Goal: Task Accomplishment & Management: Complete application form

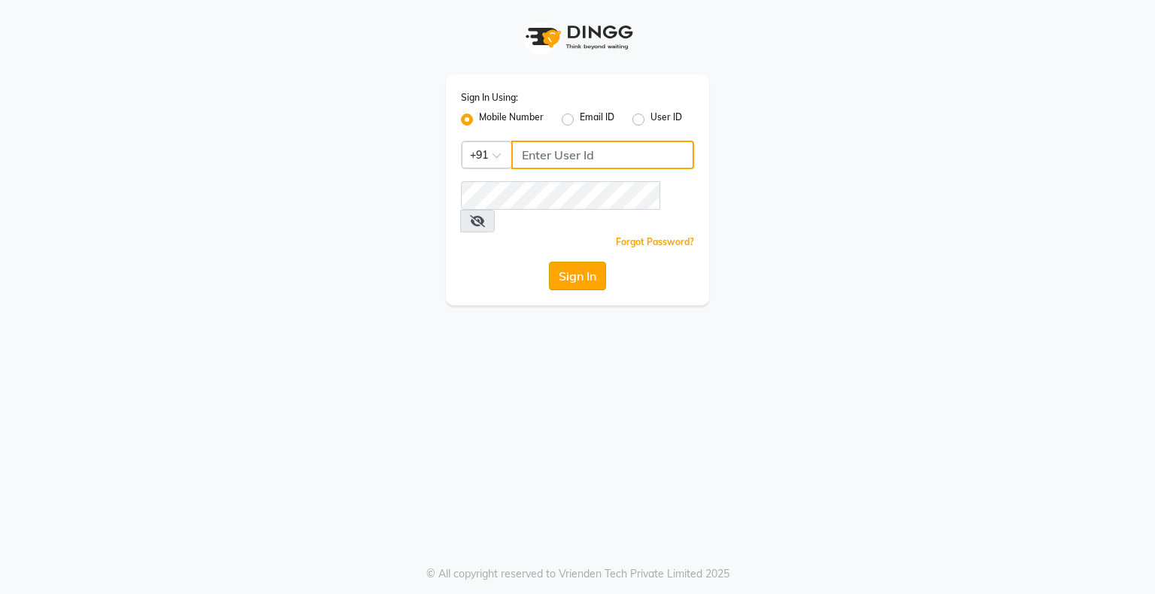
type input "9146152333"
click at [584, 262] on button "Sign In" at bounding box center [577, 276] width 57 height 29
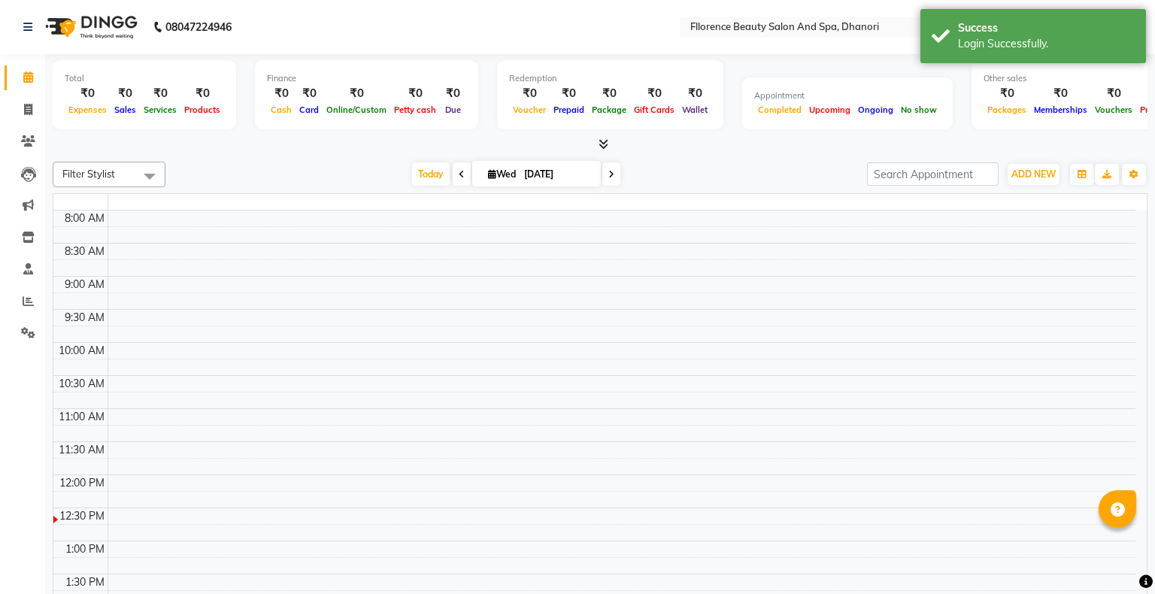
select select "en"
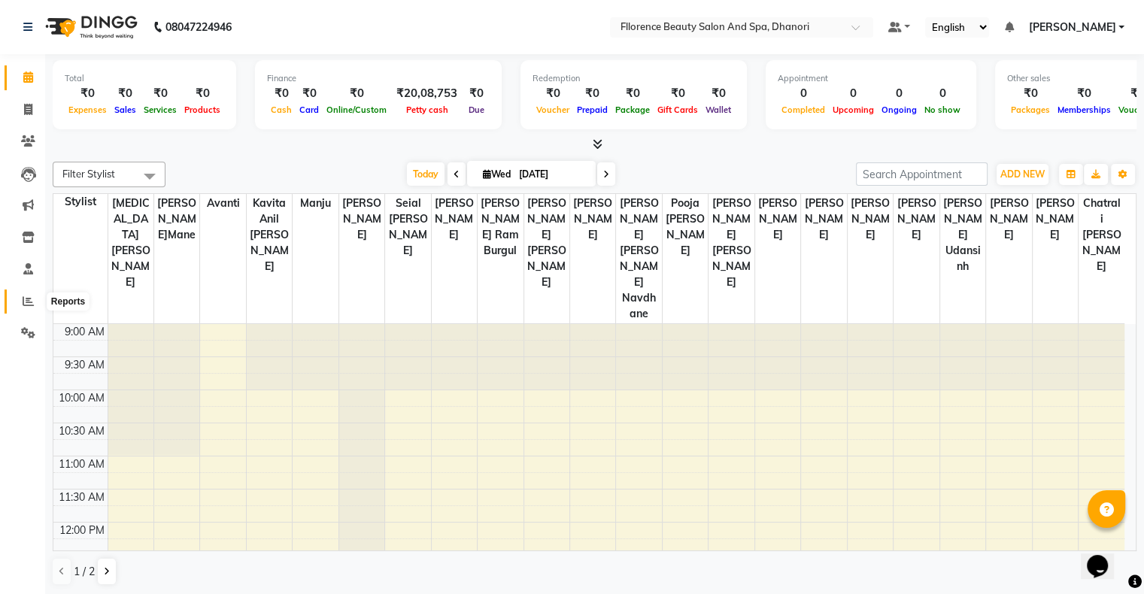
click at [27, 302] on icon at bounding box center [28, 301] width 11 height 11
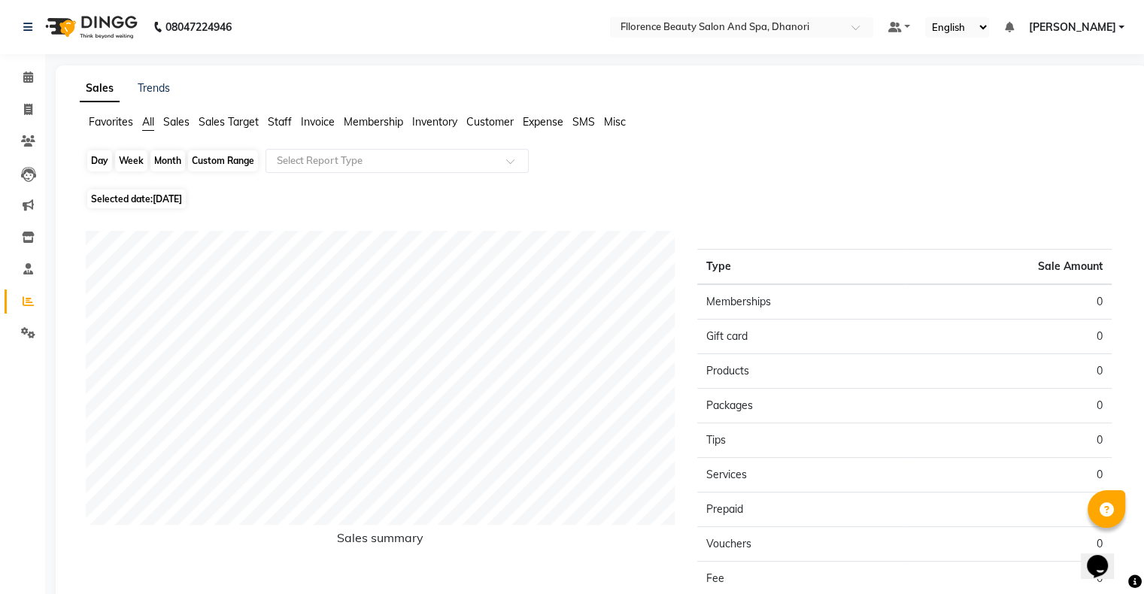
click at [100, 163] on div "Day" at bounding box center [99, 160] width 25 height 21
select select "9"
select select "2025"
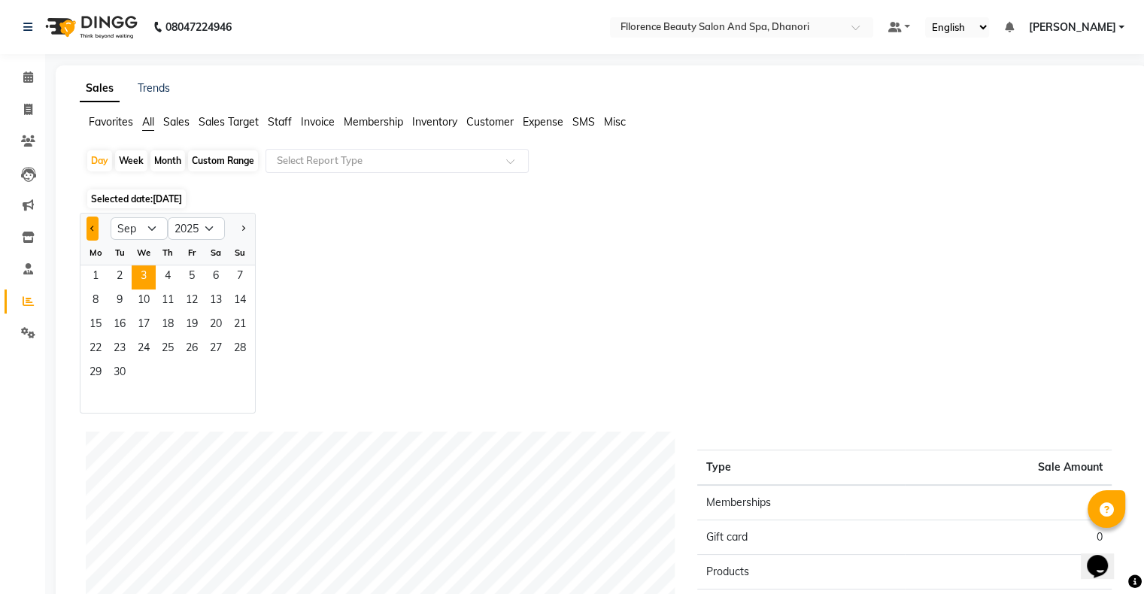
drag, startPoint x: 92, startPoint y: 225, endPoint x: 96, endPoint y: 233, distance: 9.1
click at [93, 225] on button "Previous month" at bounding box center [92, 229] width 12 height 24
select select "8"
click at [244, 371] on span "31" at bounding box center [240, 374] width 24 height 24
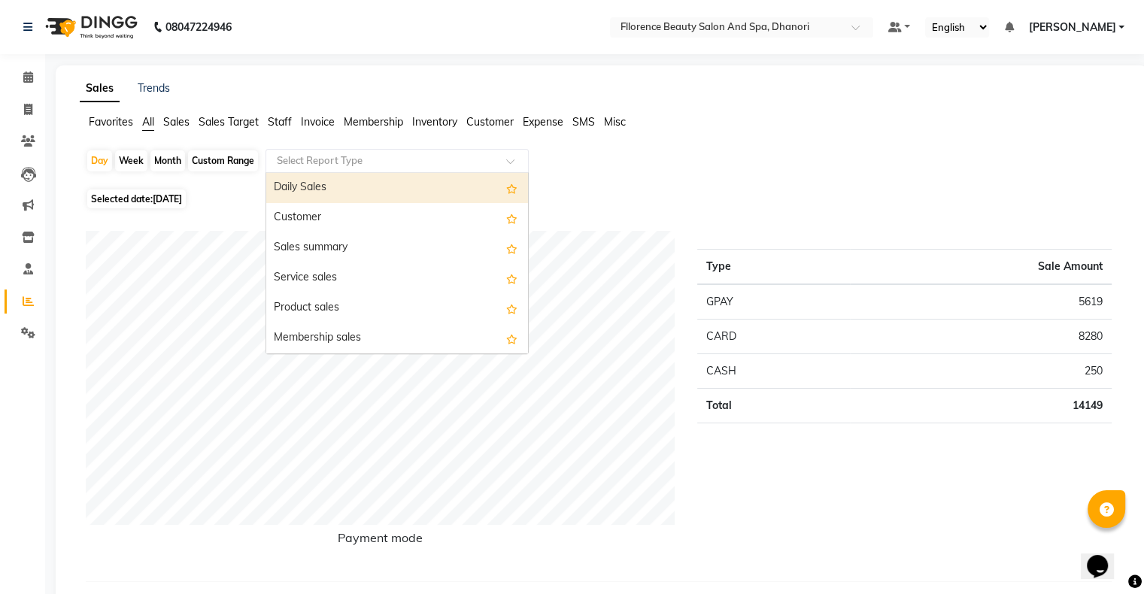
click at [373, 158] on input "text" at bounding box center [382, 160] width 217 height 15
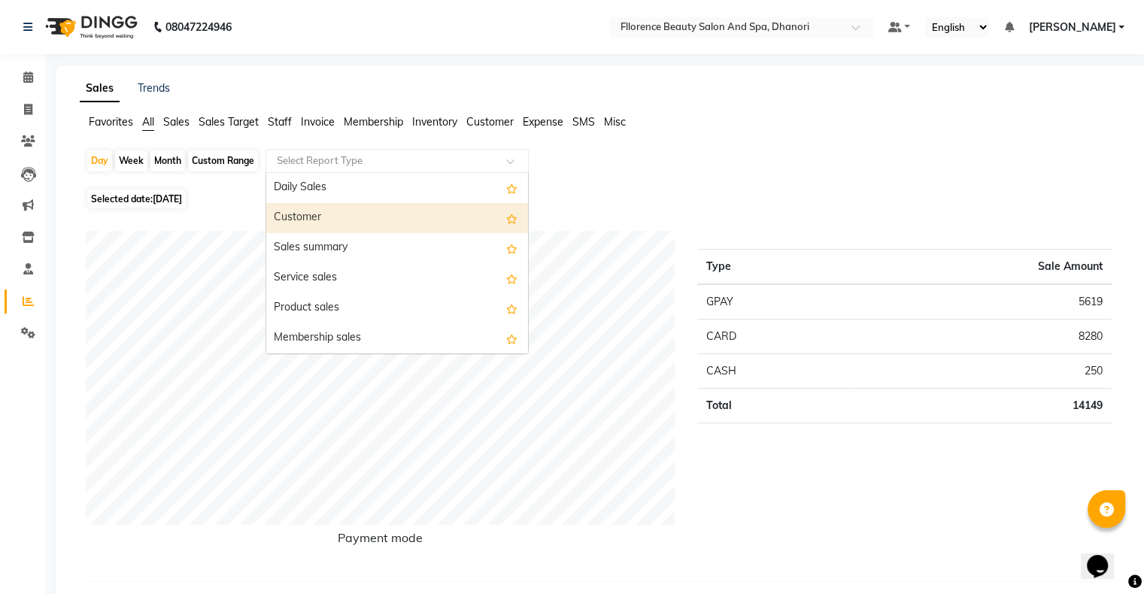
click at [370, 215] on div "Customer" at bounding box center [397, 218] width 262 height 30
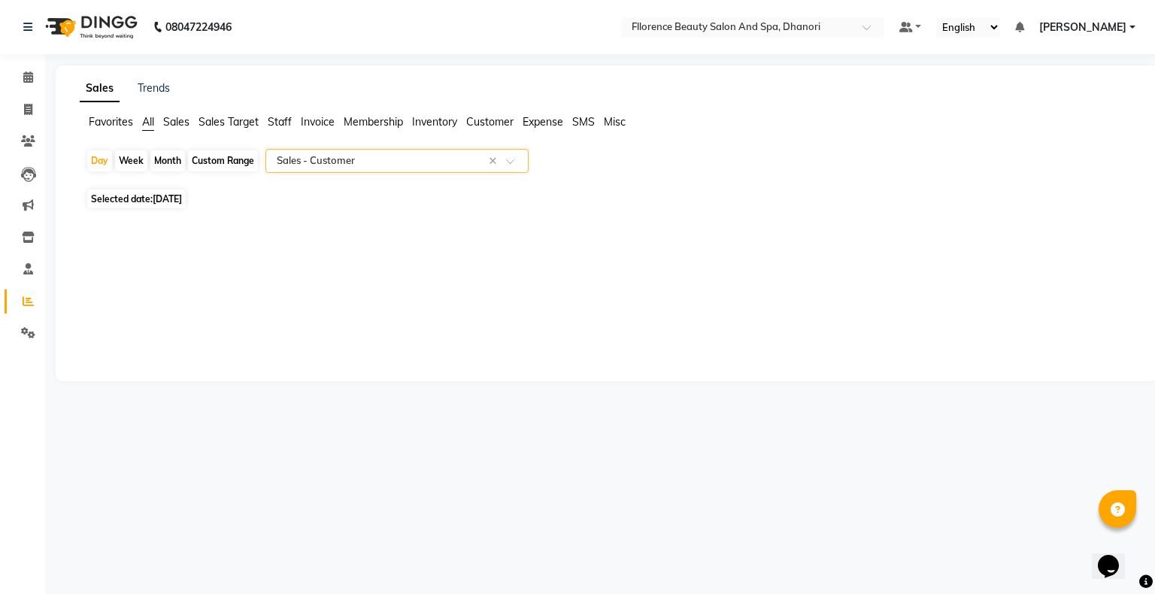
select select "csv"
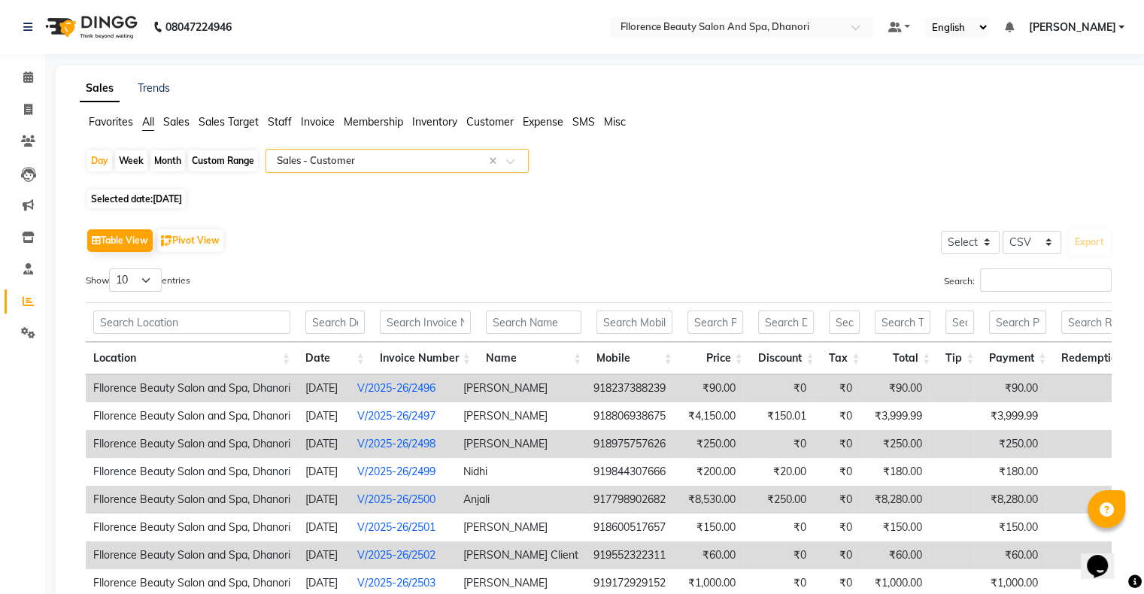
click at [168, 157] on div "Month" at bounding box center [167, 160] width 35 height 21
select select "8"
select select "2025"
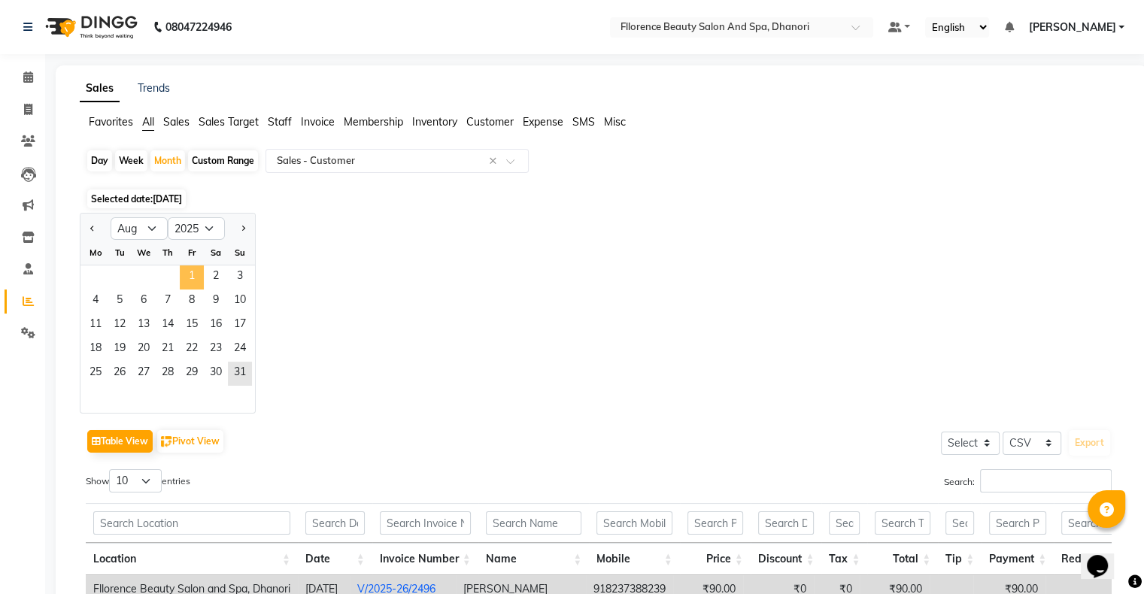
click at [189, 272] on span "1" at bounding box center [192, 277] width 24 height 24
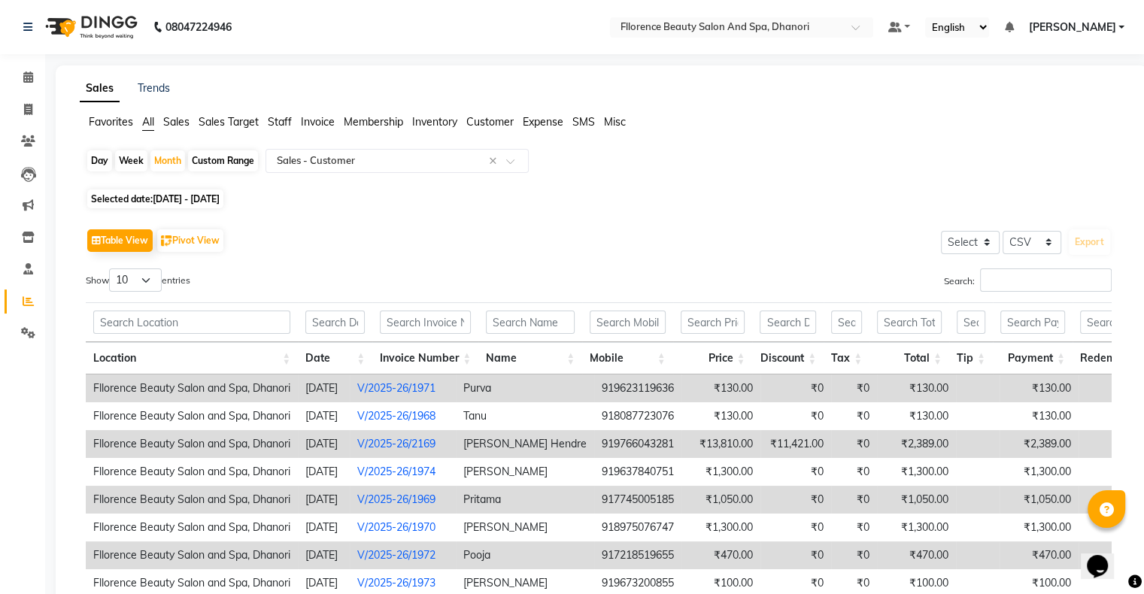
click at [97, 158] on div "Day" at bounding box center [99, 160] width 25 height 21
select select "8"
select select "2025"
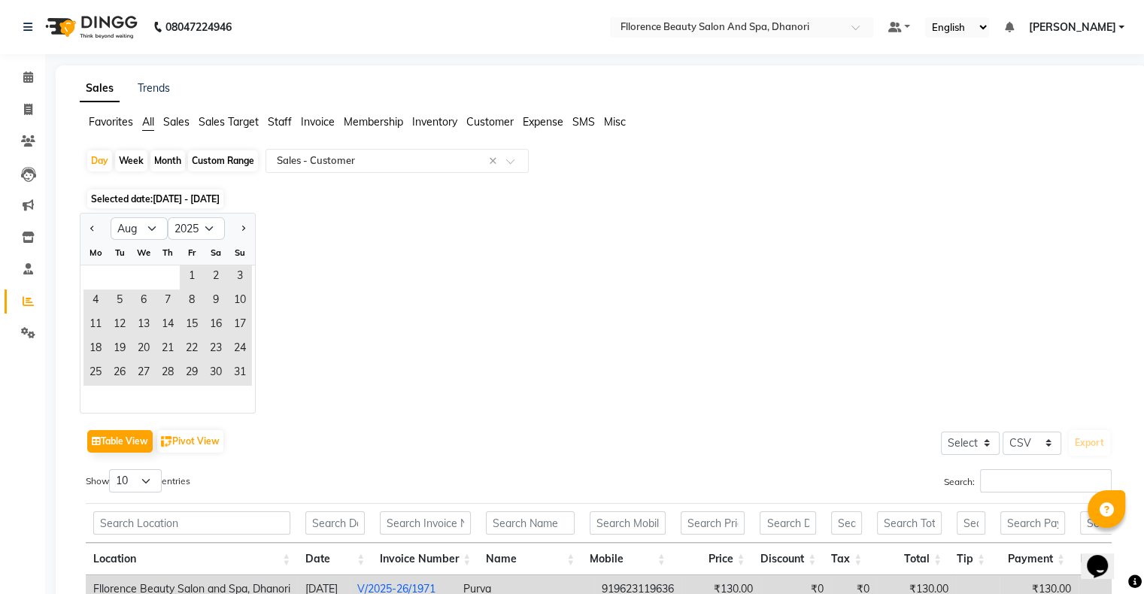
click at [163, 158] on div "Month" at bounding box center [167, 160] width 35 height 21
select select "8"
select select "2025"
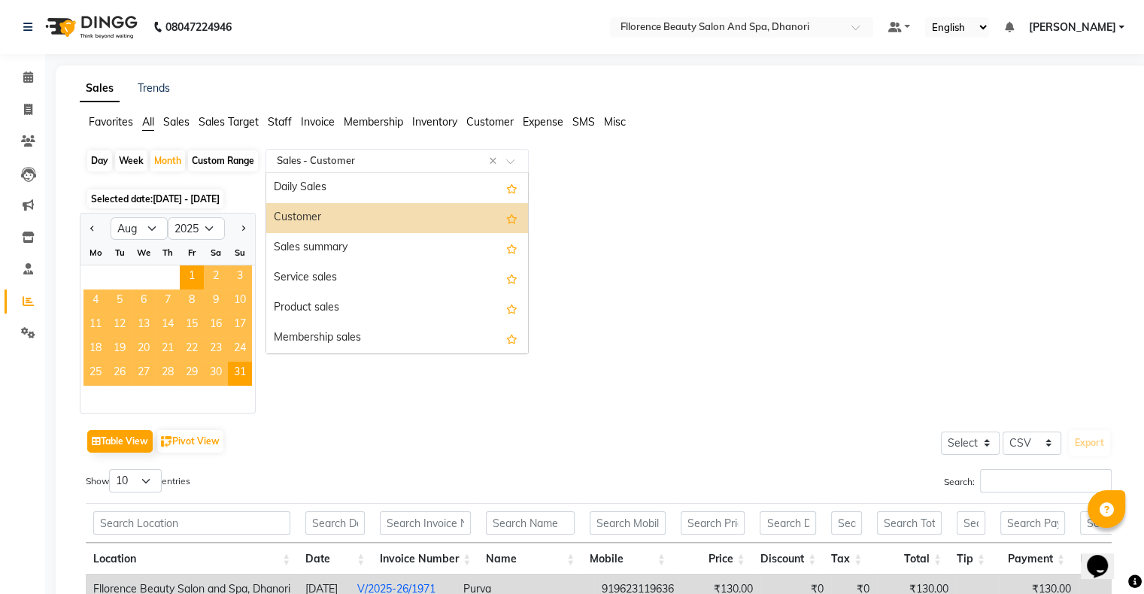
click at [389, 168] on div "Select Report Type × Sales - Customer ×" at bounding box center [396, 161] width 263 height 24
click at [345, 185] on div "Daily Sales" at bounding box center [397, 188] width 262 height 30
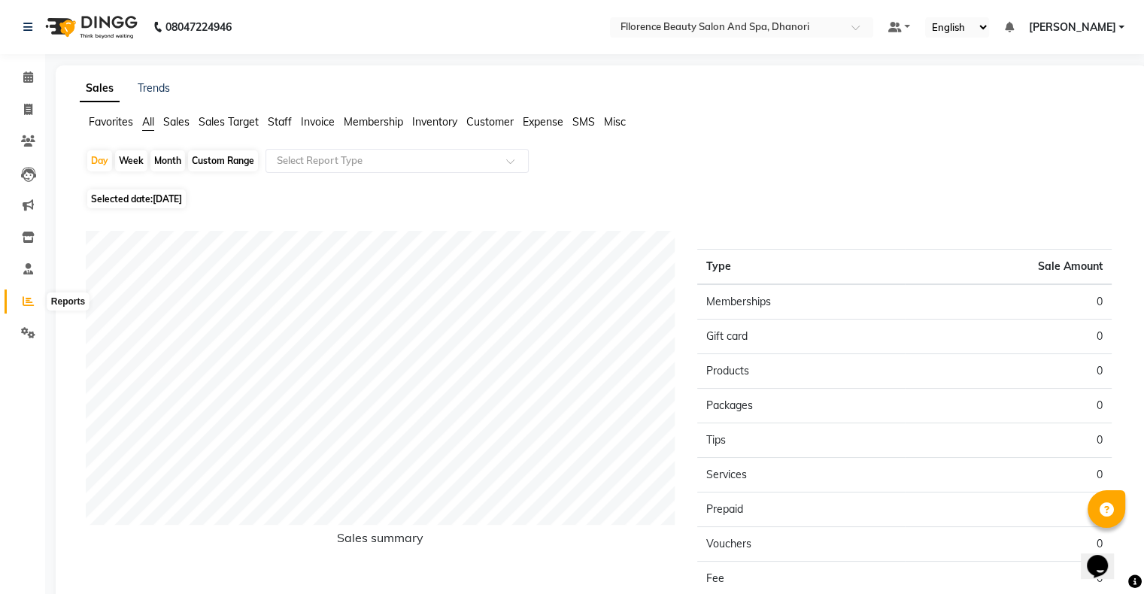
click at [33, 300] on span at bounding box center [28, 301] width 26 height 17
click at [166, 158] on div "Month" at bounding box center [167, 160] width 35 height 21
select select "9"
select select "2025"
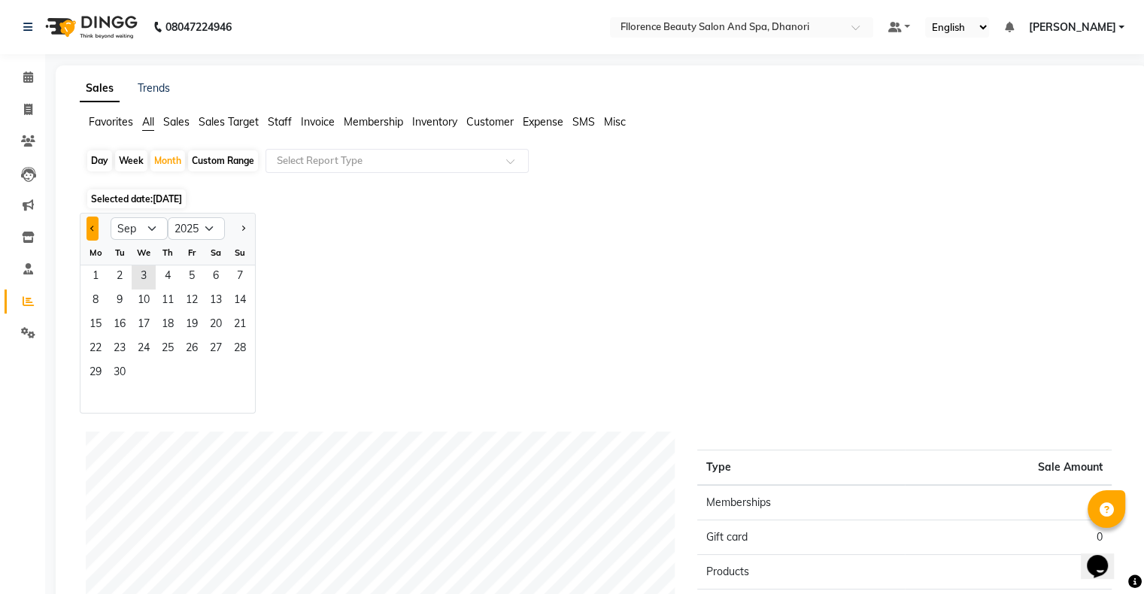
click at [96, 226] on button "Previous month" at bounding box center [92, 229] width 12 height 24
select select "8"
click at [189, 269] on span "1" at bounding box center [192, 277] width 24 height 24
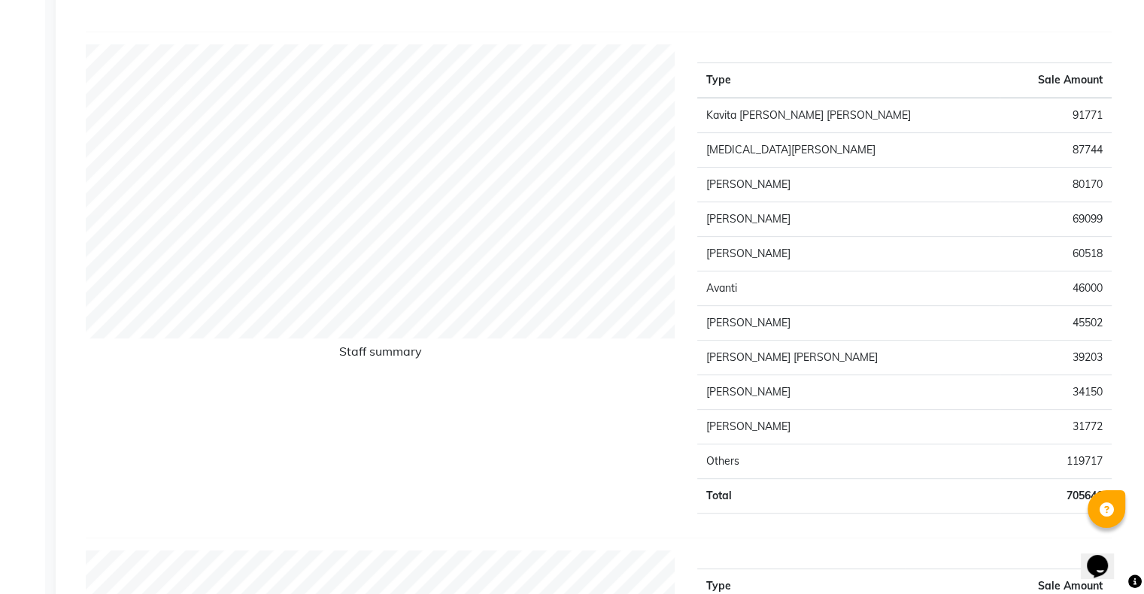
scroll to position [28, 0]
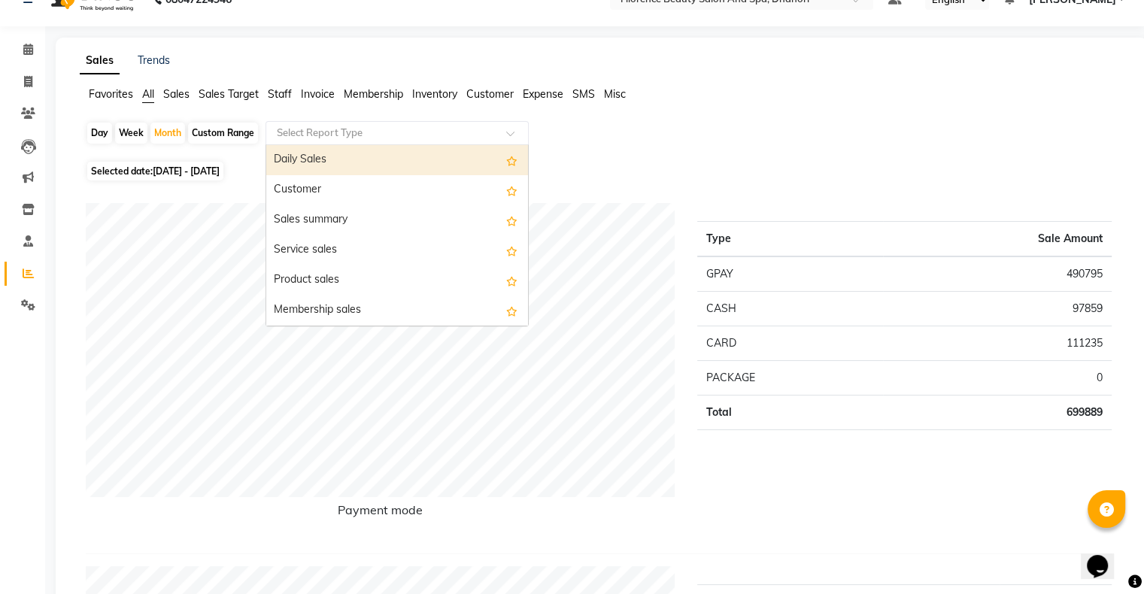
click at [393, 128] on input "text" at bounding box center [382, 133] width 217 height 15
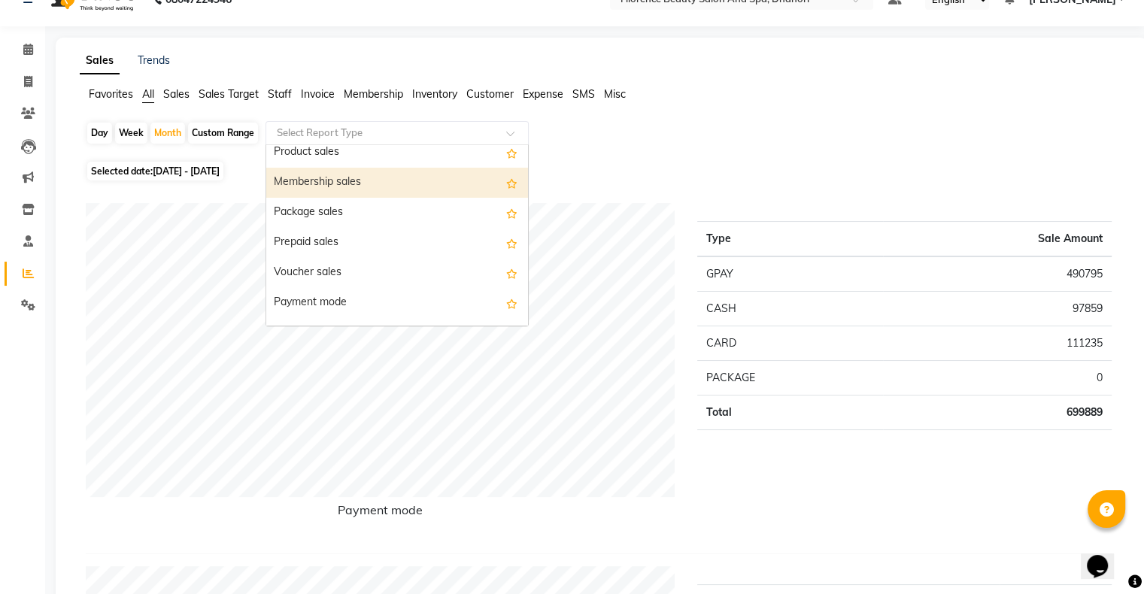
scroll to position [150, 0]
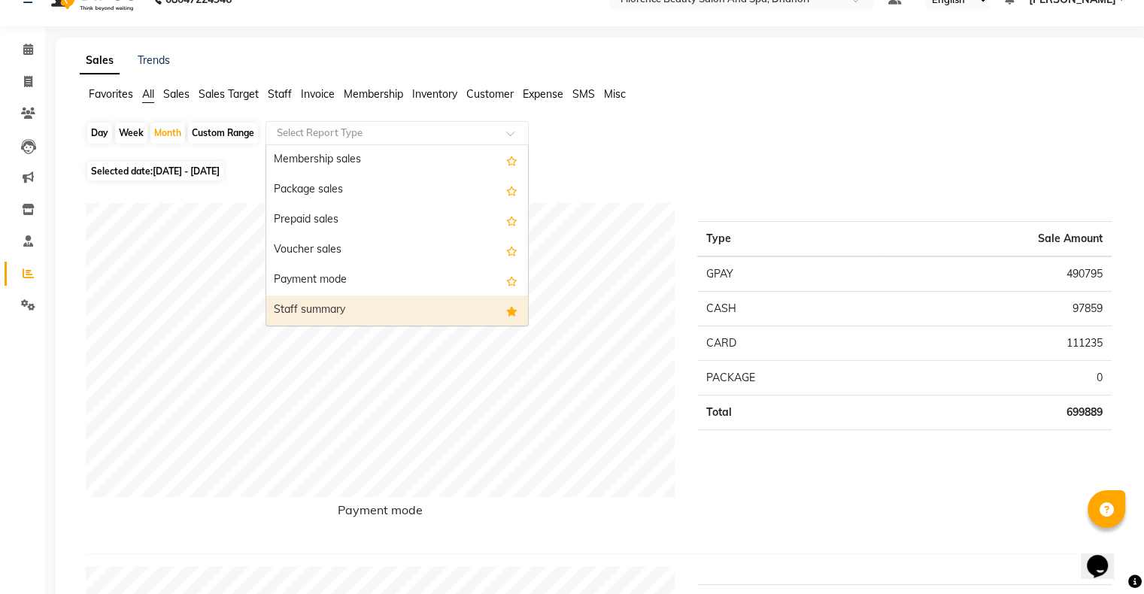
click at [364, 316] on div "Staff summary" at bounding box center [397, 311] width 262 height 30
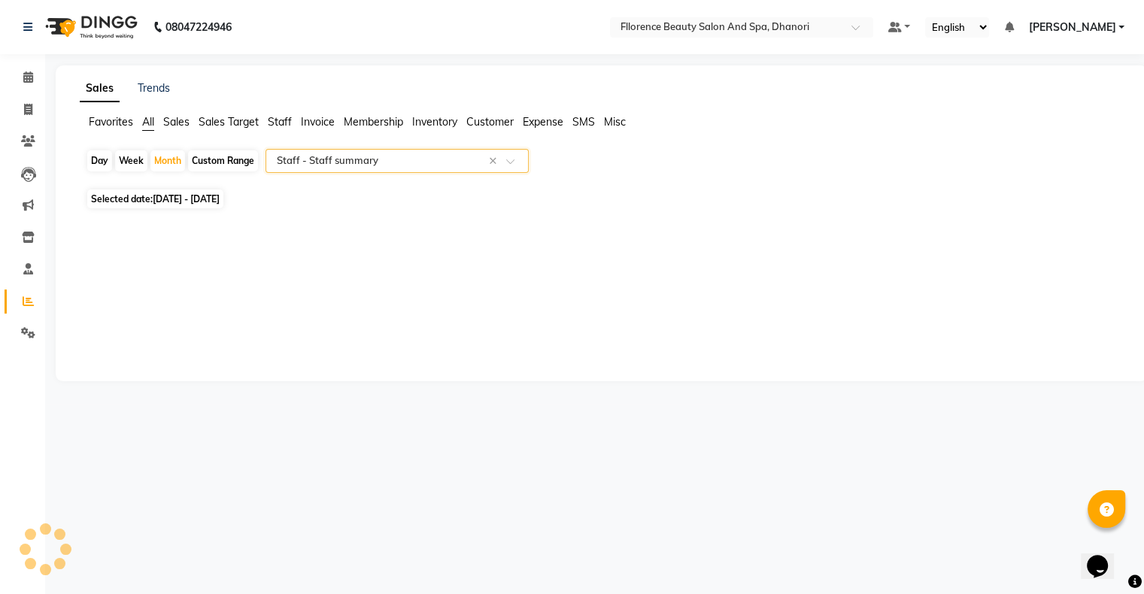
scroll to position [0, 0]
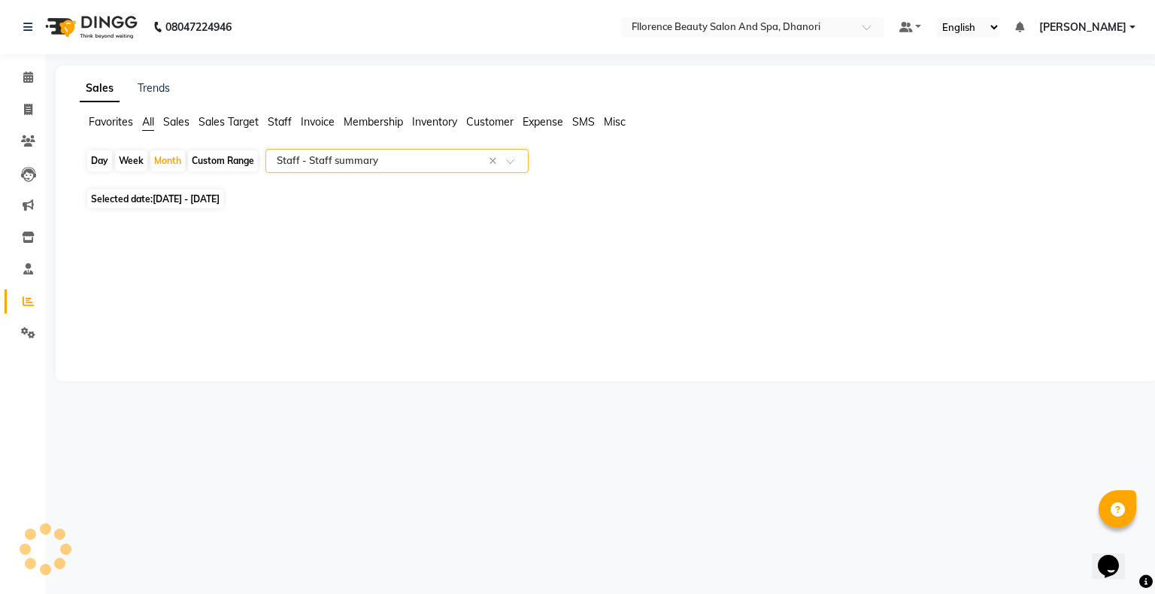
select select "csv"
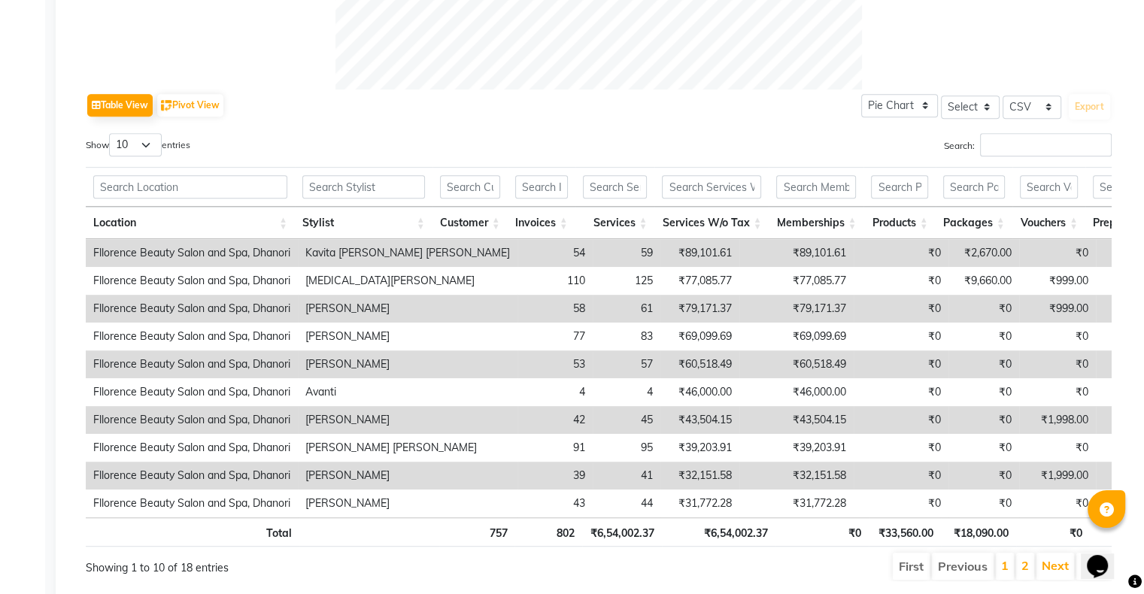
scroll to position [737, 0]
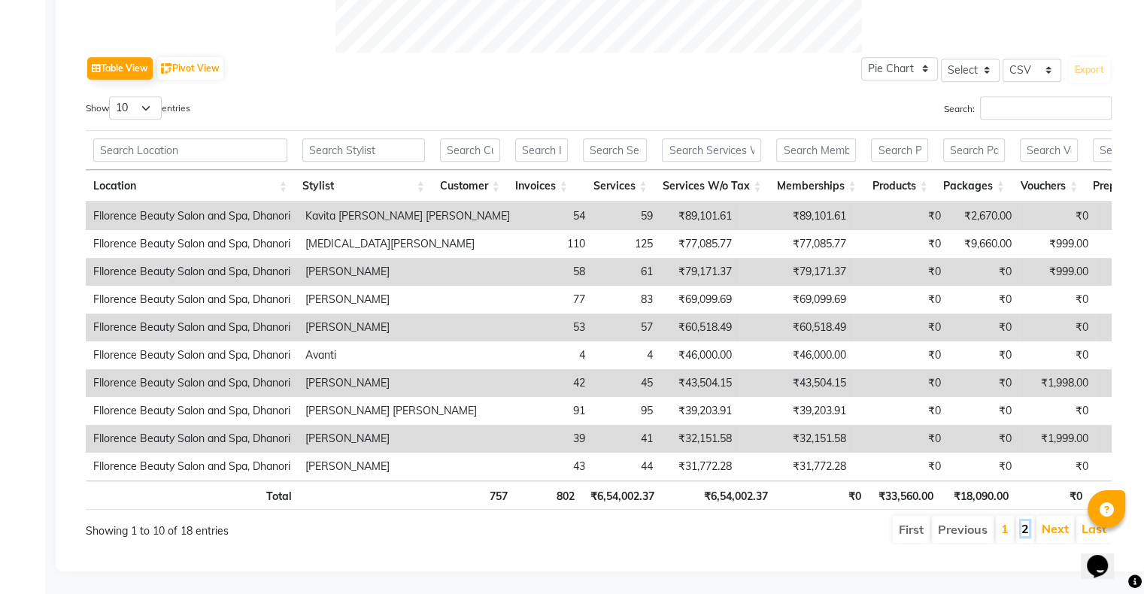
click at [1026, 521] on link "2" at bounding box center [1025, 528] width 8 height 15
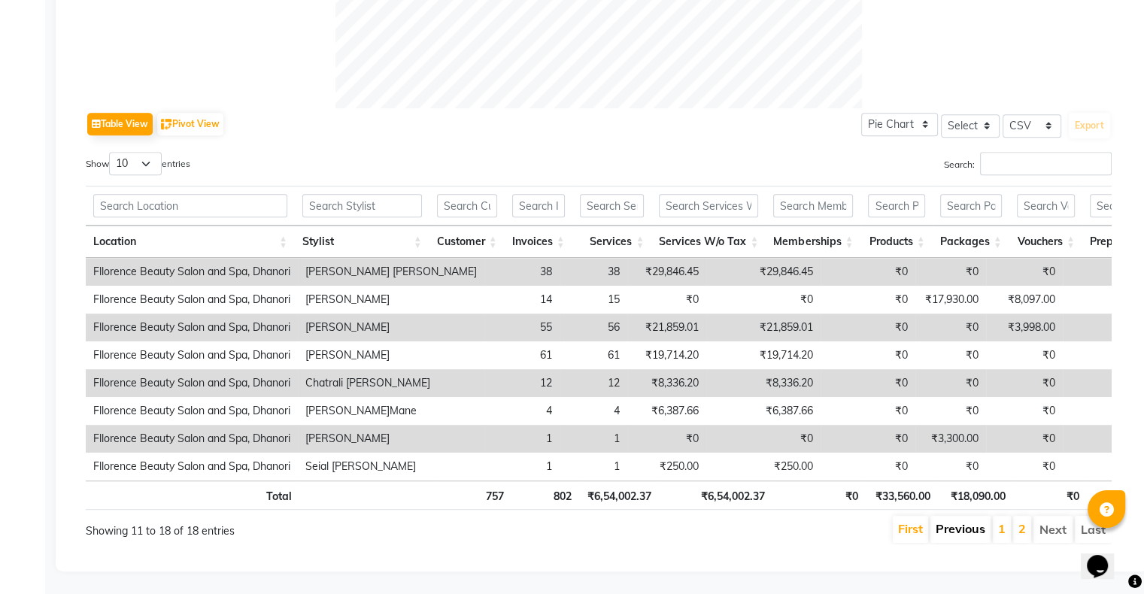
scroll to position [682, 0]
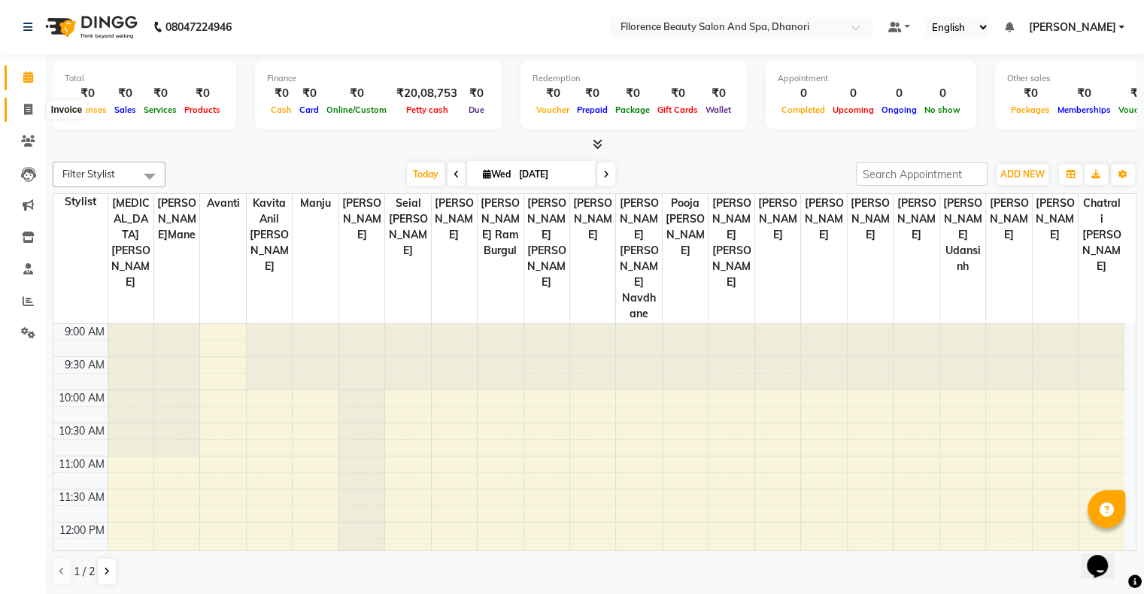
click at [24, 109] on icon at bounding box center [28, 109] width 8 height 11
select select "121"
select select "service"
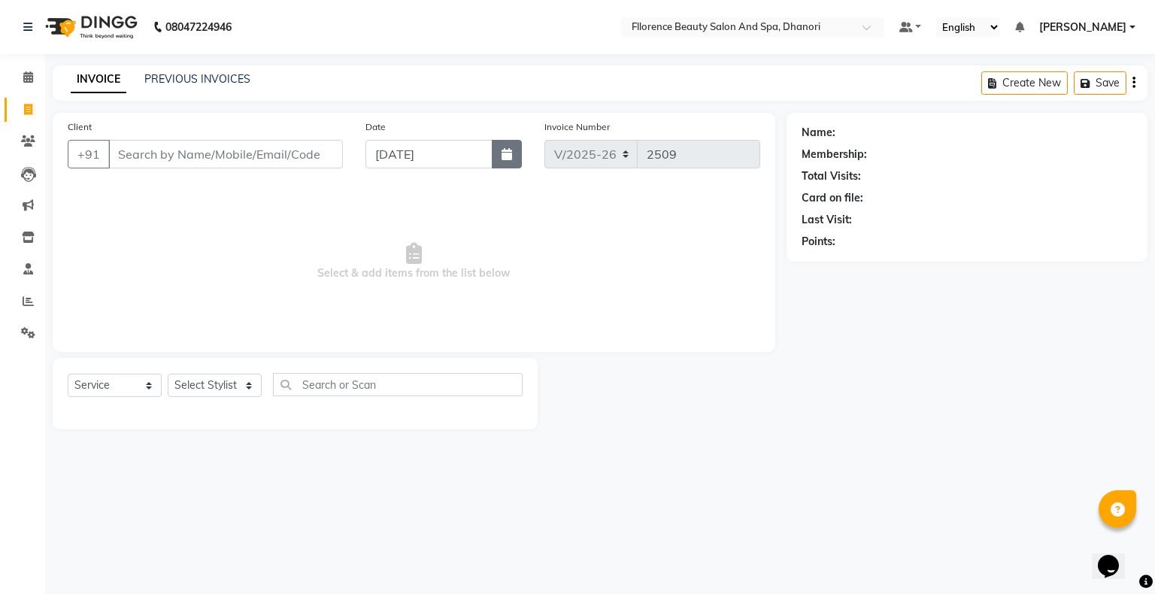
click at [506, 150] on icon "button" at bounding box center [507, 154] width 11 height 12
select select "9"
select select "2025"
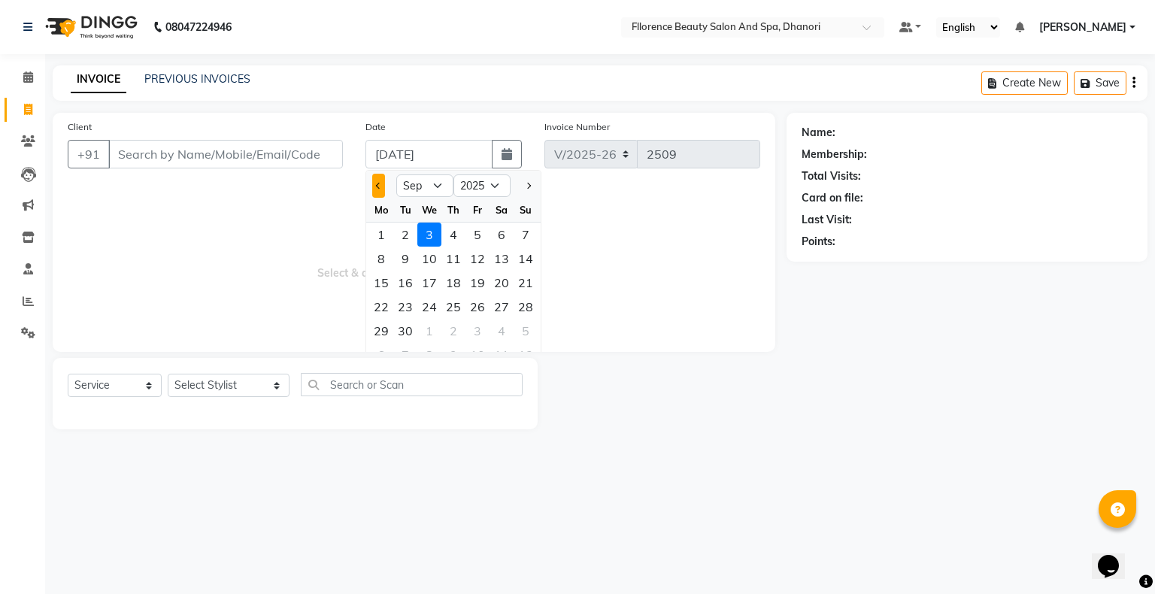
click at [381, 185] on button "Previous month" at bounding box center [378, 186] width 13 height 24
select select "8"
click at [531, 329] on div "31" at bounding box center [526, 331] width 24 height 24
type input "[DATE]"
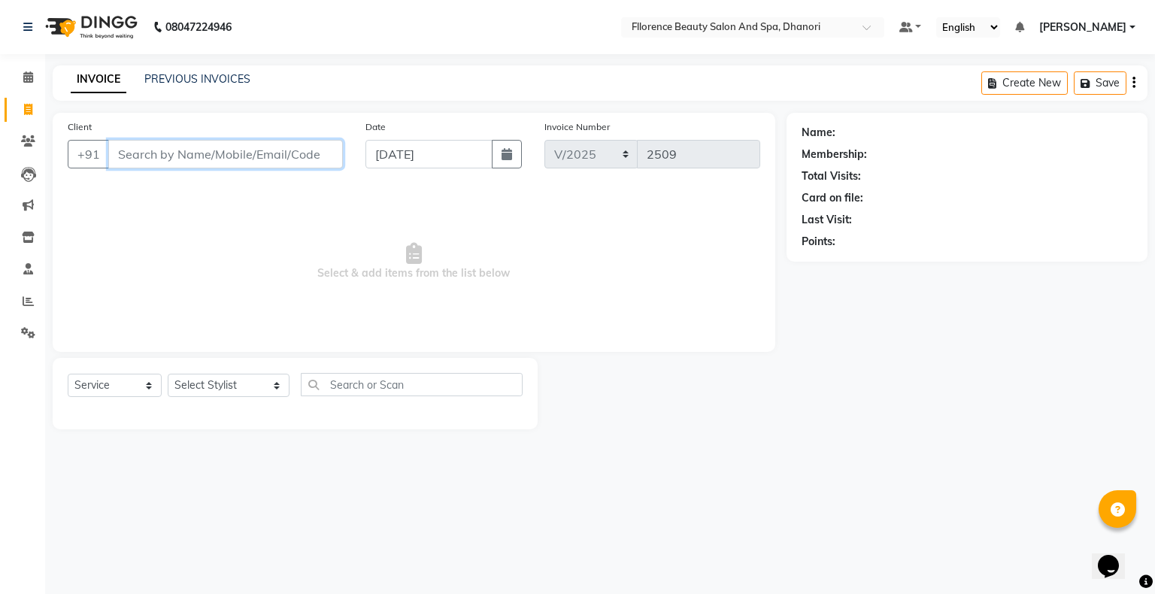
click at [341, 151] on input "Client" at bounding box center [225, 154] width 235 height 29
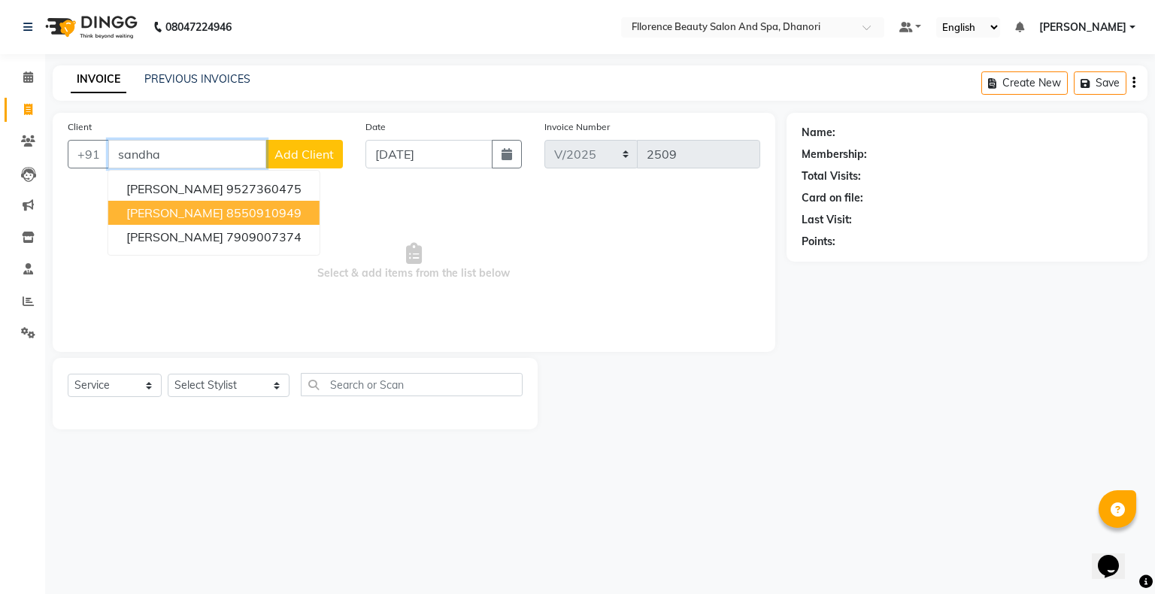
drag, startPoint x: 135, startPoint y: 218, endPoint x: 165, endPoint y: 231, distance: 33.4
click at [138, 220] on button "sandhay 8550910949" at bounding box center [213, 213] width 211 height 24
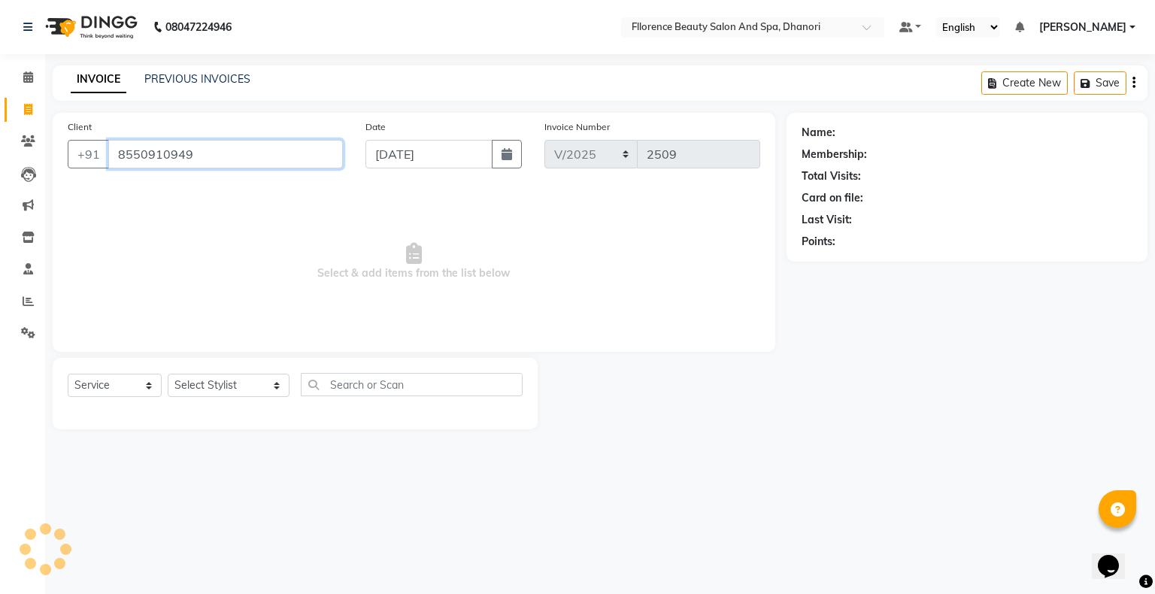
type input "8550910949"
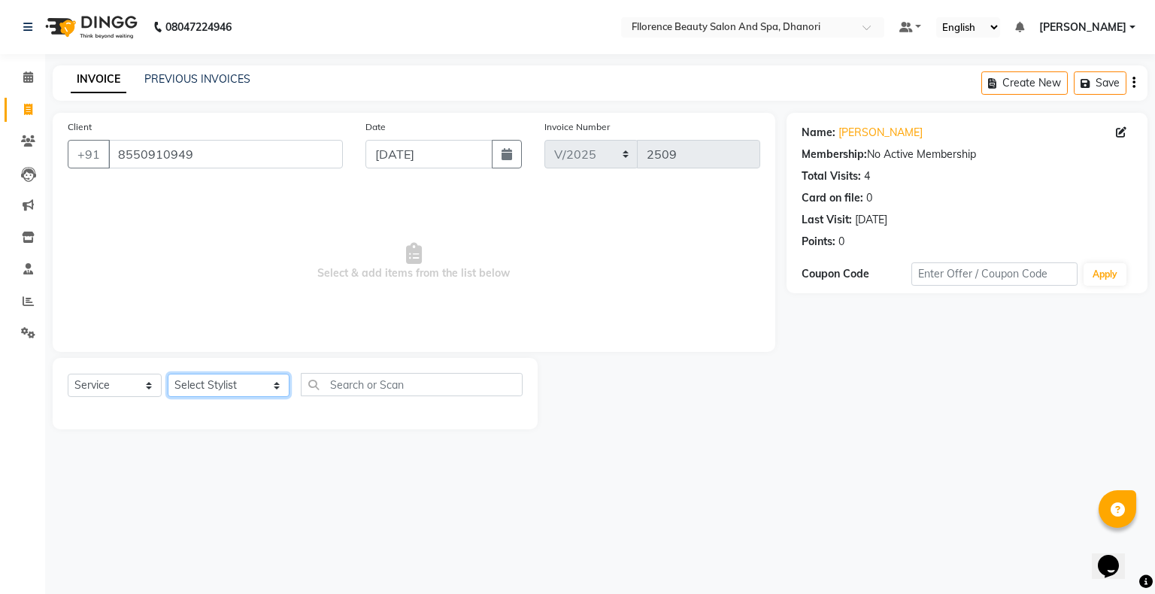
click at [217, 393] on select "Select Stylist [PERSON_NAME] [PERSON_NAME] arjun [PERSON_NAME] [PERSON_NAME] [P…" at bounding box center [229, 385] width 122 height 23
select select "3686"
click at [168, 374] on select "Select Stylist [PERSON_NAME] [PERSON_NAME] arjun [PERSON_NAME] [PERSON_NAME] [P…" at bounding box center [229, 385] width 122 height 23
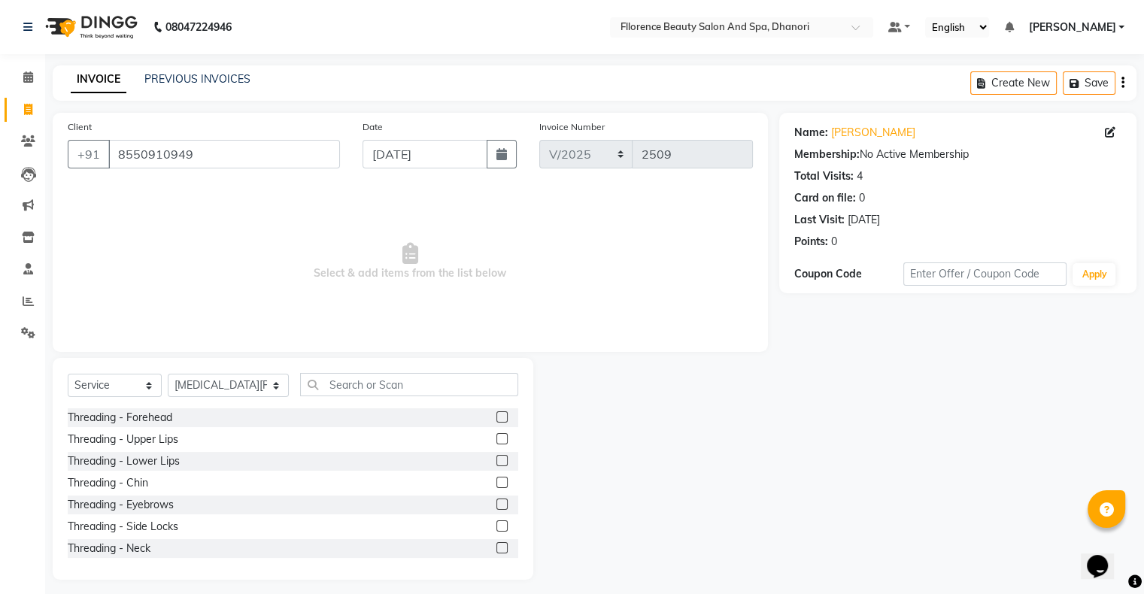
click at [496, 502] on label at bounding box center [501, 504] width 11 height 11
click at [496, 502] on input "checkbox" at bounding box center [501, 505] width 10 height 10
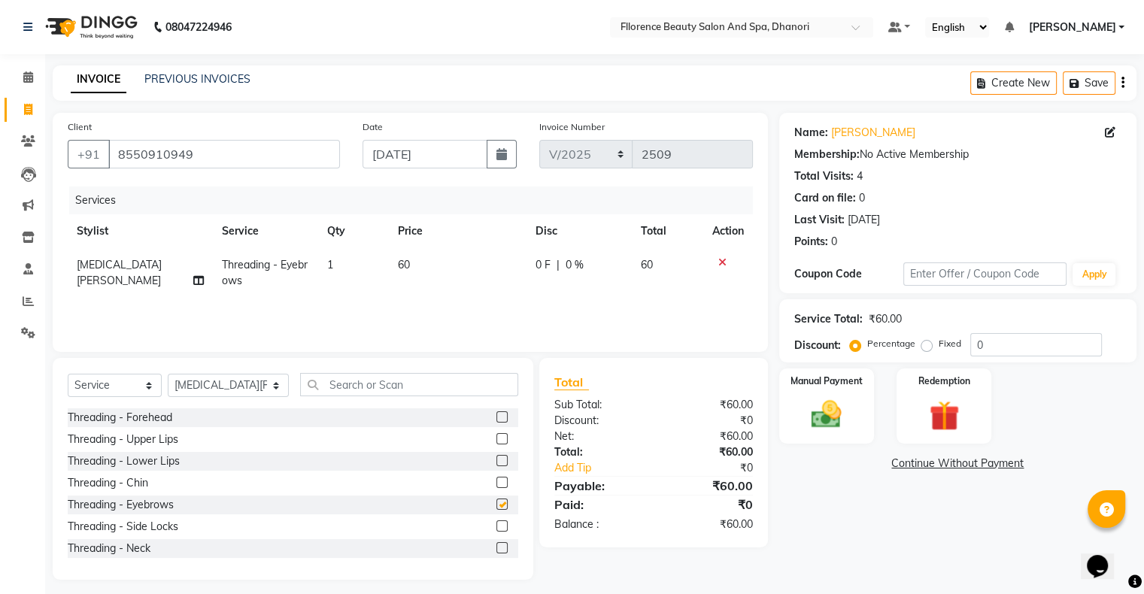
checkbox input "false"
click at [822, 416] on img at bounding box center [826, 415] width 50 height 36
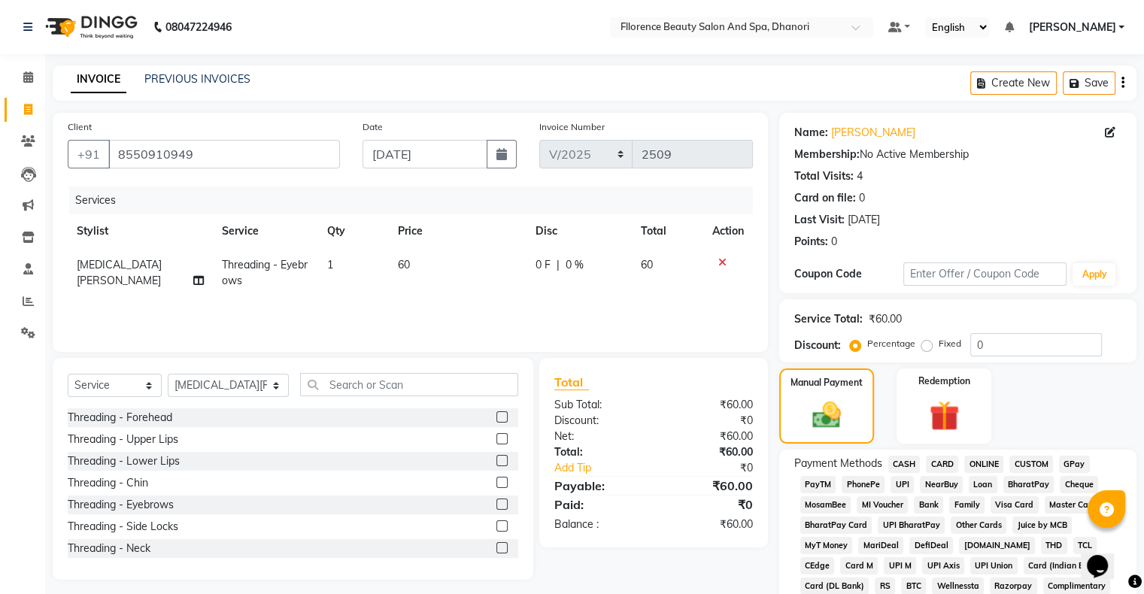
click at [1071, 464] on span "GPay" at bounding box center [1074, 464] width 31 height 17
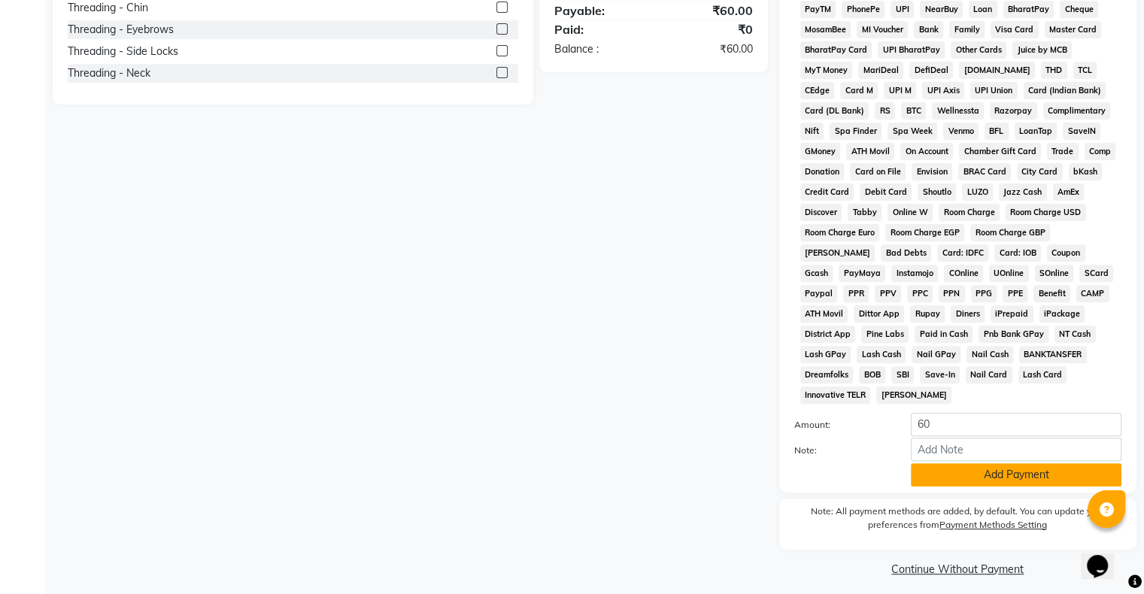
click at [987, 465] on button "Add Payment" at bounding box center [1016, 474] width 211 height 23
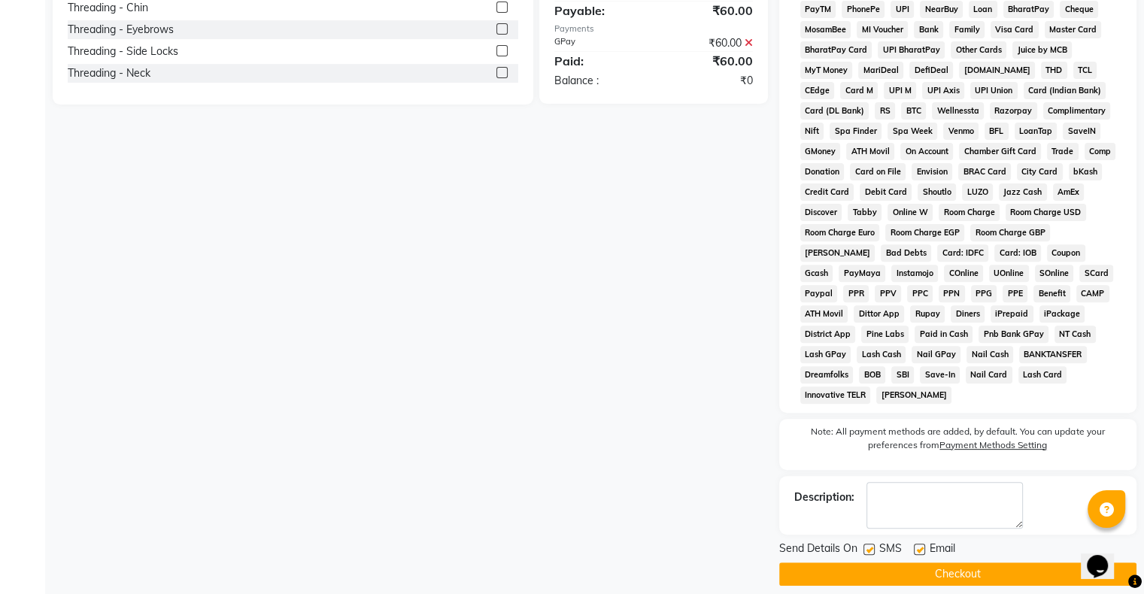
drag, startPoint x: 934, startPoint y: 564, endPoint x: 911, endPoint y: 566, distance: 22.7
click at [932, 564] on button "Checkout" at bounding box center [957, 573] width 357 height 23
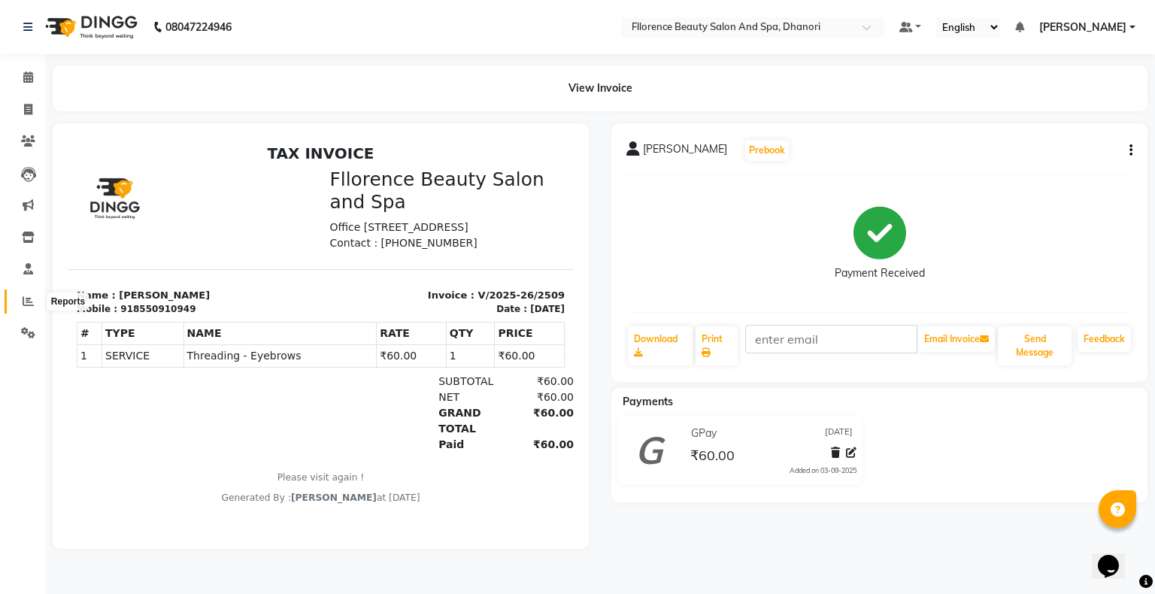
click at [27, 302] on icon at bounding box center [28, 301] width 11 height 11
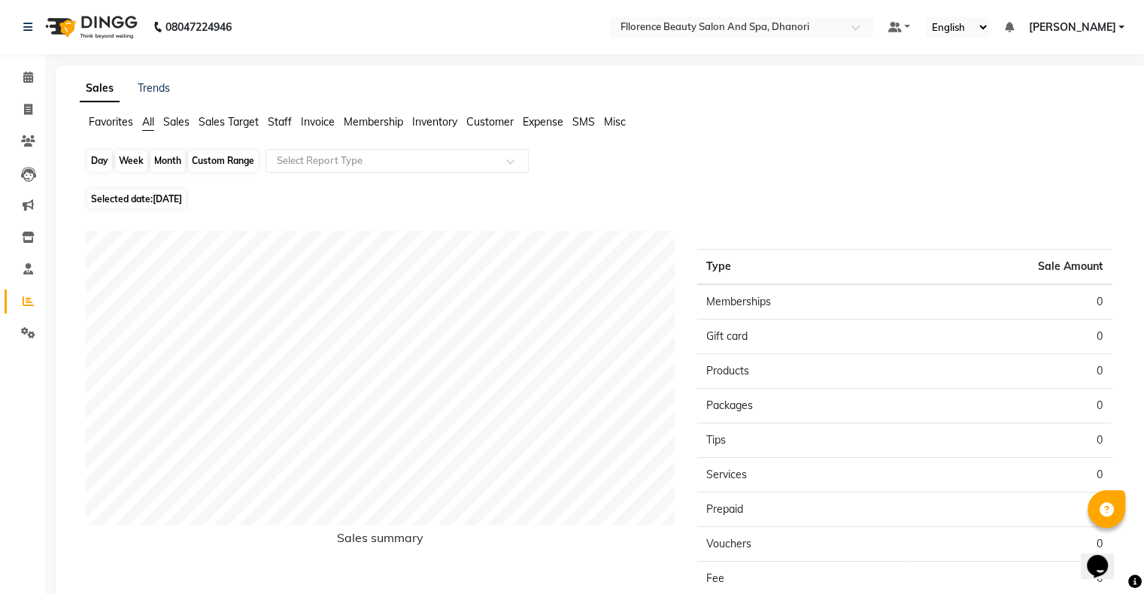
click at [104, 162] on div "Day" at bounding box center [99, 160] width 25 height 21
select select "9"
select select "2025"
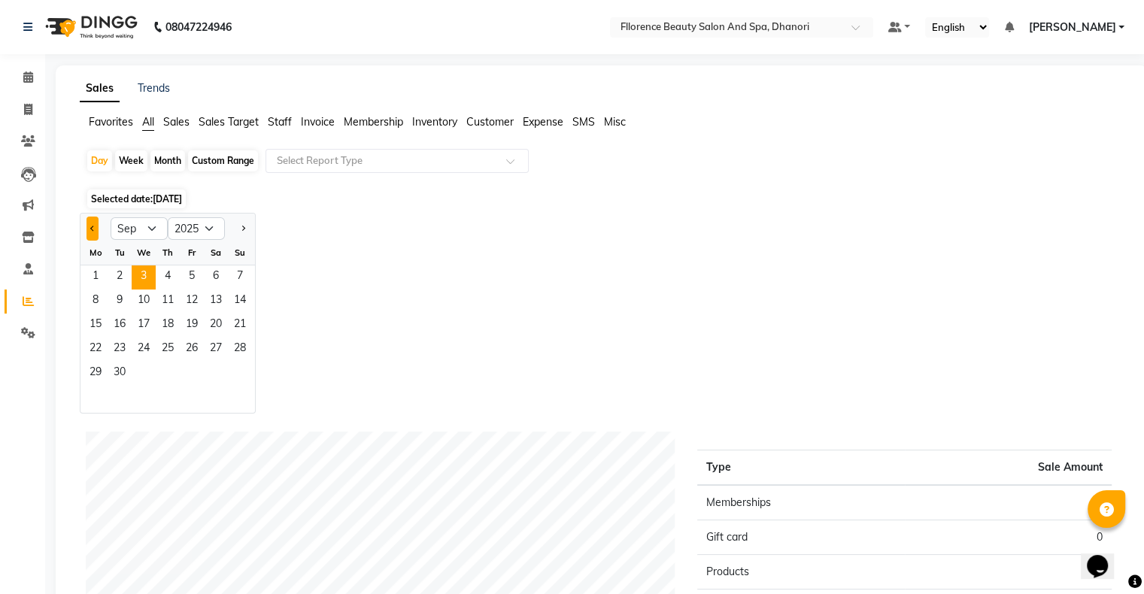
click at [93, 224] on button "Previous month" at bounding box center [92, 229] width 12 height 24
select select "8"
click at [235, 369] on span "31" at bounding box center [240, 374] width 24 height 24
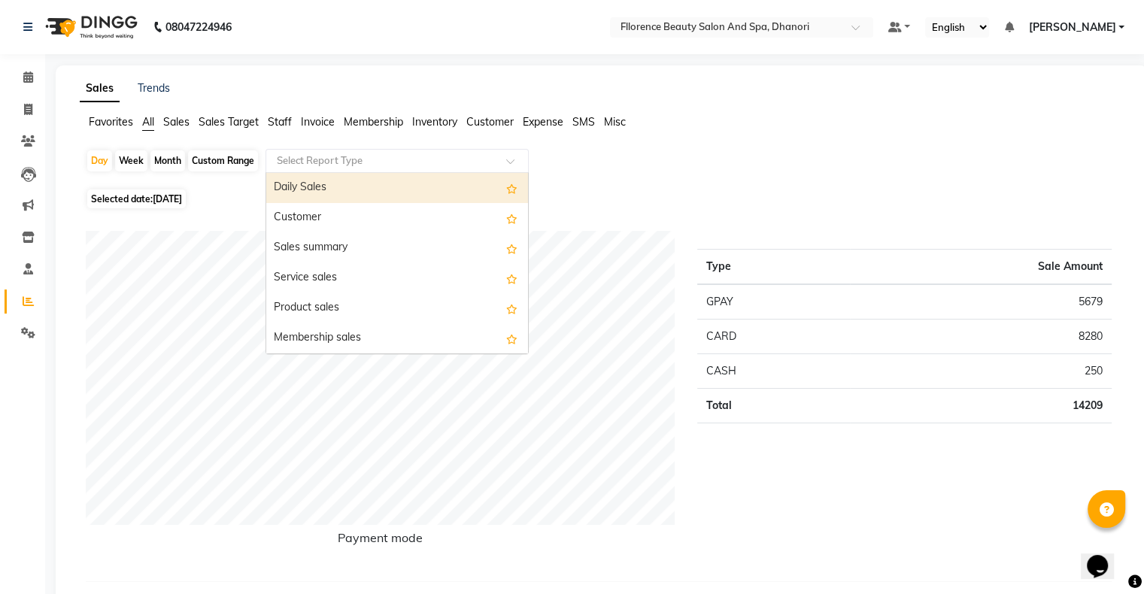
click at [394, 160] on input "text" at bounding box center [382, 160] width 217 height 15
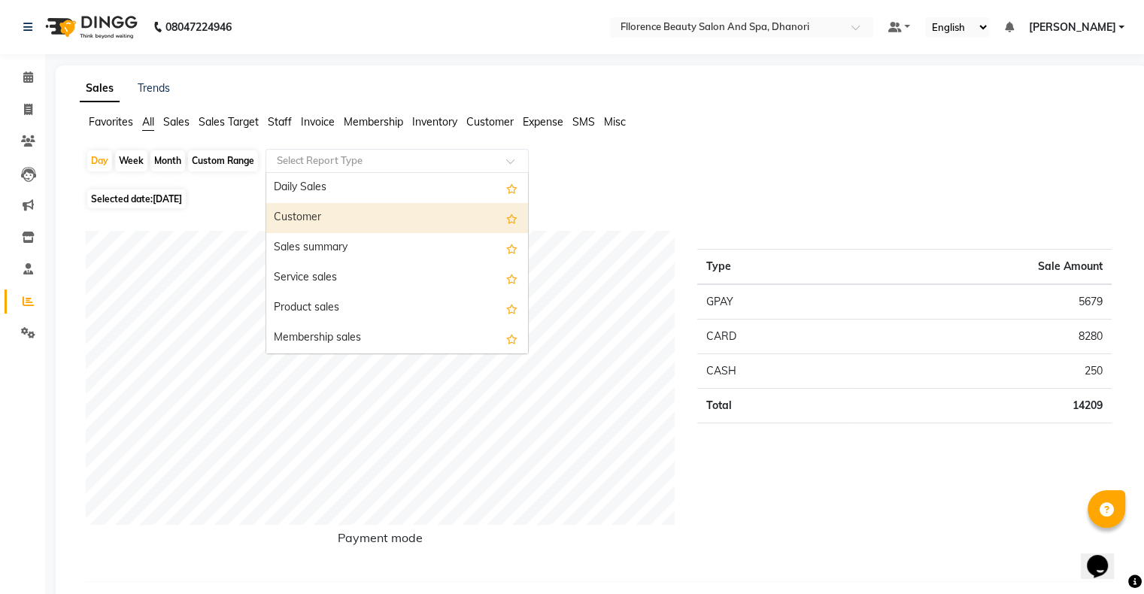
click at [373, 220] on div "Customer" at bounding box center [397, 218] width 262 height 30
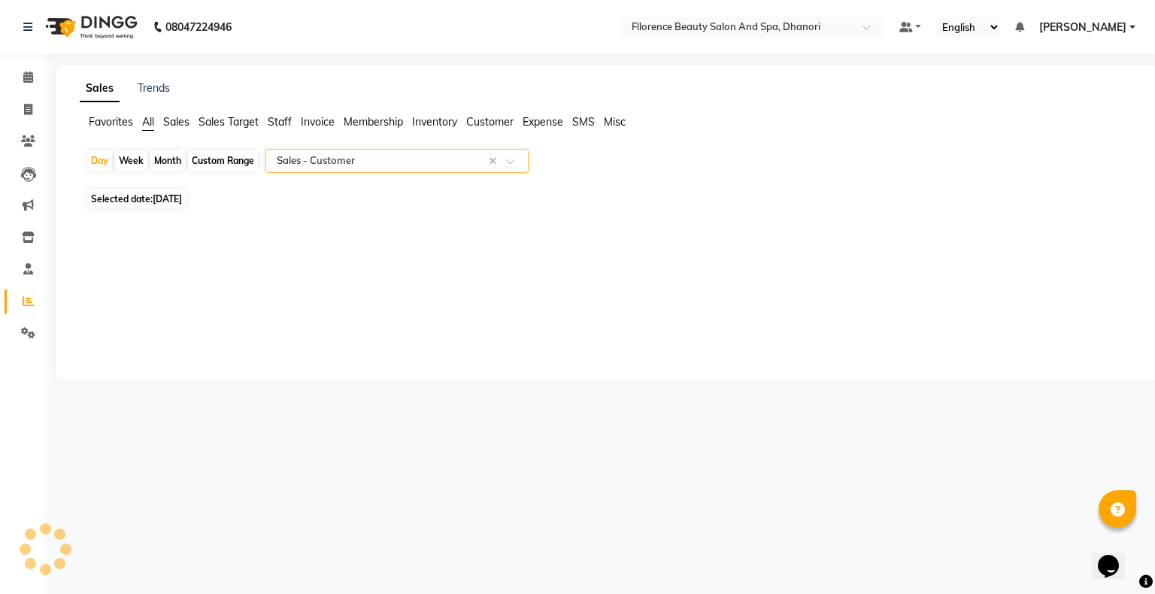
select select "csv"
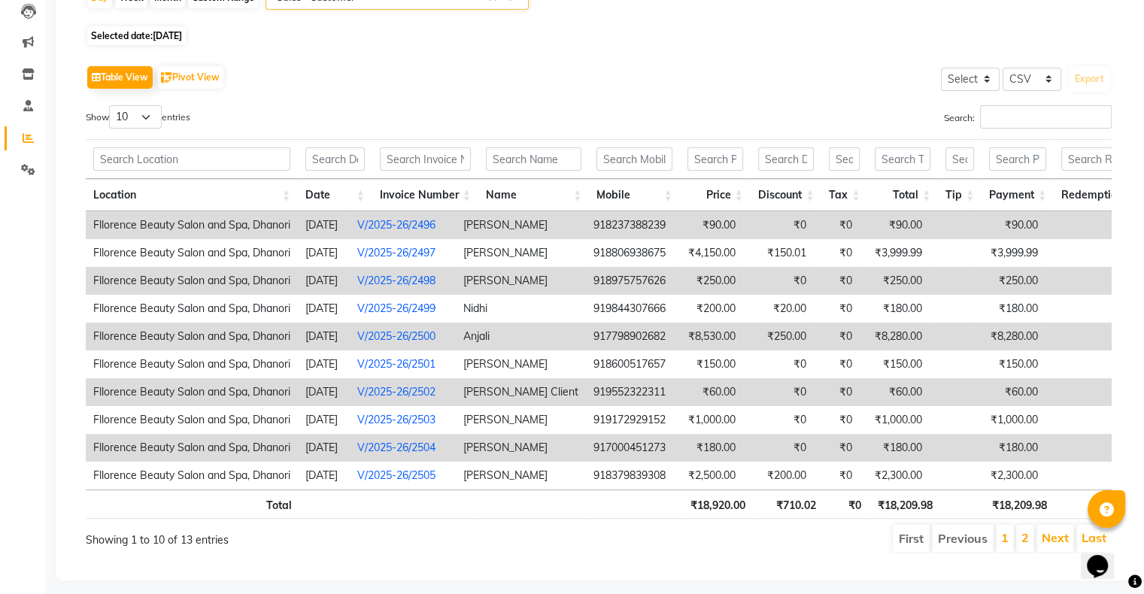
scroll to position [193, 0]
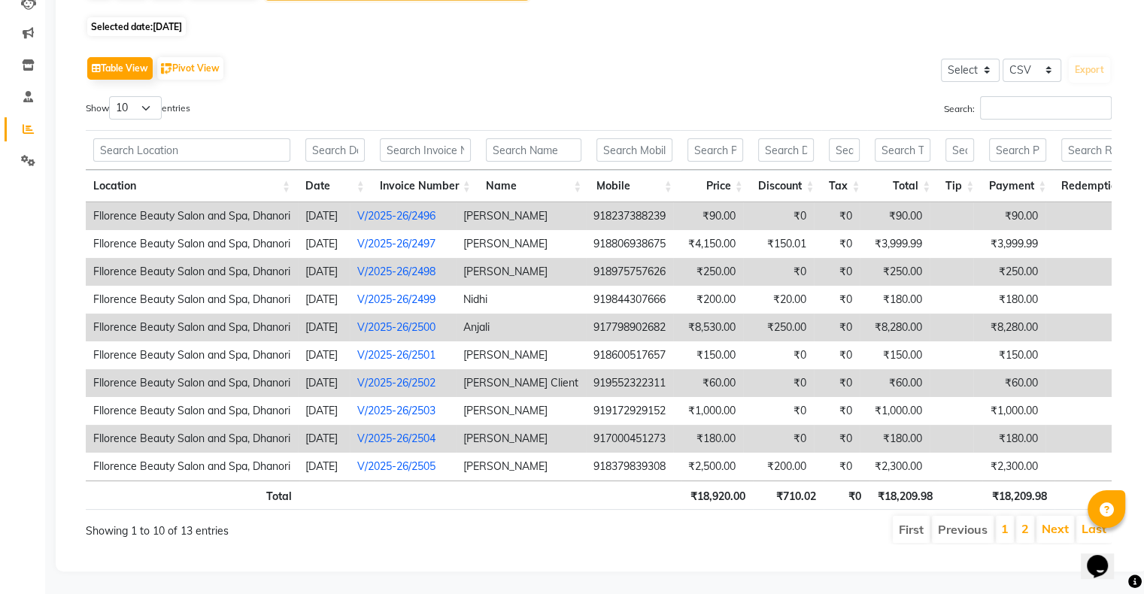
click at [1029, 528] on li "2" at bounding box center [1025, 529] width 18 height 27
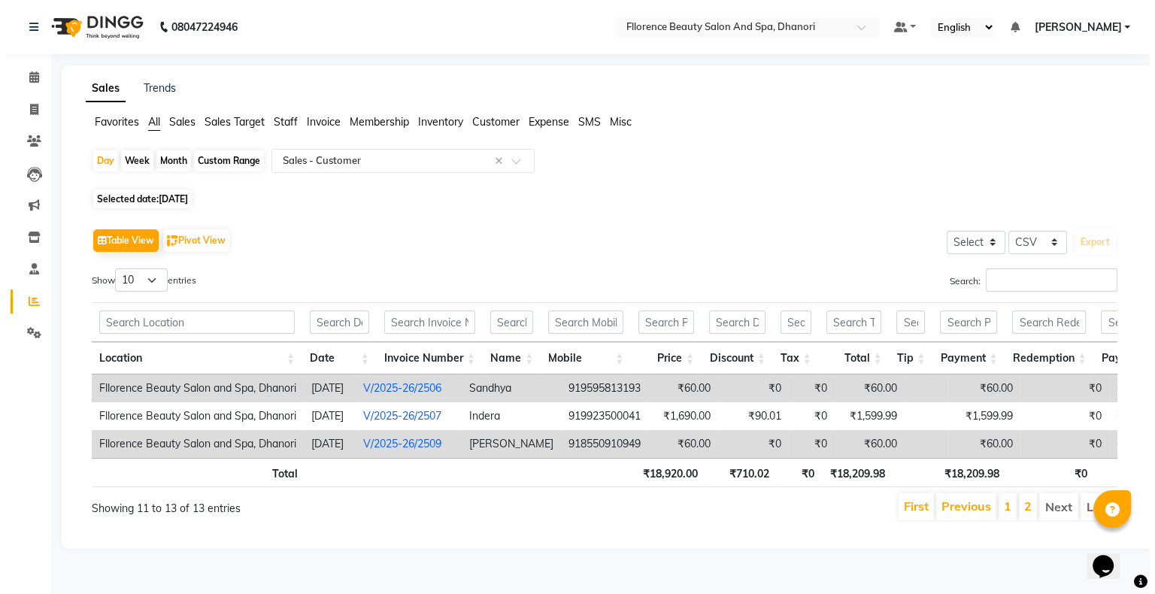
scroll to position [0, 0]
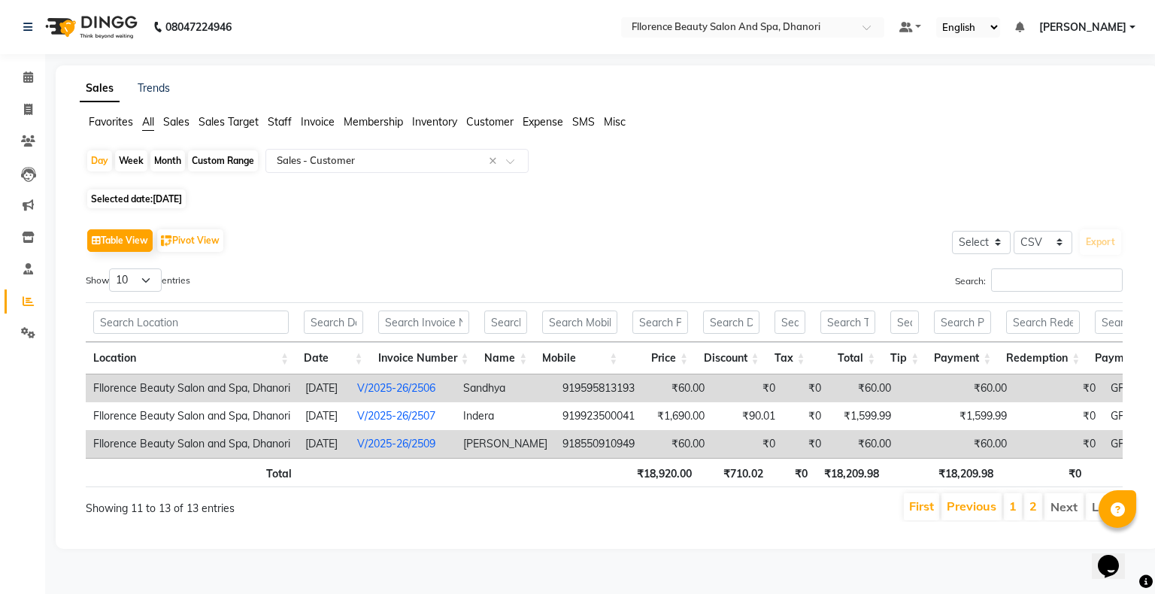
click at [526, 446] on td "Sandhay" at bounding box center [505, 444] width 99 height 28
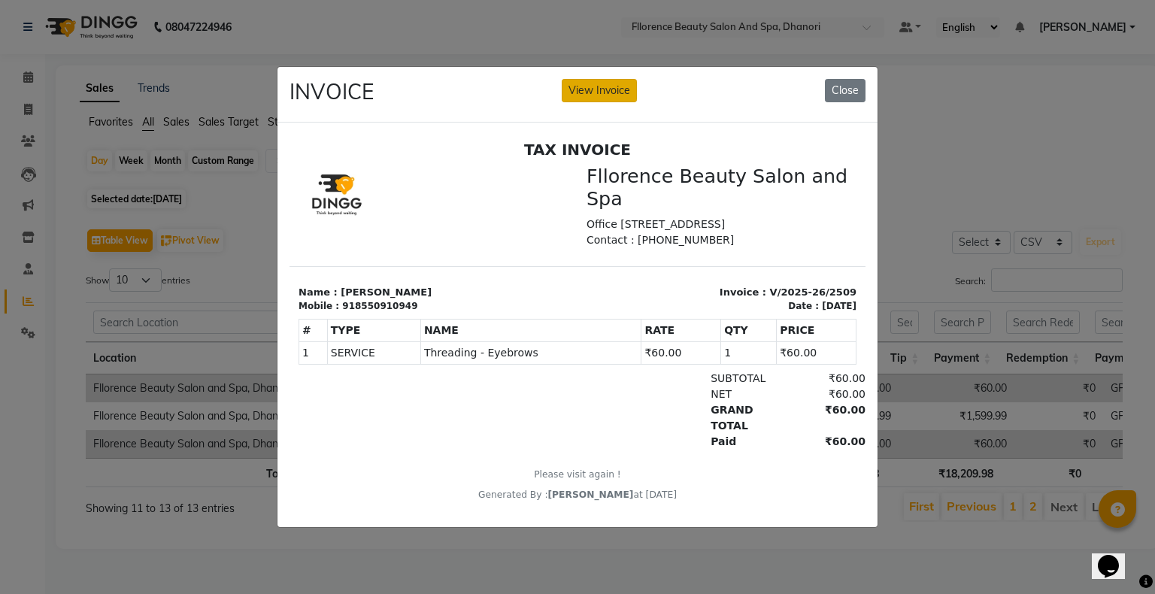
click at [596, 88] on button "View Invoice" at bounding box center [599, 90] width 75 height 23
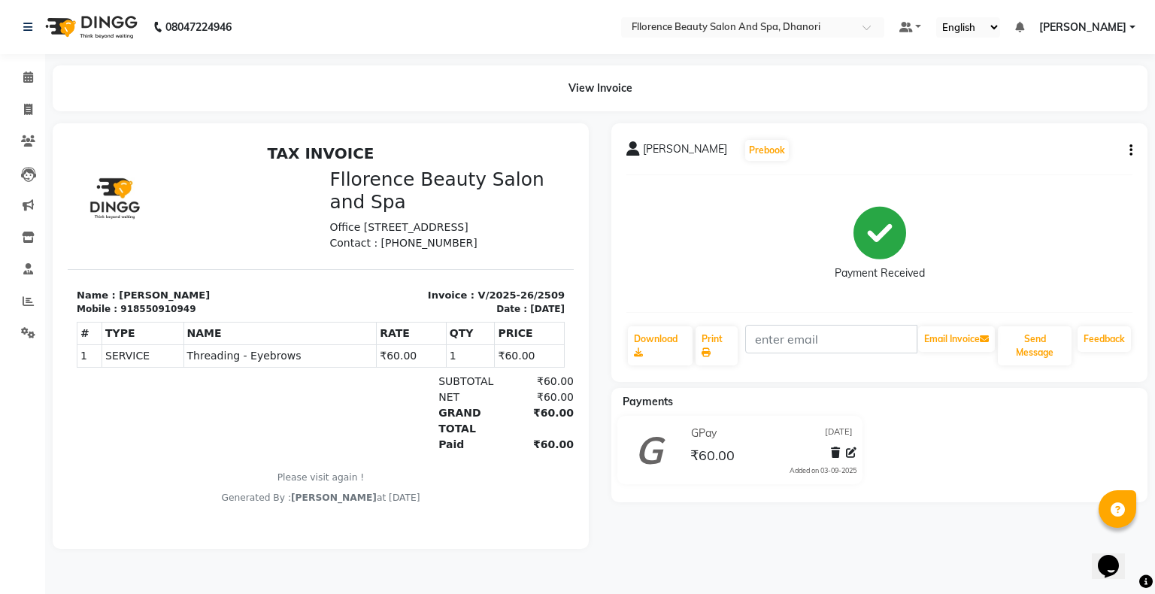
click at [1134, 149] on div "sandhay Prebook Payment Received Download Print Email Invoice Send Message Feed…" at bounding box center [879, 252] width 536 height 259
drag, startPoint x: 1126, startPoint y: 156, endPoint x: 1140, endPoint y: 152, distance: 14.8
click at [1132, 154] on div "sandhay Prebook Payment Received Download Print Email Invoice Send Message Feed…" at bounding box center [879, 252] width 536 height 259
click at [1132, 156] on div "sandhay Prebook Payment Received Download Print Email Invoice Send Message Feed…" at bounding box center [879, 252] width 536 height 259
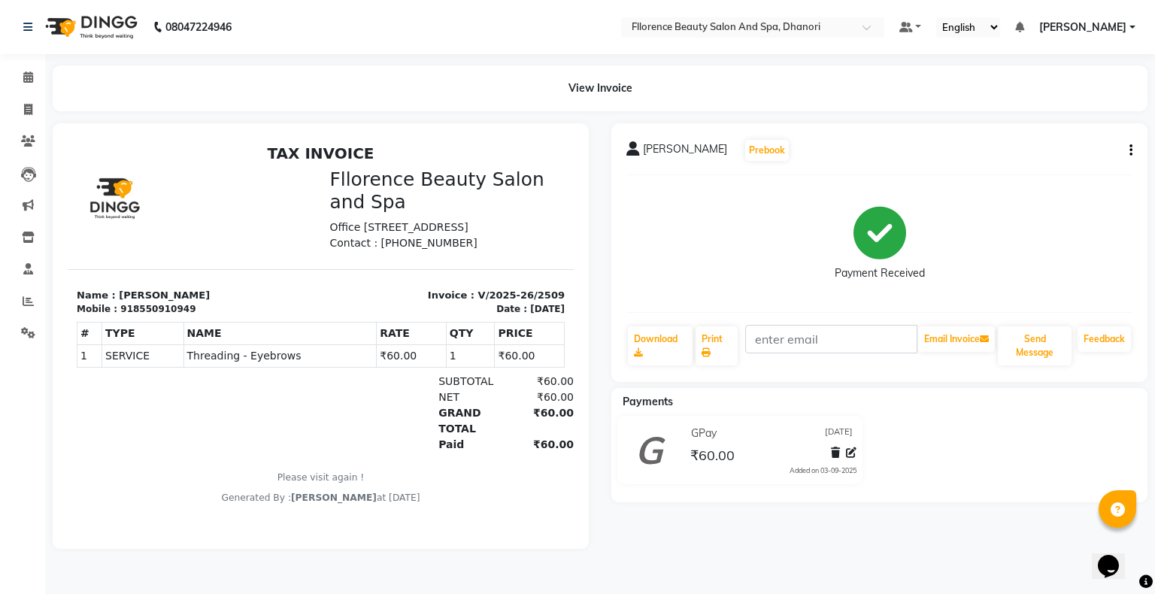
click at [1133, 149] on div "sandhay Prebook Payment Received Download Print Email Invoice Send Message Feed…" at bounding box center [879, 252] width 536 height 259
drag, startPoint x: 1128, startPoint y: 153, endPoint x: 914, endPoint y: 161, distance: 214.4
click at [914, 161] on div "sandhay Prebook" at bounding box center [879, 150] width 506 height 24
click at [1129, 150] on icon "button" at bounding box center [1130, 150] width 3 height 1
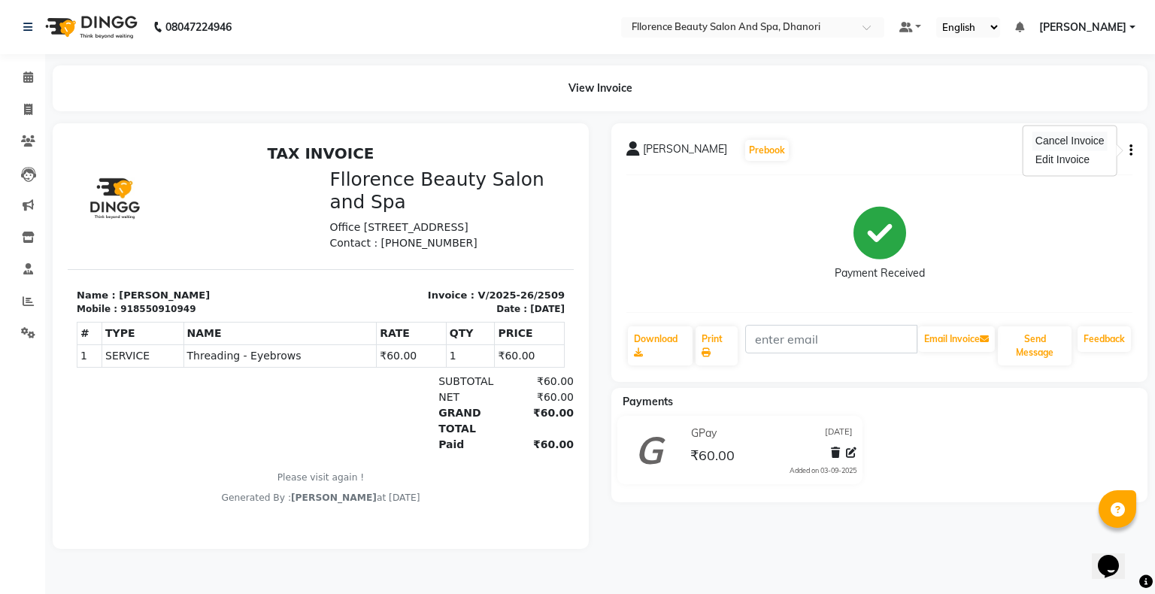
click at [1075, 141] on div "Cancel Invoice" at bounding box center [1069, 141] width 75 height 19
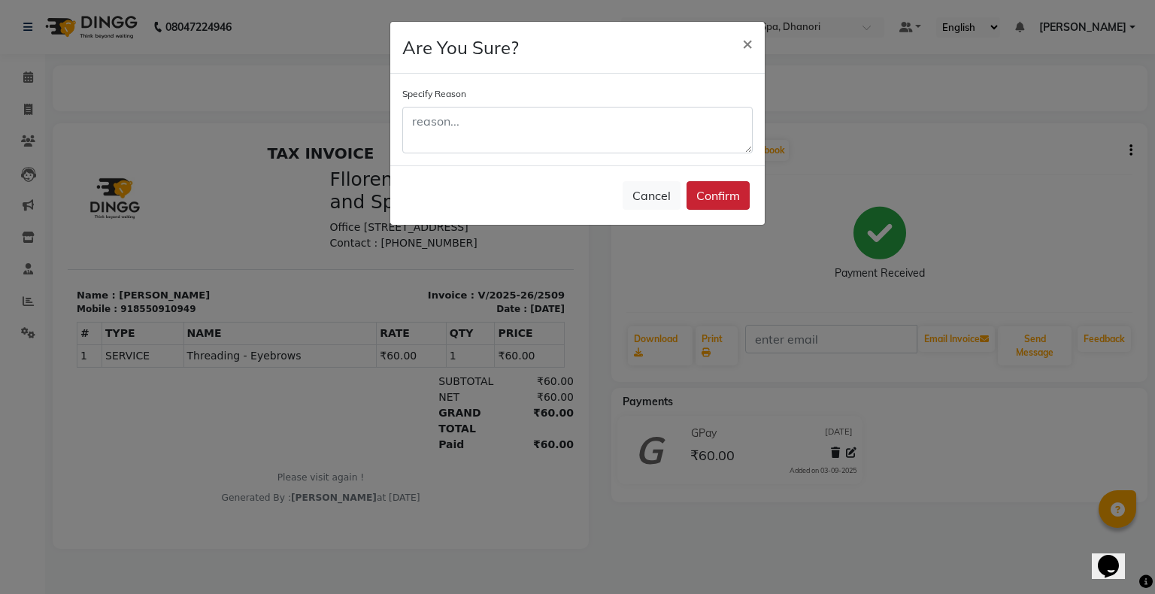
drag, startPoint x: 722, startPoint y: 191, endPoint x: 748, endPoint y: 190, distance: 26.3
click at [724, 189] on button "Confirm" at bounding box center [718, 195] width 63 height 29
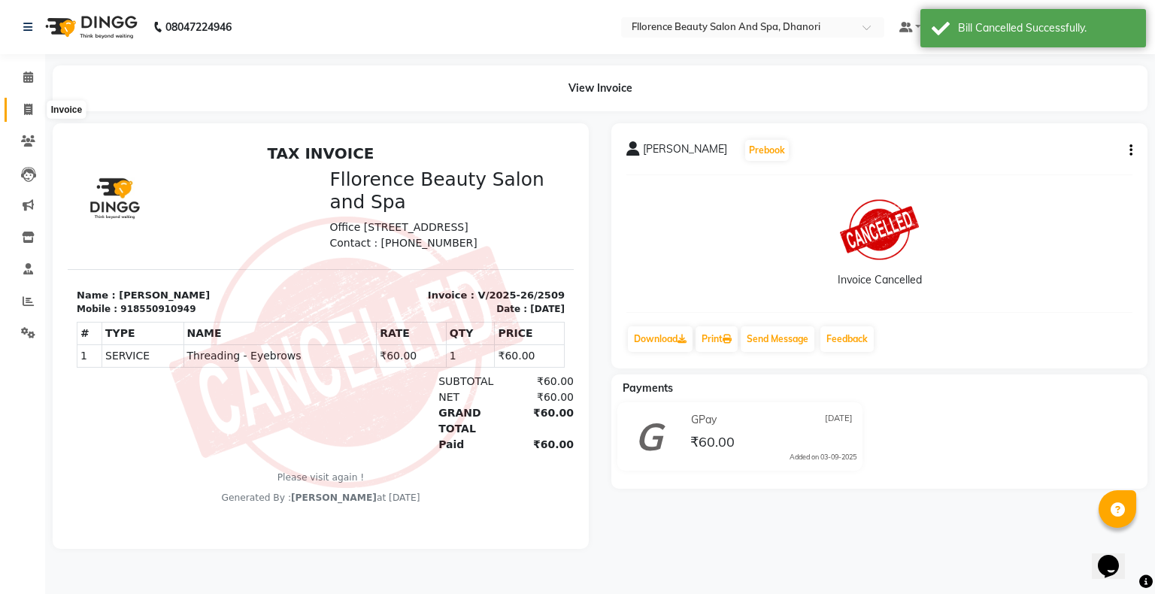
click at [30, 108] on icon at bounding box center [28, 109] width 8 height 11
select select "121"
select select "service"
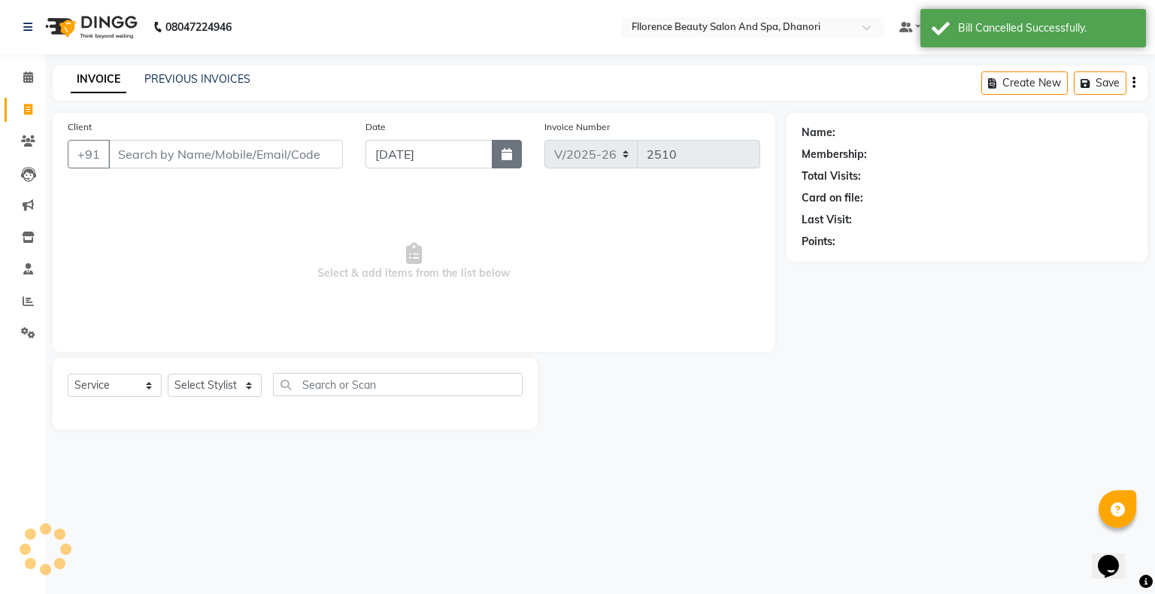
click at [514, 150] on button "button" at bounding box center [507, 154] width 30 height 29
select select "9"
select select "2025"
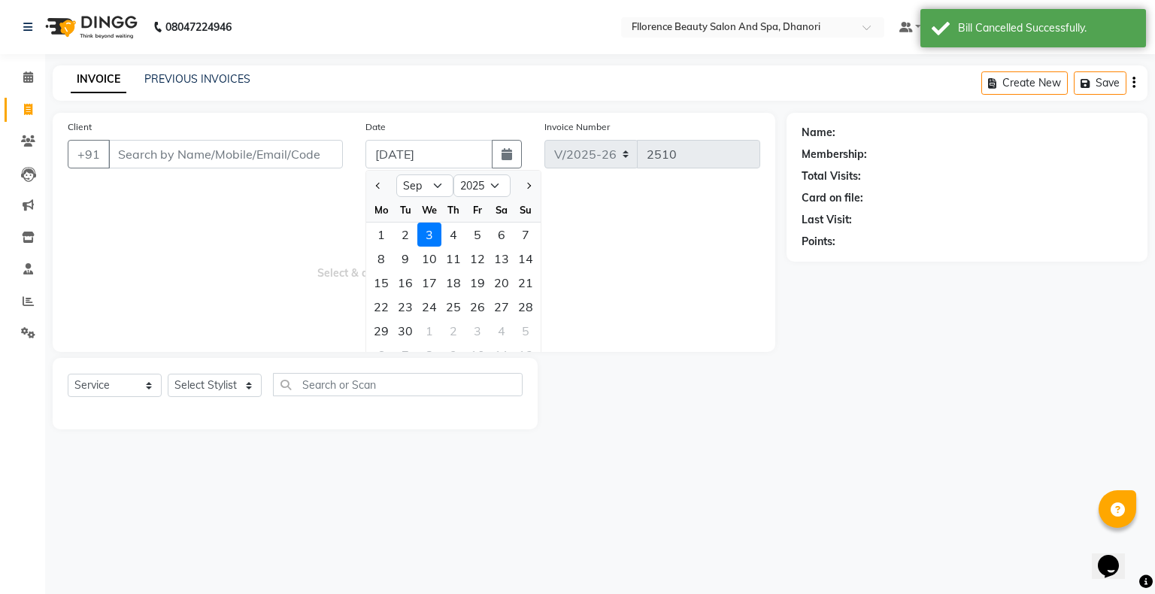
drag, startPoint x: 379, startPoint y: 183, endPoint x: 388, endPoint y: 183, distance: 9.1
click at [385, 183] on div at bounding box center [381, 186] width 30 height 24
click at [382, 185] on button "Previous month" at bounding box center [378, 186] width 13 height 24
select select "8"
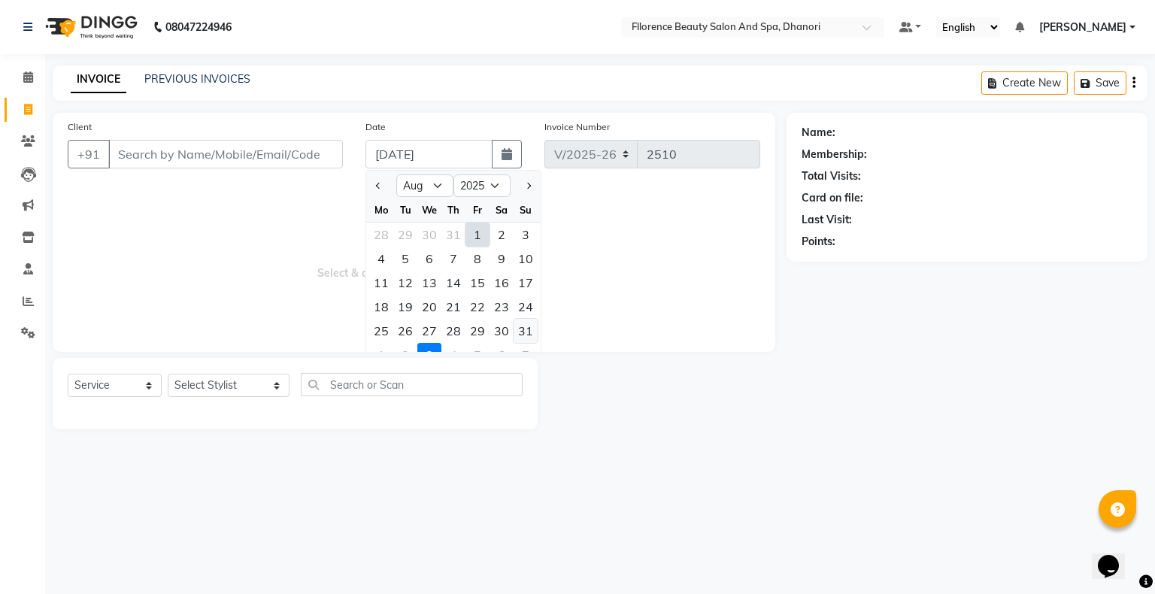
click at [523, 332] on div "31" at bounding box center [526, 331] width 24 height 24
type input "[DATE]"
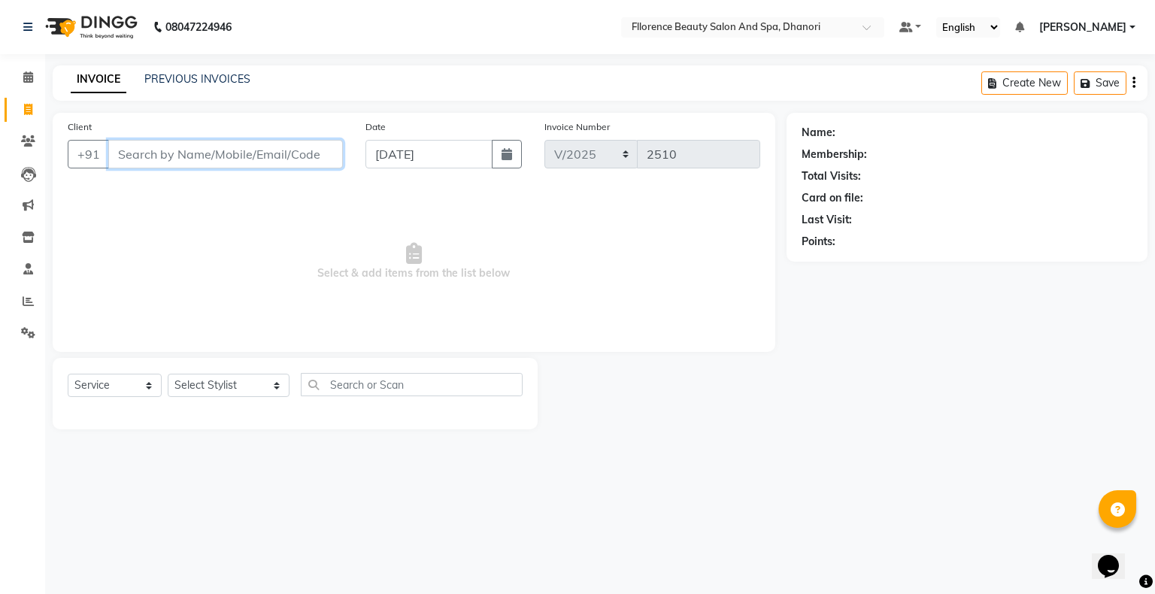
click at [292, 158] on input "Client" at bounding box center [225, 154] width 235 height 29
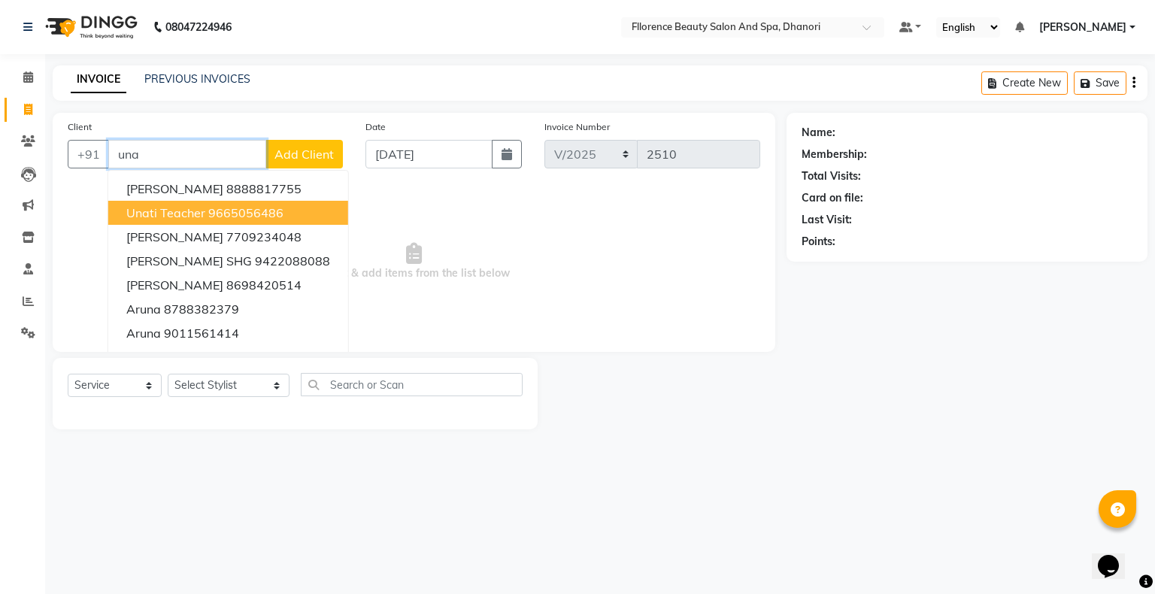
click at [250, 206] on ngb-highlight "9665056486" at bounding box center [245, 212] width 75 height 15
type input "9665056486"
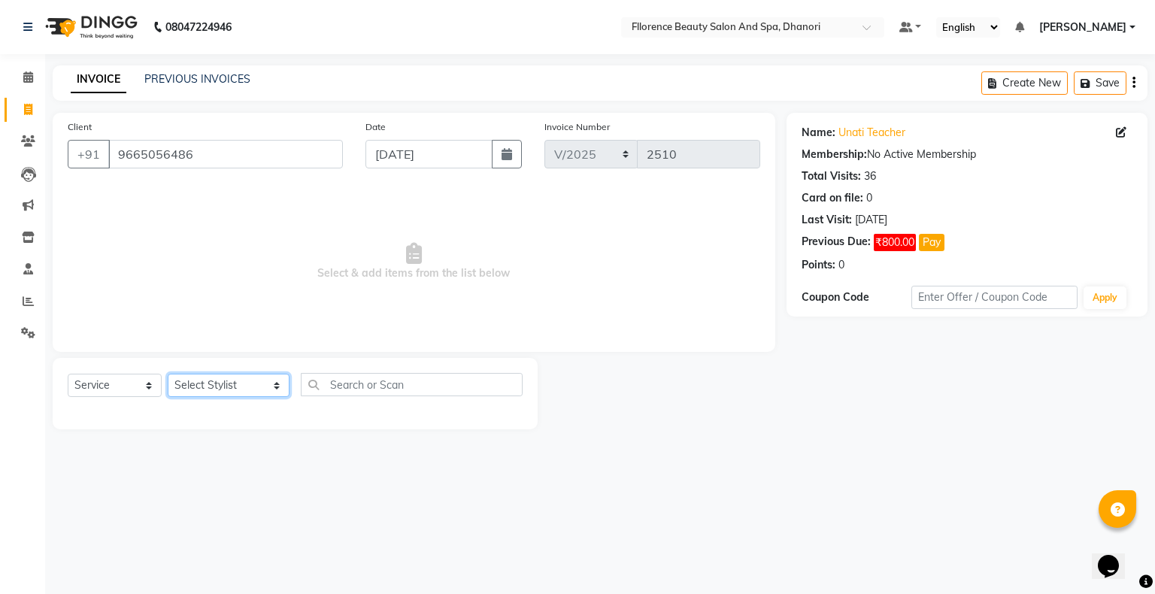
click at [197, 389] on select "Select Stylist [PERSON_NAME] [PERSON_NAME] arjun [PERSON_NAME] [PERSON_NAME] [P…" at bounding box center [229, 385] width 122 height 23
select select "20592"
click at [168, 374] on select "Select Stylist [PERSON_NAME] [PERSON_NAME] arjun [PERSON_NAME] [PERSON_NAME] [P…" at bounding box center [229, 385] width 122 height 23
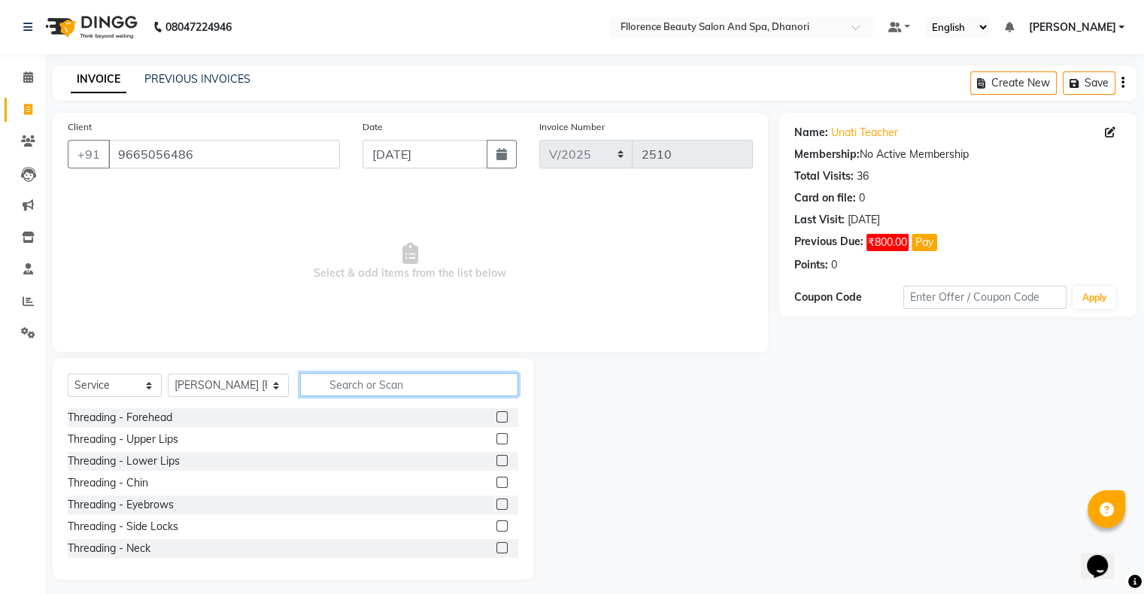
drag, startPoint x: 366, startPoint y: 381, endPoint x: 361, endPoint y: 396, distance: 15.2
click at [365, 384] on input "text" at bounding box center [409, 384] width 218 height 23
type input "hair was"
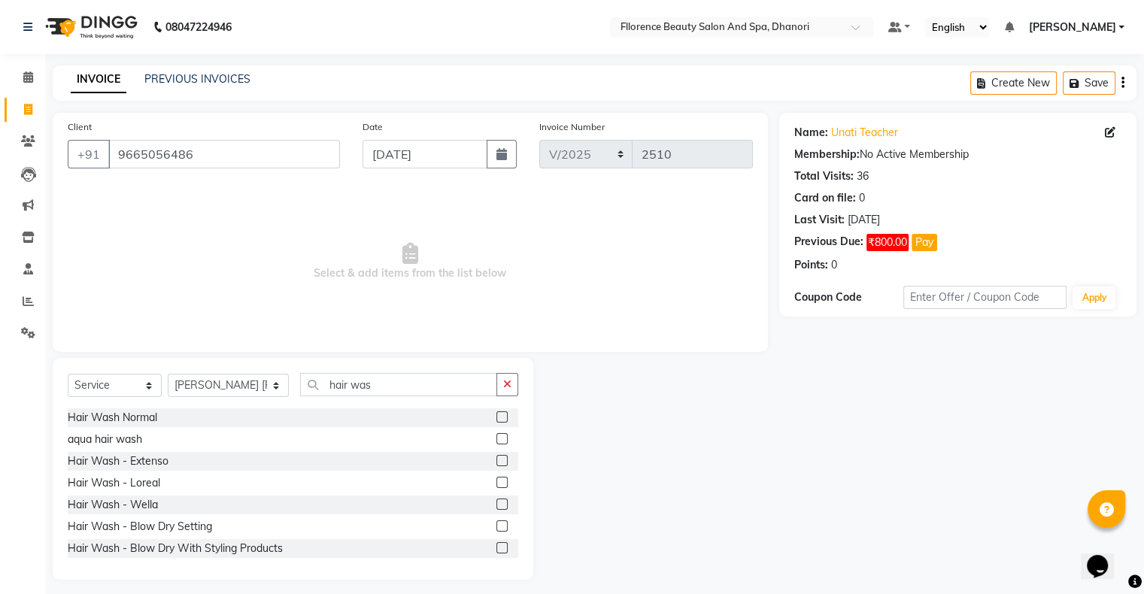
drag, startPoint x: 487, startPoint y: 420, endPoint x: 492, endPoint y: 439, distance: 20.1
click at [496, 426] on div at bounding box center [501, 419] width 10 height 16
click at [496, 417] on label at bounding box center [501, 416] width 11 height 11
click at [496, 417] on input "checkbox" at bounding box center [501, 418] width 10 height 10
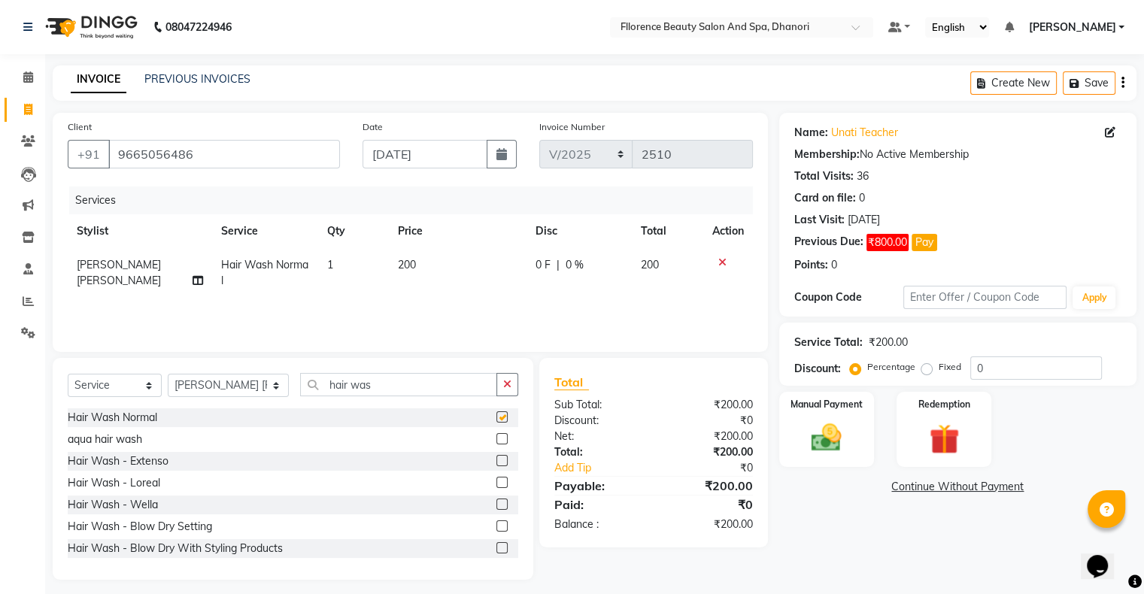
checkbox input "false"
drag, startPoint x: 403, startPoint y: 262, endPoint x: 412, endPoint y: 263, distance: 9.1
click at [412, 263] on span "200" at bounding box center [407, 265] width 18 height 14
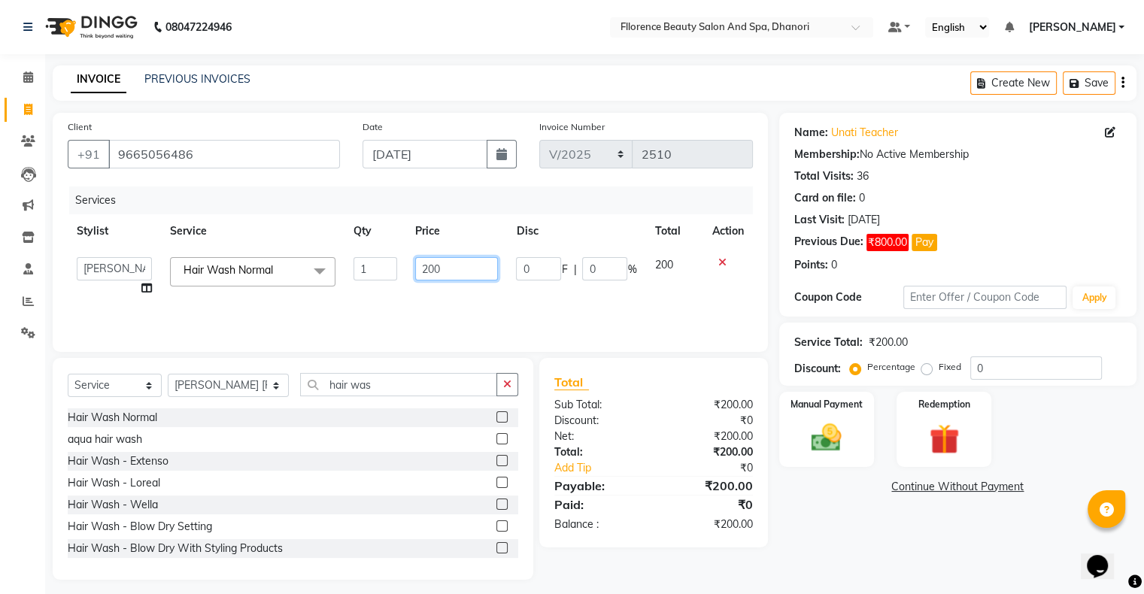
click at [433, 269] on input "200" at bounding box center [456, 268] width 83 height 23
type input "250"
click at [824, 489] on link "Continue Without Payment" at bounding box center [957, 487] width 351 height 16
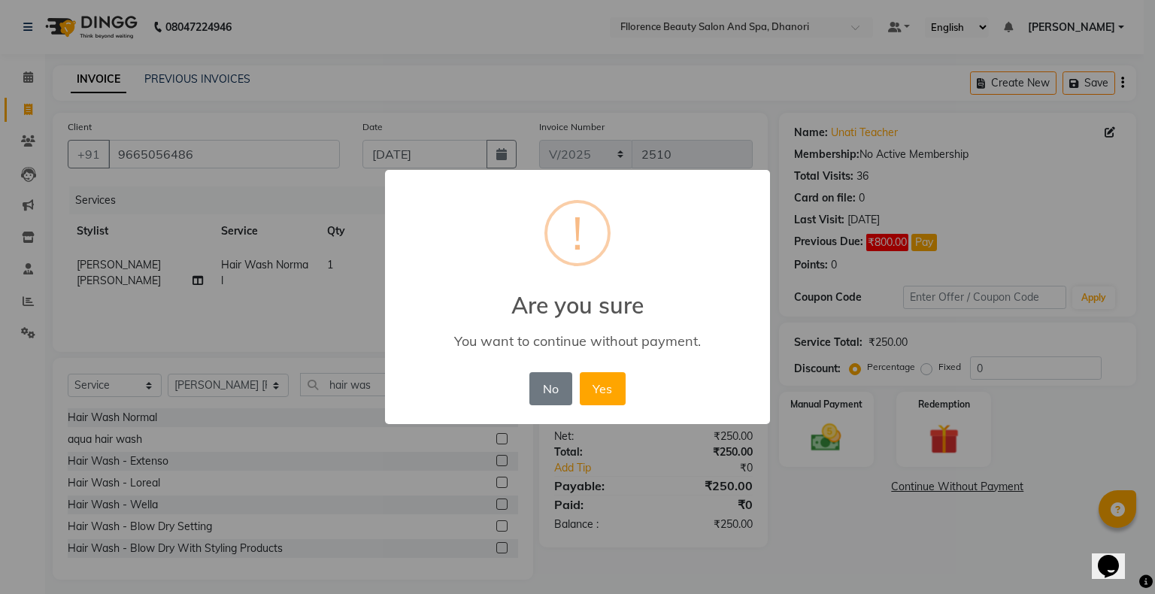
click at [556, 378] on button "No" at bounding box center [550, 388] width 42 height 33
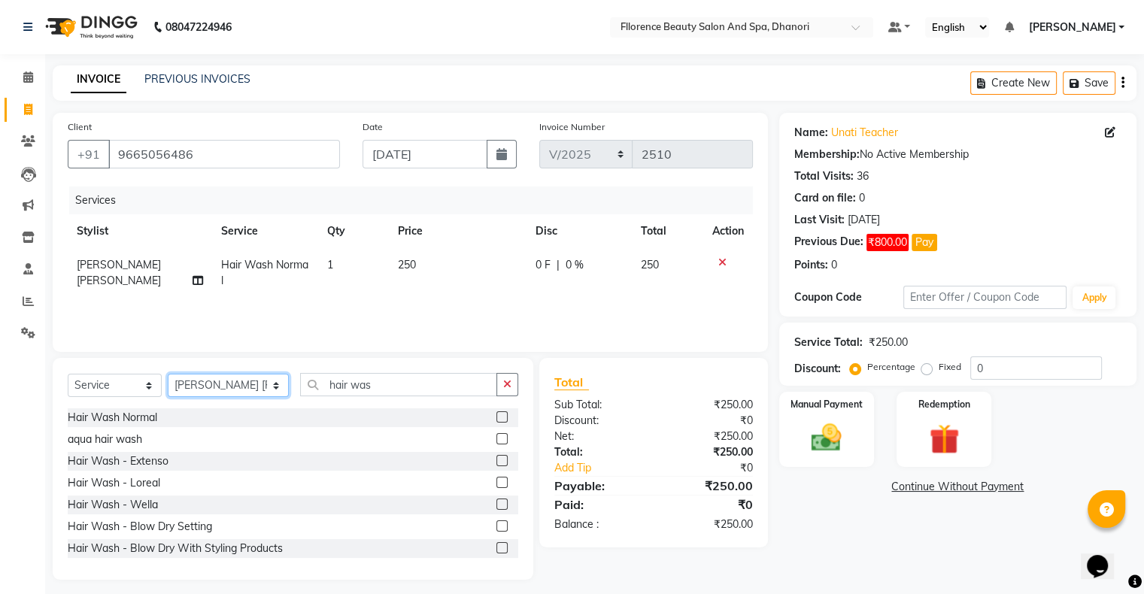
click at [195, 384] on select "Select Stylist [PERSON_NAME] [PERSON_NAME] arjun [PERSON_NAME] [PERSON_NAME] [P…" at bounding box center [228, 385] width 121 height 23
select select "23068"
click at [168, 374] on select "Select Stylist [PERSON_NAME] [PERSON_NAME] arjun [PERSON_NAME] [PERSON_NAME] [P…" at bounding box center [228, 385] width 121 height 23
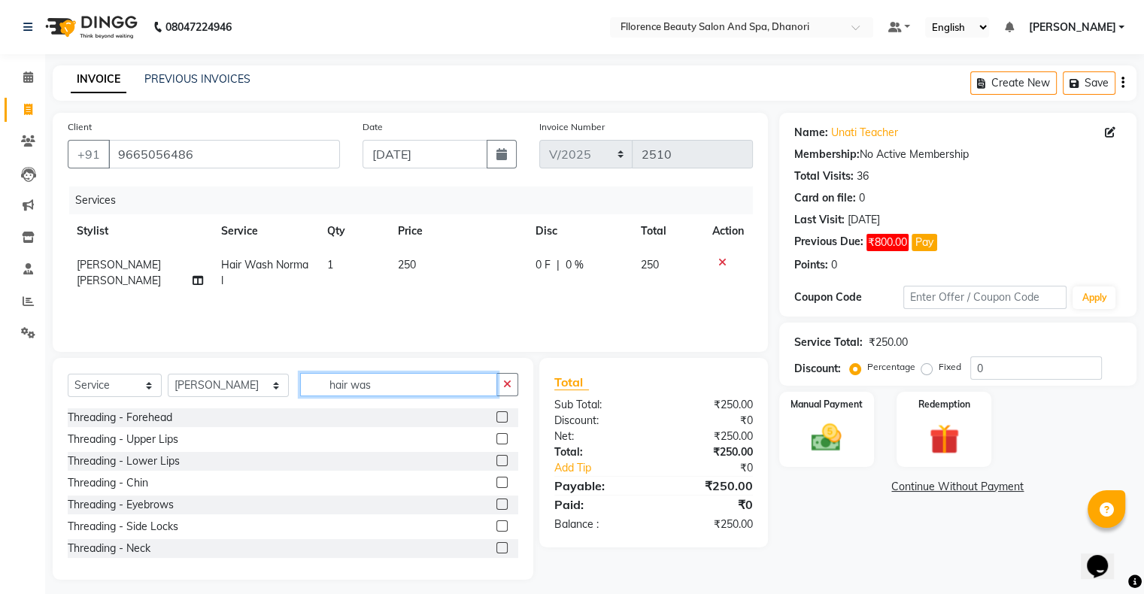
click at [377, 374] on input "hair was" at bounding box center [398, 384] width 197 height 23
type input "h"
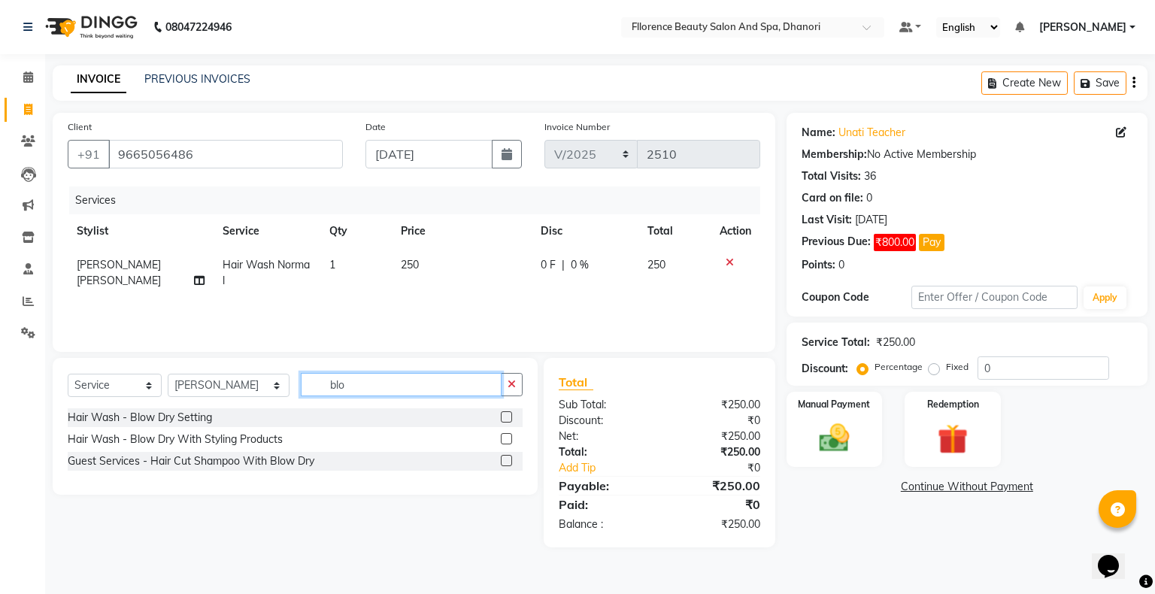
type input "blo"
click at [508, 413] on label at bounding box center [506, 416] width 11 height 11
click at [508, 413] on input "checkbox" at bounding box center [506, 418] width 10 height 10
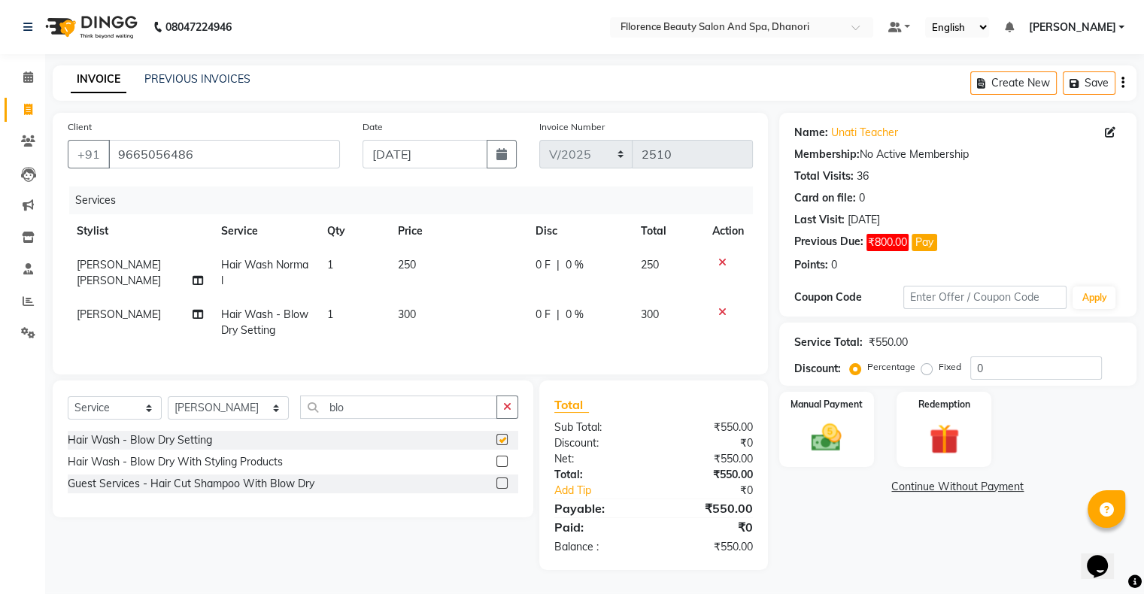
checkbox input "false"
click at [811, 433] on img at bounding box center [826, 438] width 50 height 36
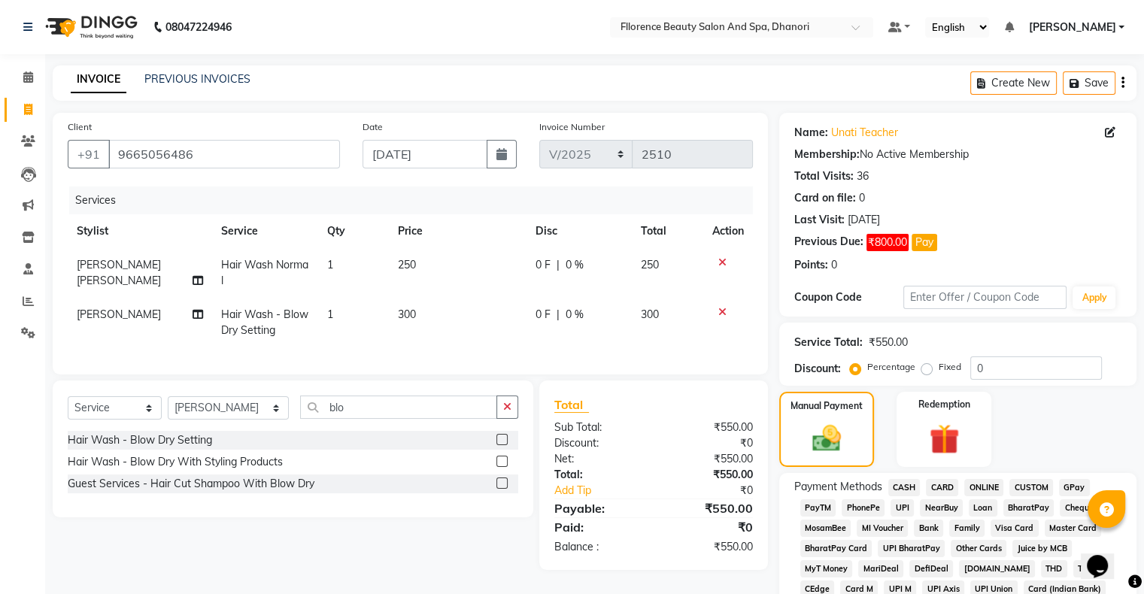
click at [1070, 484] on span "GPay" at bounding box center [1074, 487] width 31 height 17
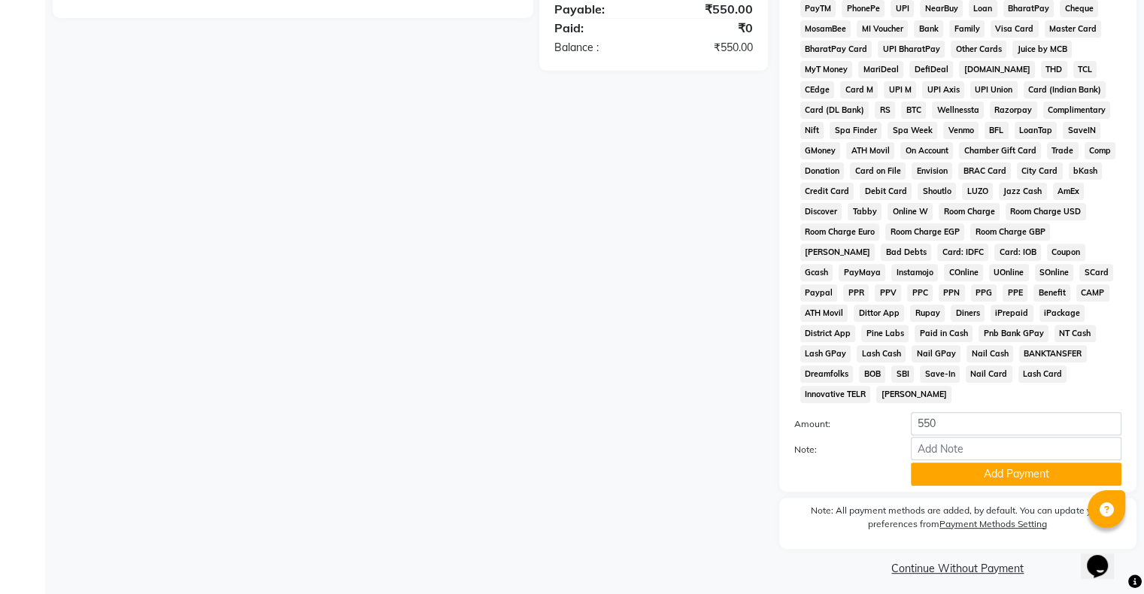
click at [963, 462] on button "Add Payment" at bounding box center [1016, 473] width 211 height 23
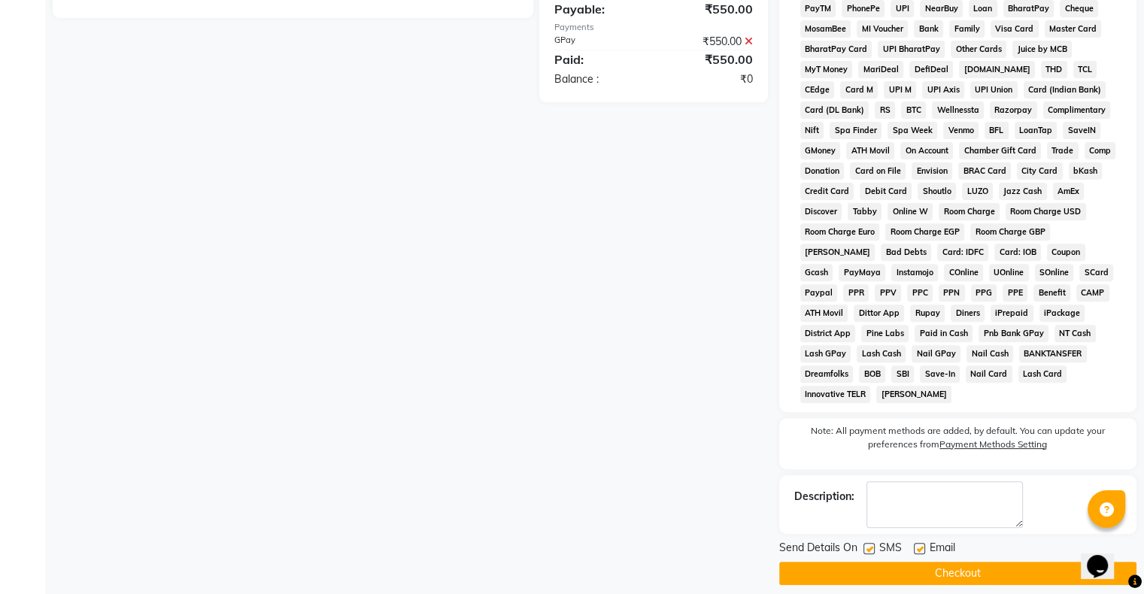
click at [905, 562] on button "Checkout" at bounding box center [957, 573] width 357 height 23
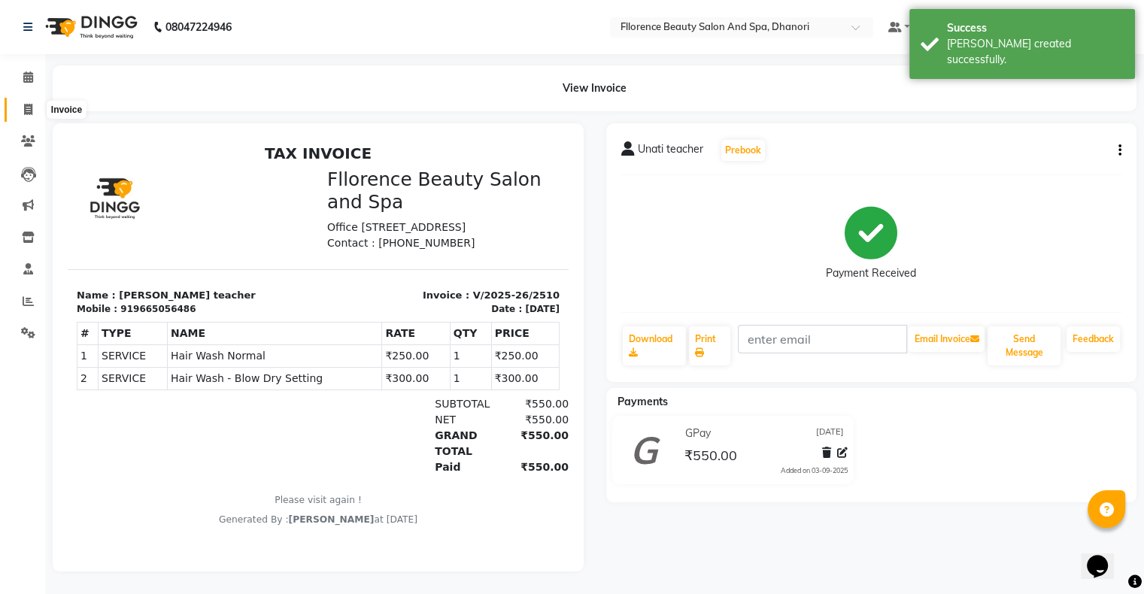
click at [24, 113] on icon at bounding box center [28, 109] width 8 height 11
select select "service"
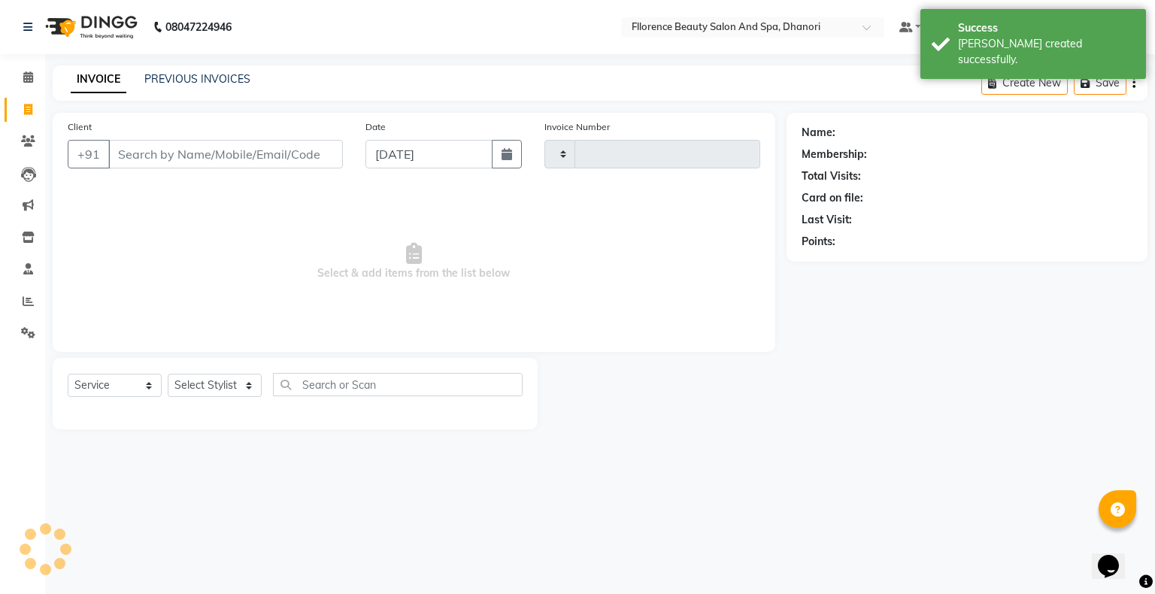
type input "2511"
select select "121"
click at [508, 156] on icon "button" at bounding box center [507, 154] width 11 height 12
select select "9"
select select "2025"
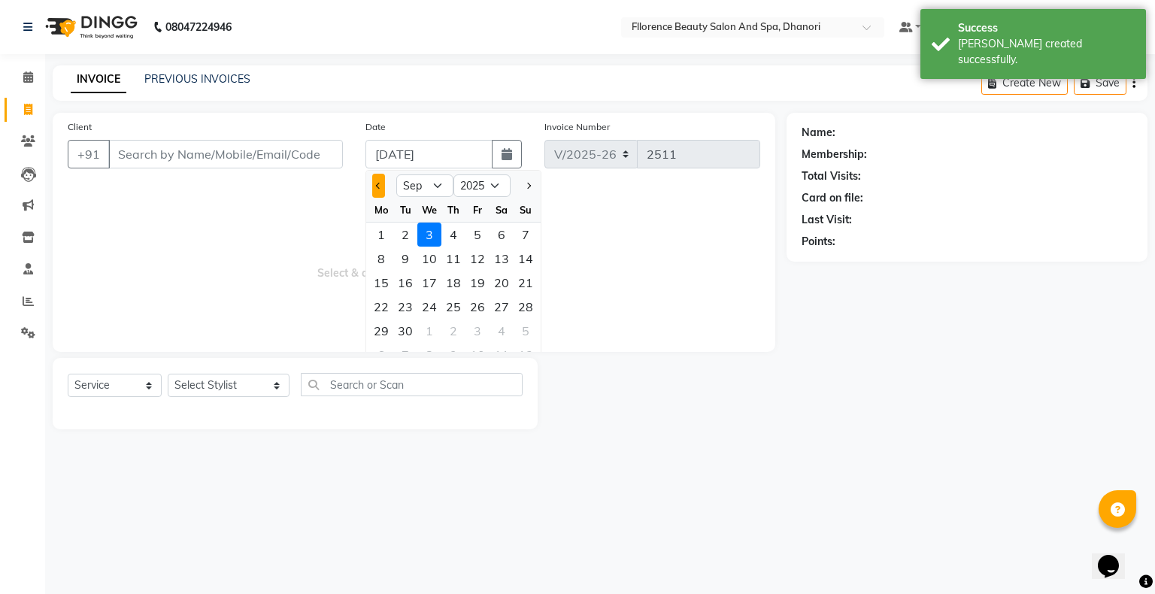
click at [384, 188] on button "Previous month" at bounding box center [378, 186] width 13 height 24
select select "8"
click at [526, 329] on div "31" at bounding box center [526, 331] width 24 height 24
type input "[DATE]"
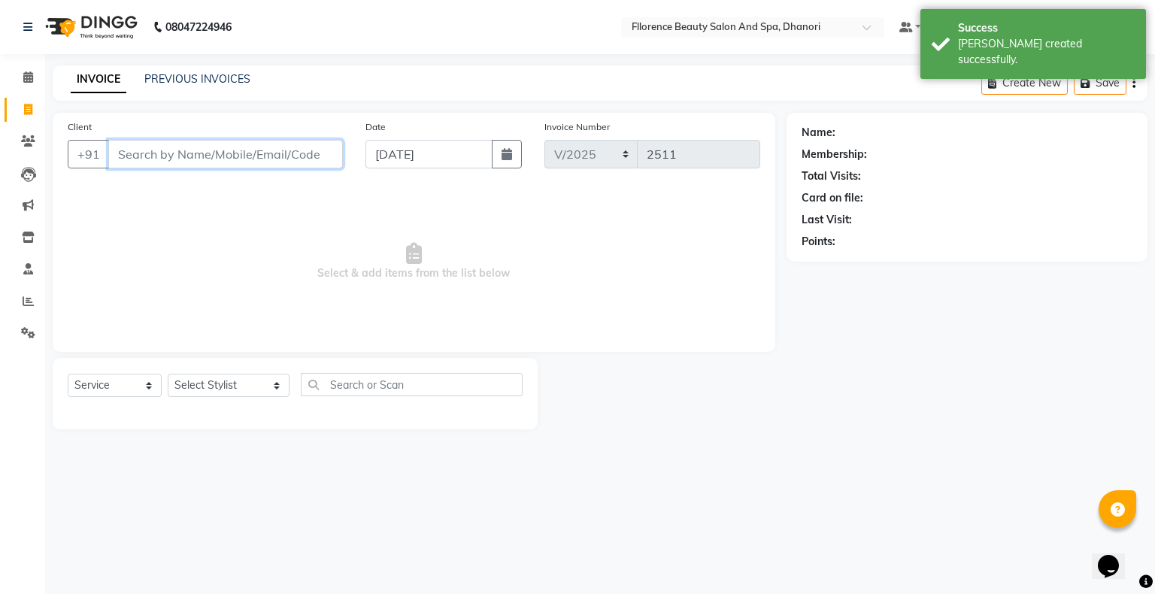
drag, startPoint x: 202, startPoint y: 159, endPoint x: 217, endPoint y: 163, distance: 15.7
click at [215, 162] on input "Client" at bounding box center [225, 154] width 235 height 29
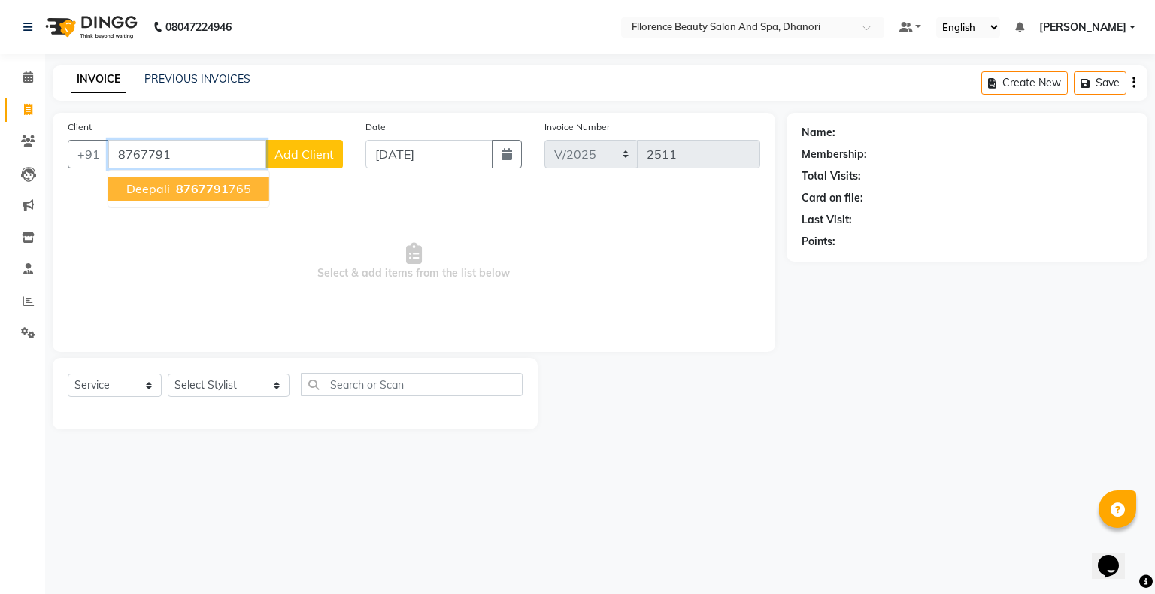
click at [202, 196] on span "8767791" at bounding box center [202, 188] width 53 height 15
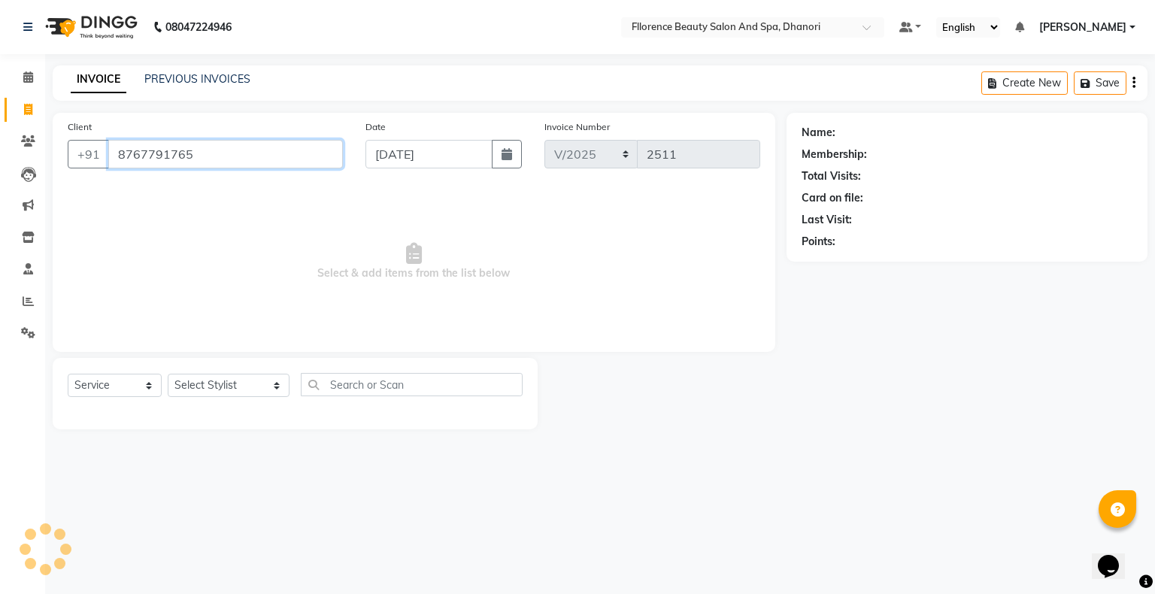
type input "8767791765"
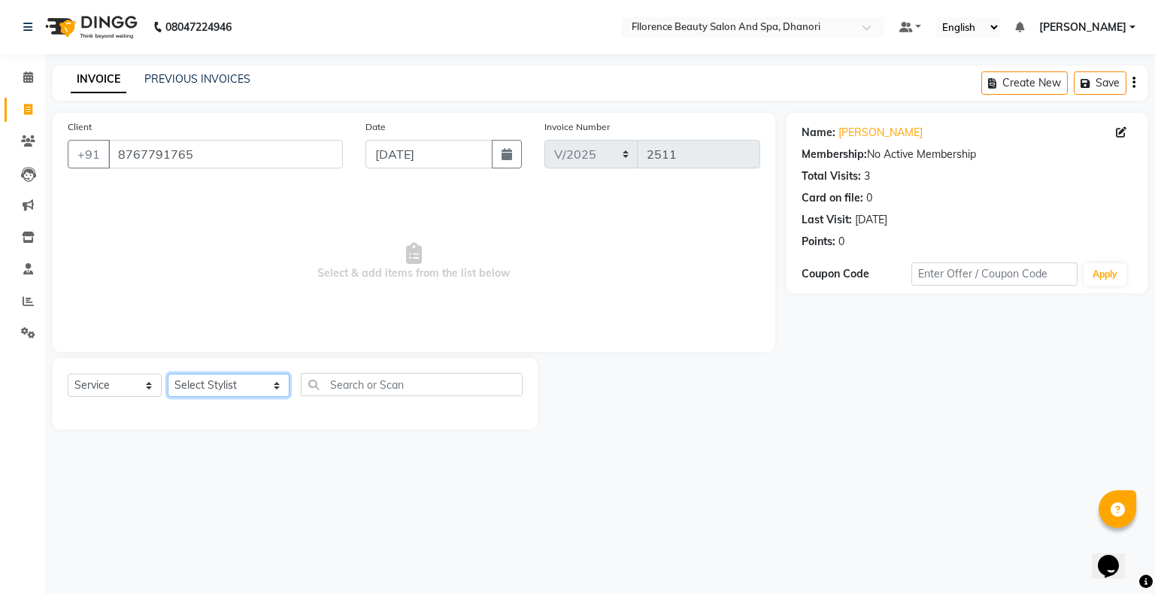
click at [193, 388] on select "Select Stylist [PERSON_NAME] [PERSON_NAME] arjun [PERSON_NAME] [PERSON_NAME] [P…" at bounding box center [229, 385] width 122 height 23
select select "20592"
click at [168, 374] on select "Select Stylist [PERSON_NAME] [PERSON_NAME] arjun [PERSON_NAME] [PERSON_NAME] [P…" at bounding box center [229, 385] width 122 height 23
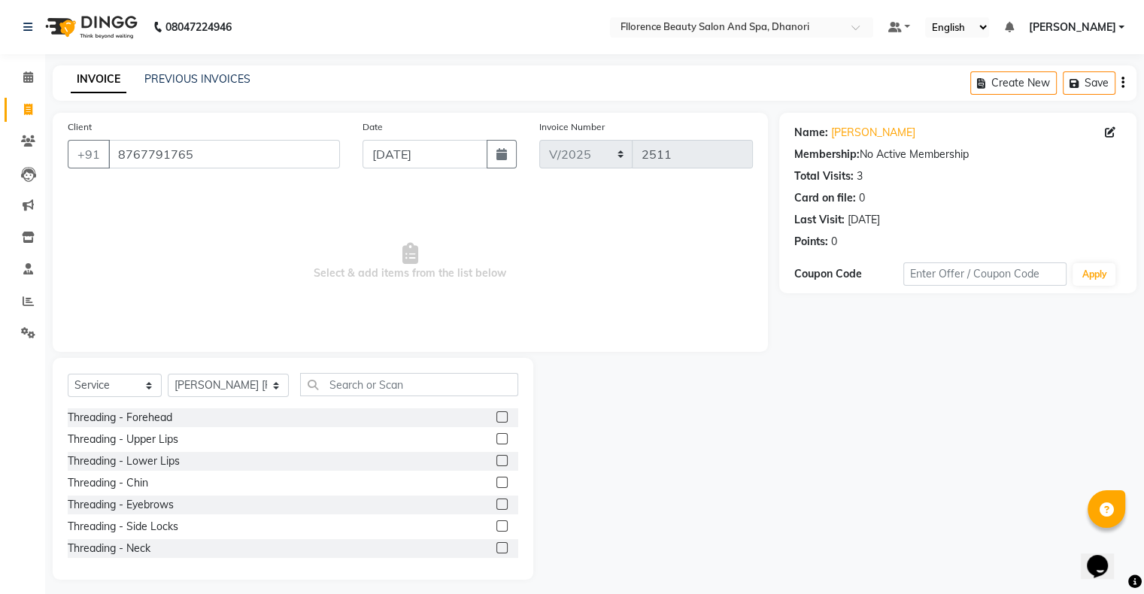
click at [496, 503] on label at bounding box center [501, 504] width 11 height 11
click at [496, 503] on input "checkbox" at bounding box center [501, 505] width 10 height 10
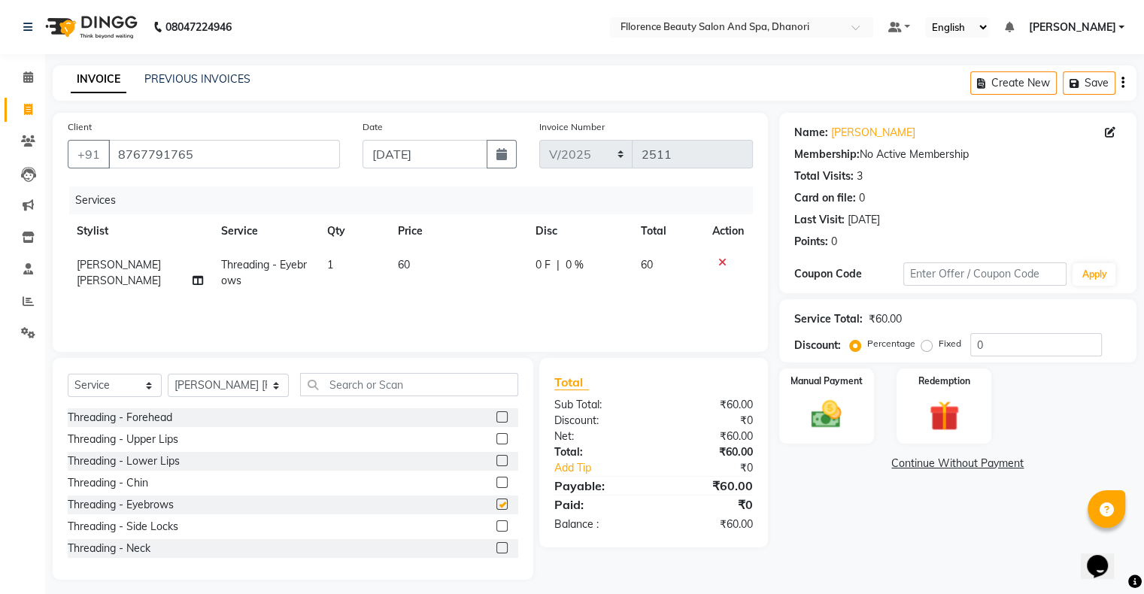
checkbox input "false"
click at [496, 438] on label at bounding box center [501, 438] width 11 height 11
click at [496, 438] on input "checkbox" at bounding box center [501, 440] width 10 height 10
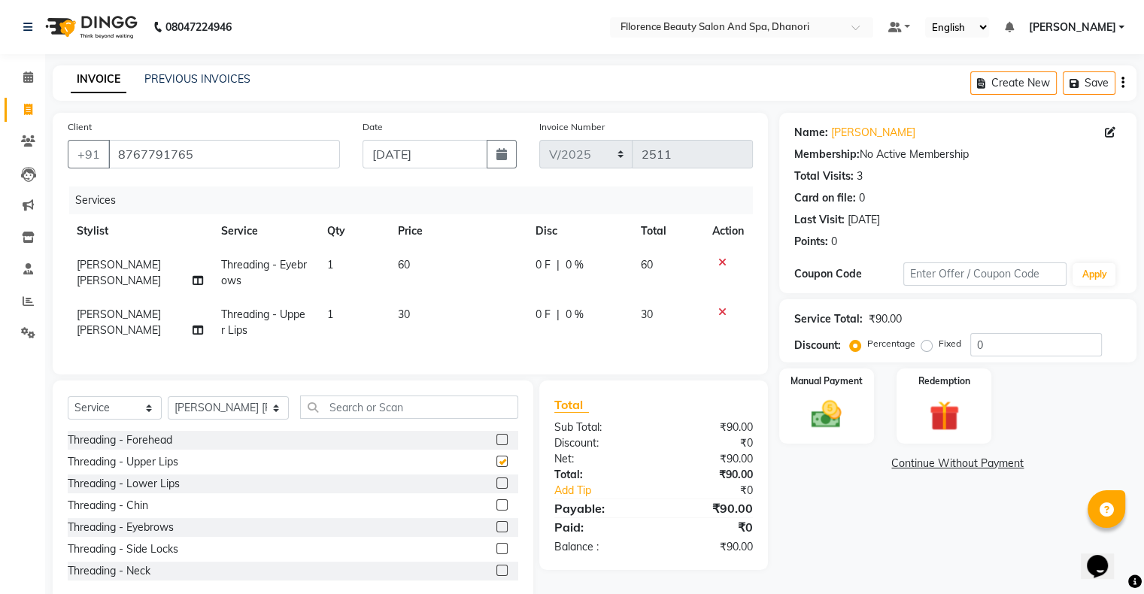
checkbox input "false"
click at [496, 445] on label at bounding box center [501, 439] width 11 height 11
click at [496, 445] on input "checkbox" at bounding box center [501, 440] width 10 height 10
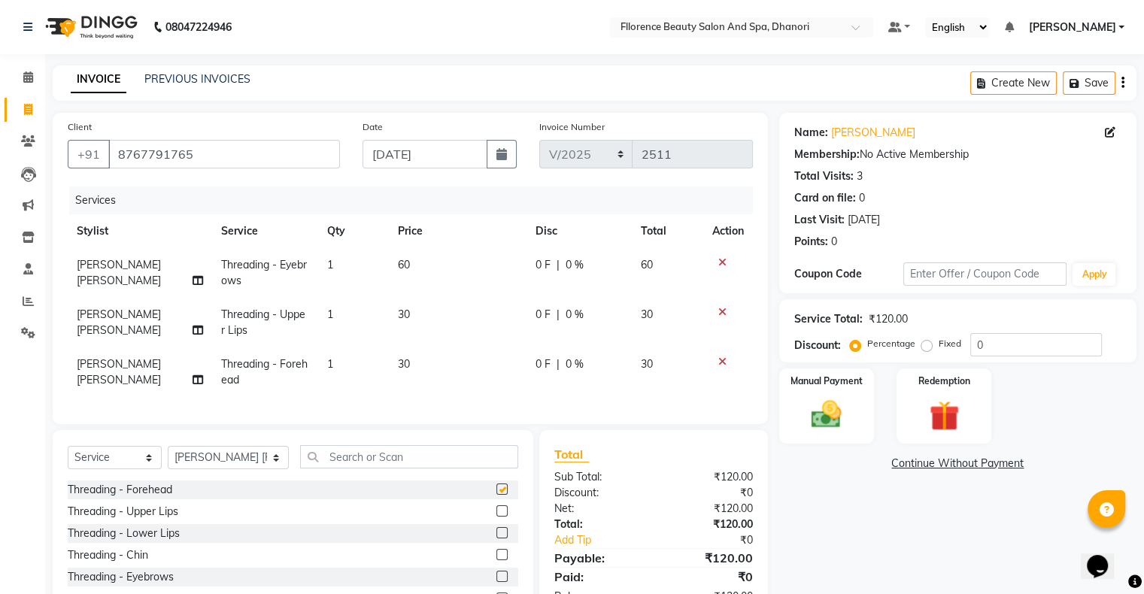
checkbox input "false"
click at [216, 469] on select "Select Stylist [PERSON_NAME] [PERSON_NAME] arjun [PERSON_NAME] [PERSON_NAME] [P…" at bounding box center [228, 457] width 121 height 23
select select "35084"
click at [168, 459] on select "Select Stylist [PERSON_NAME] [PERSON_NAME] arjun [PERSON_NAME] [PERSON_NAME] [P…" at bounding box center [228, 457] width 121 height 23
click at [382, 468] on input "text" at bounding box center [409, 456] width 218 height 23
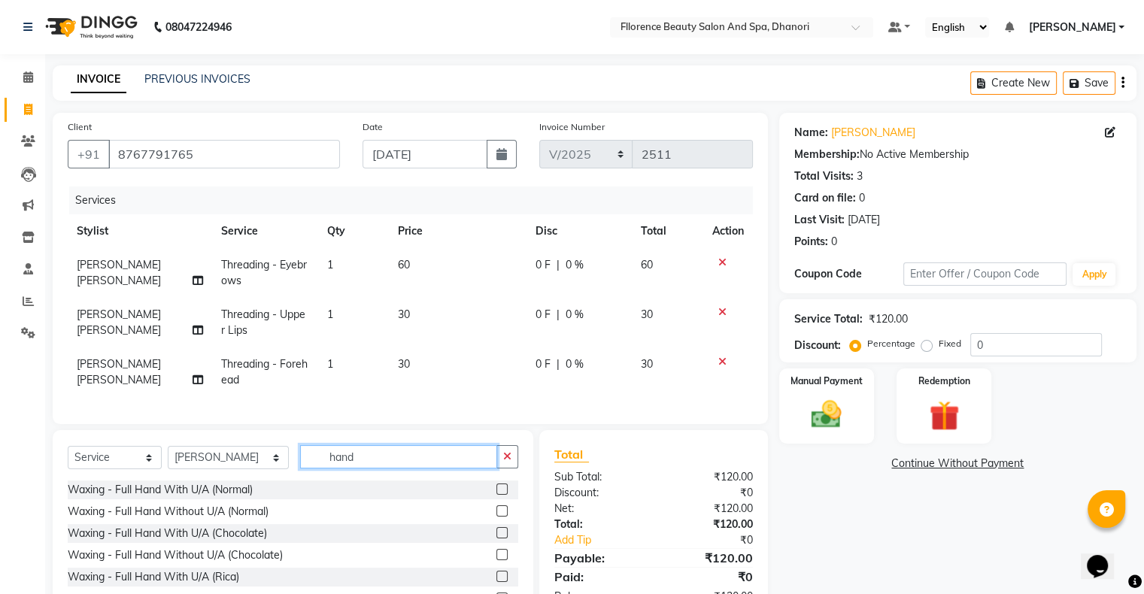
type input "hand"
click at [496, 582] on label at bounding box center [501, 576] width 11 height 11
click at [496, 582] on input "checkbox" at bounding box center [501, 577] width 10 height 10
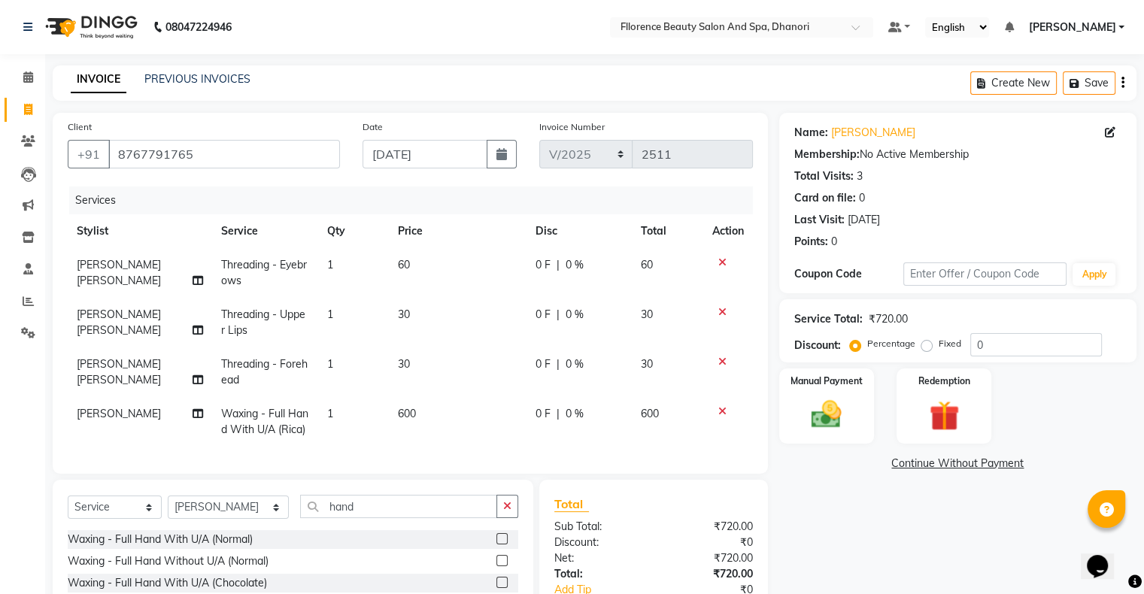
checkbox input "false"
click at [352, 518] on input "hand" at bounding box center [398, 506] width 197 height 23
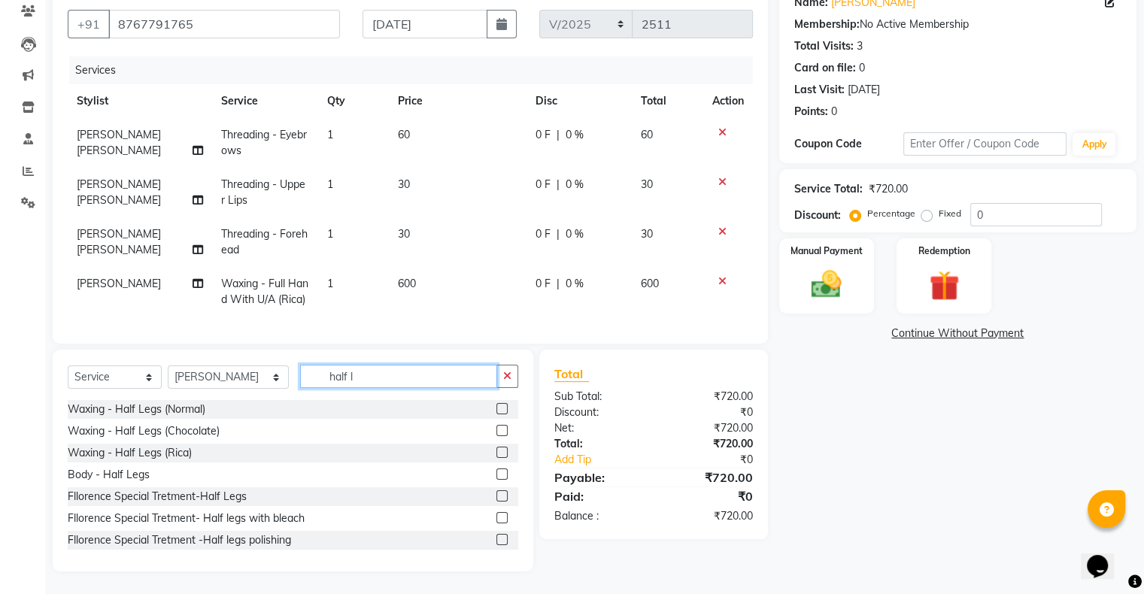
type input "half l"
click at [496, 451] on label at bounding box center [501, 452] width 11 height 11
click at [496, 451] on input "checkbox" at bounding box center [501, 453] width 10 height 10
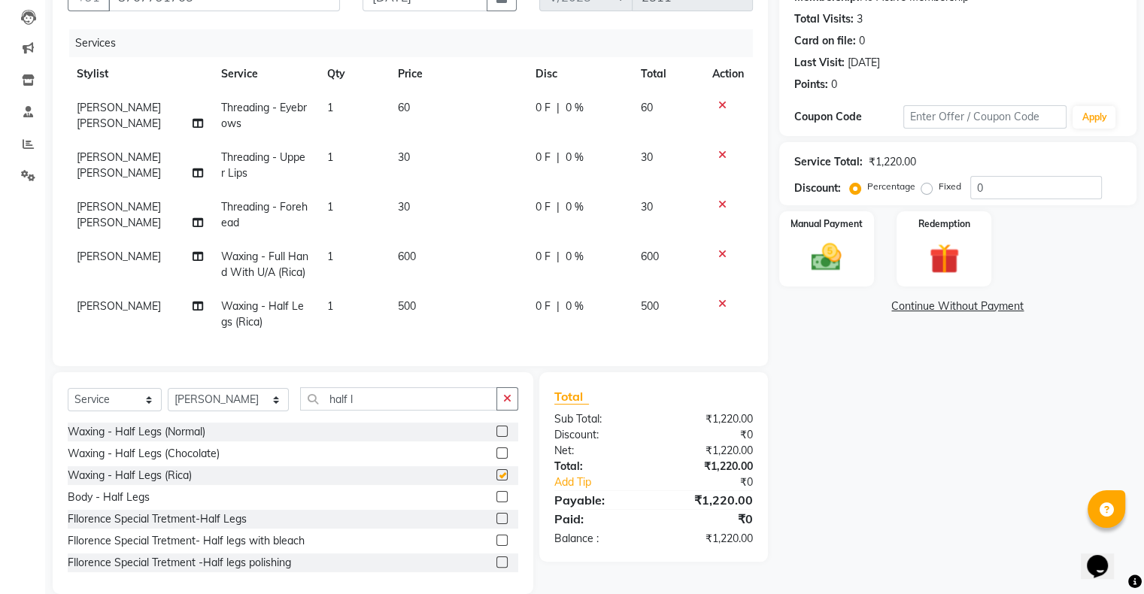
checkbox input "false"
click at [809, 259] on img at bounding box center [826, 258] width 50 height 36
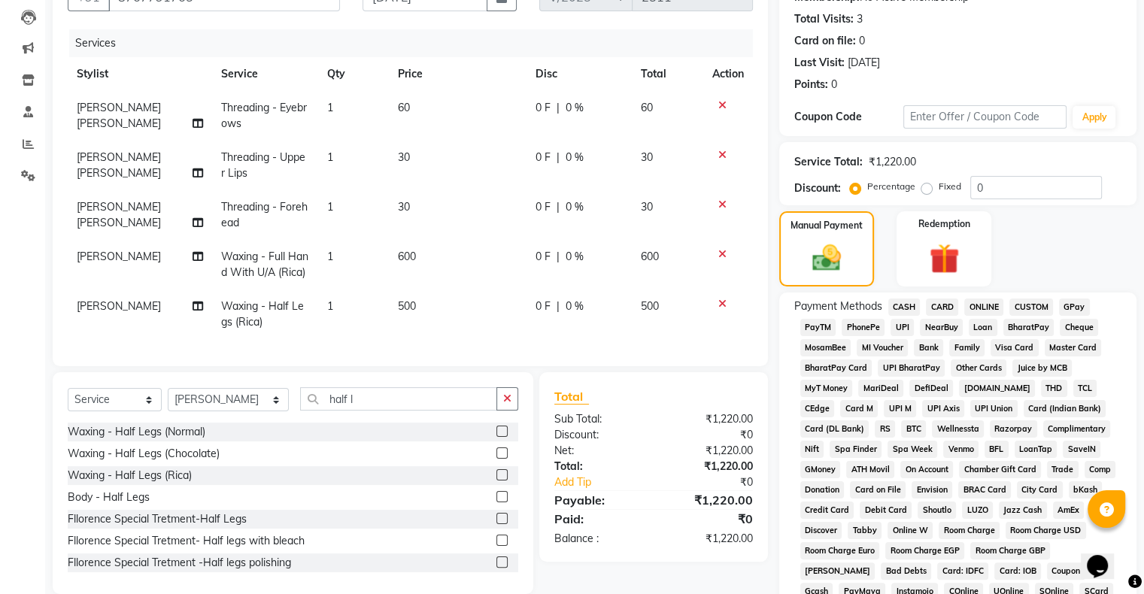
click at [1080, 307] on span "GPay" at bounding box center [1074, 307] width 31 height 17
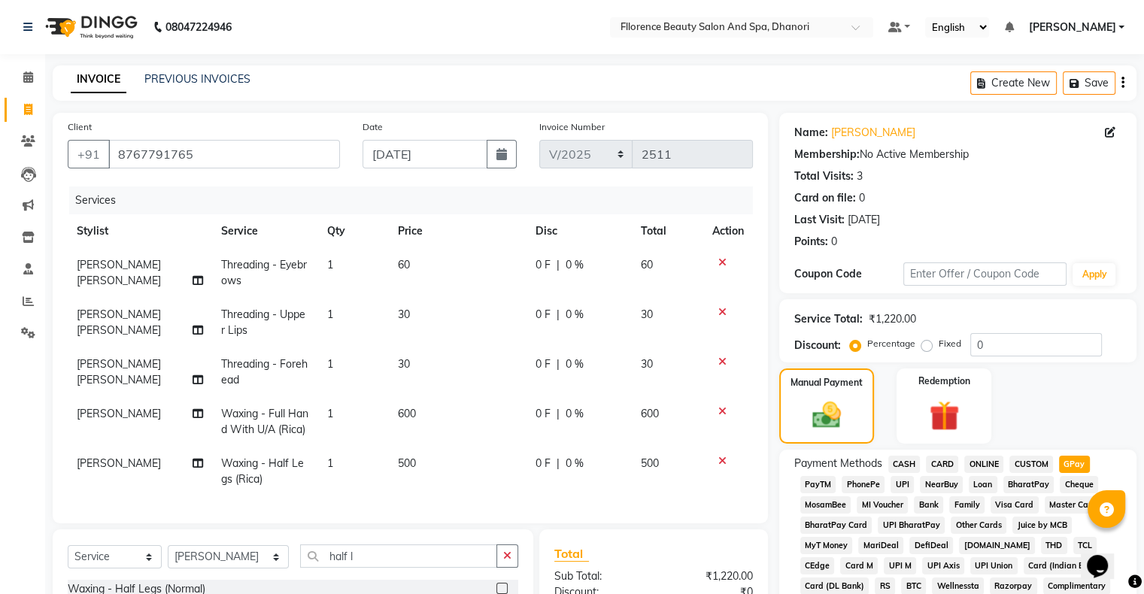
scroll to position [475, 0]
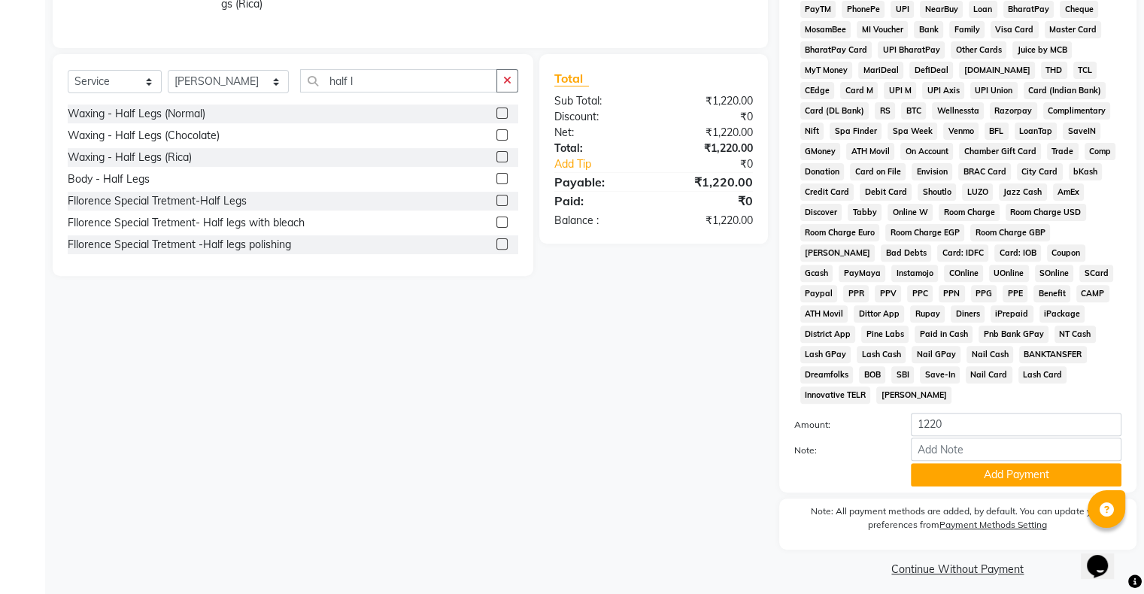
click at [966, 463] on button "Add Payment" at bounding box center [1016, 474] width 211 height 23
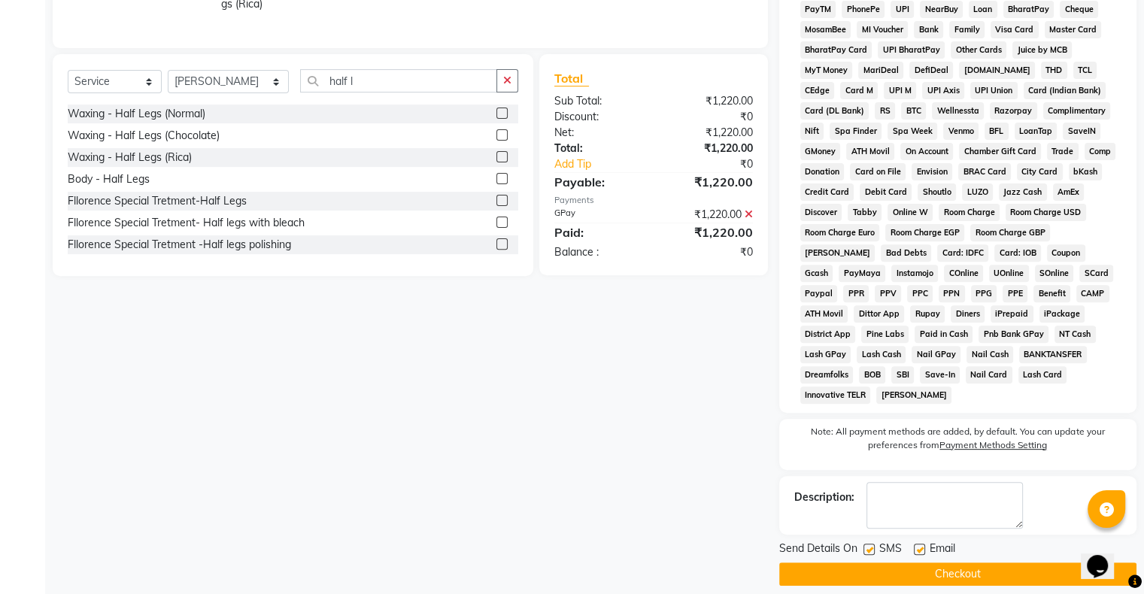
click at [929, 563] on button "Checkout" at bounding box center [957, 573] width 357 height 23
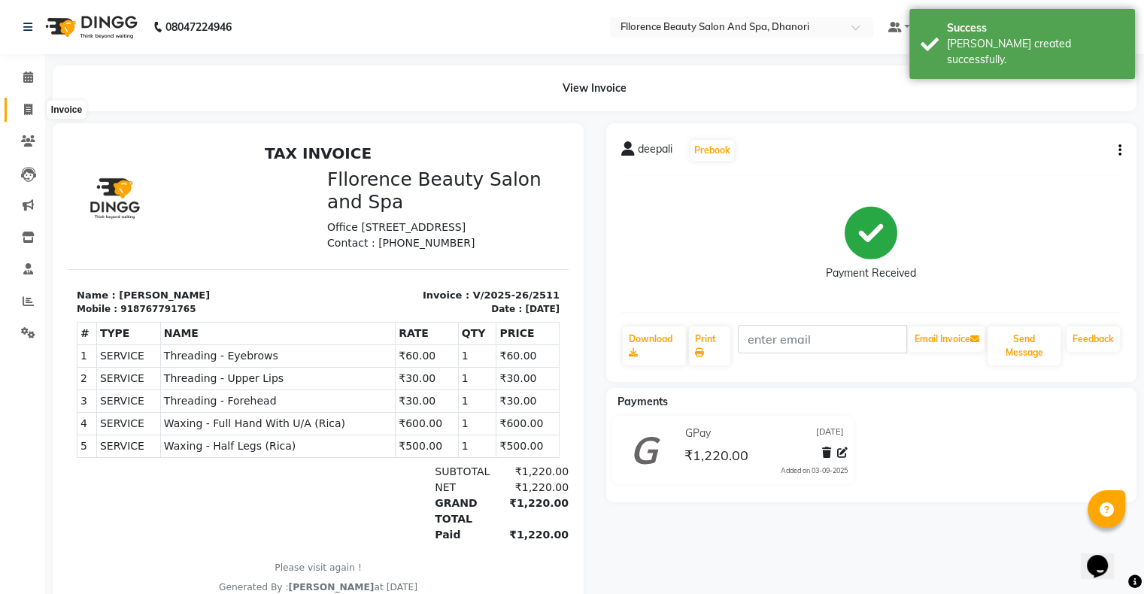
click at [25, 115] on icon at bounding box center [28, 109] width 8 height 11
select select "service"
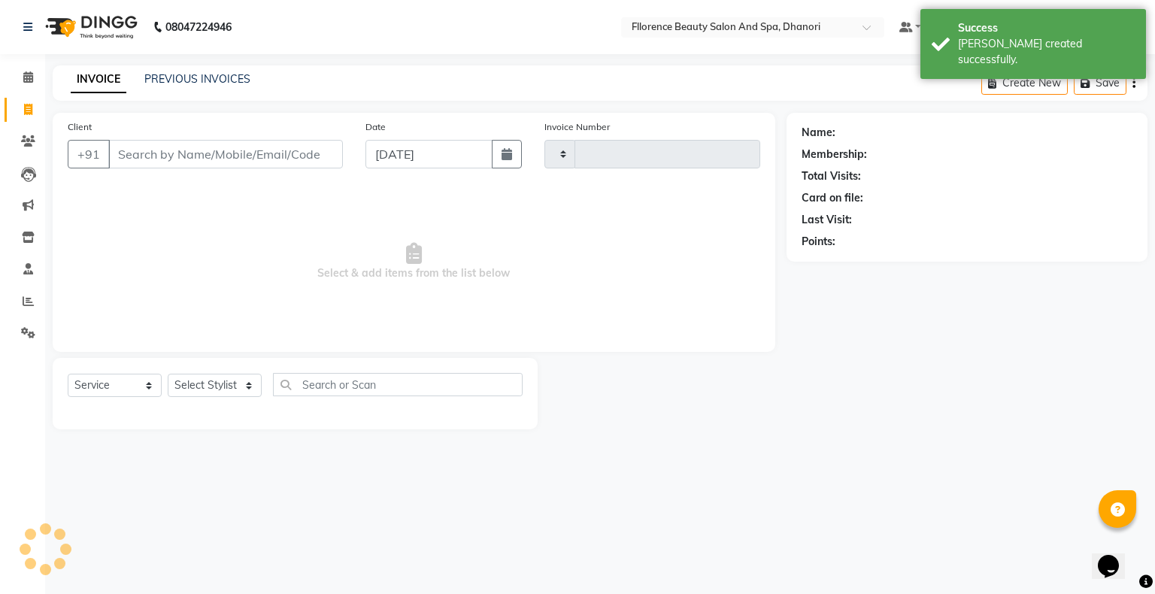
type input "2512"
select select "121"
click at [499, 143] on button "button" at bounding box center [507, 154] width 30 height 29
select select "9"
select select "2025"
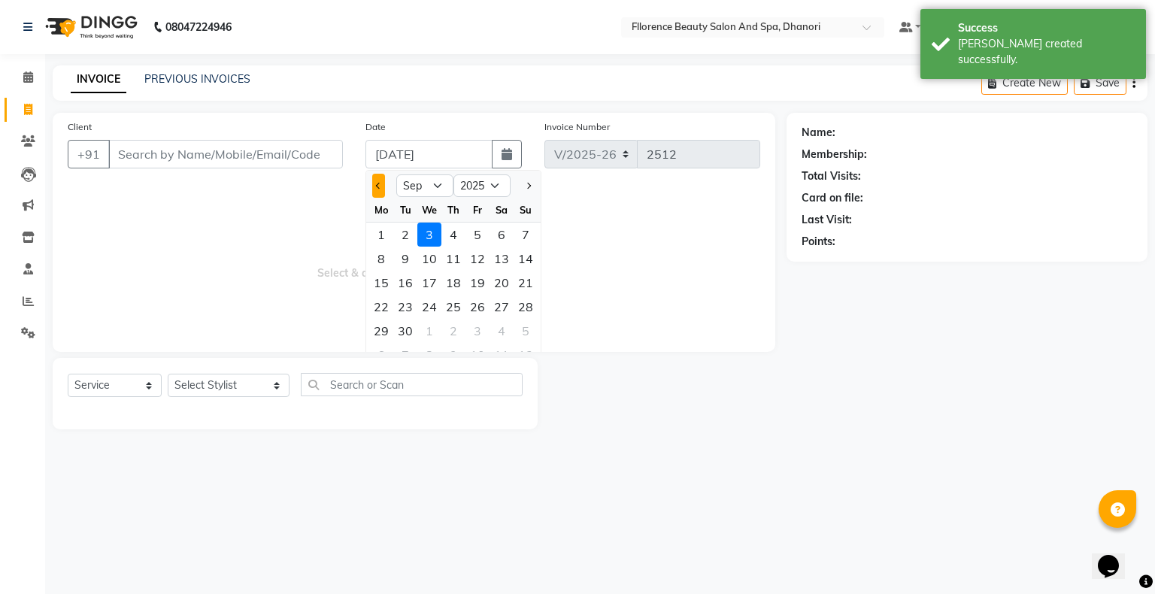
click at [376, 183] on button "Previous month" at bounding box center [378, 186] width 13 height 24
select select "8"
click at [526, 323] on div "31" at bounding box center [526, 331] width 24 height 24
type input "[DATE]"
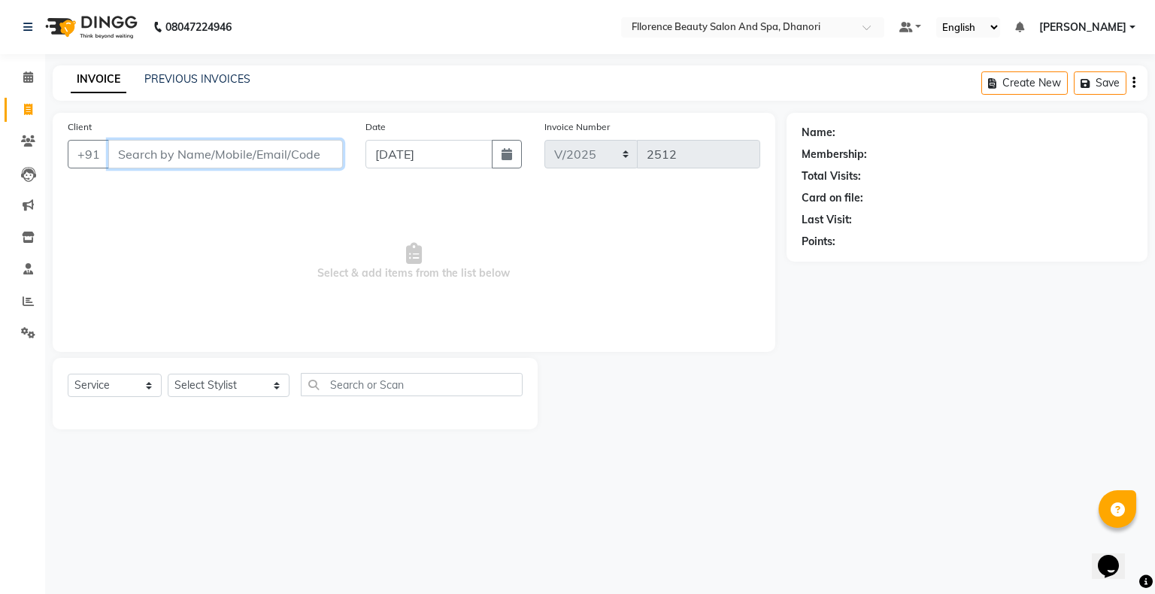
click at [208, 156] on input "Client" at bounding box center [225, 154] width 235 height 29
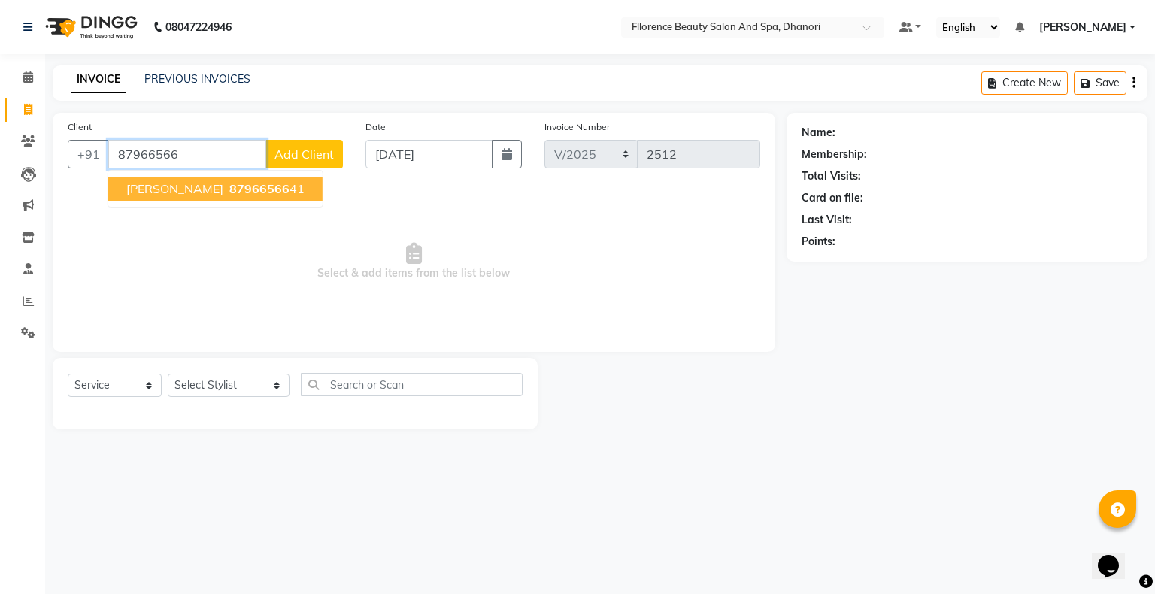
click at [244, 197] on button "Anuja 87966566 41" at bounding box center [215, 189] width 214 height 24
type input "8796656641"
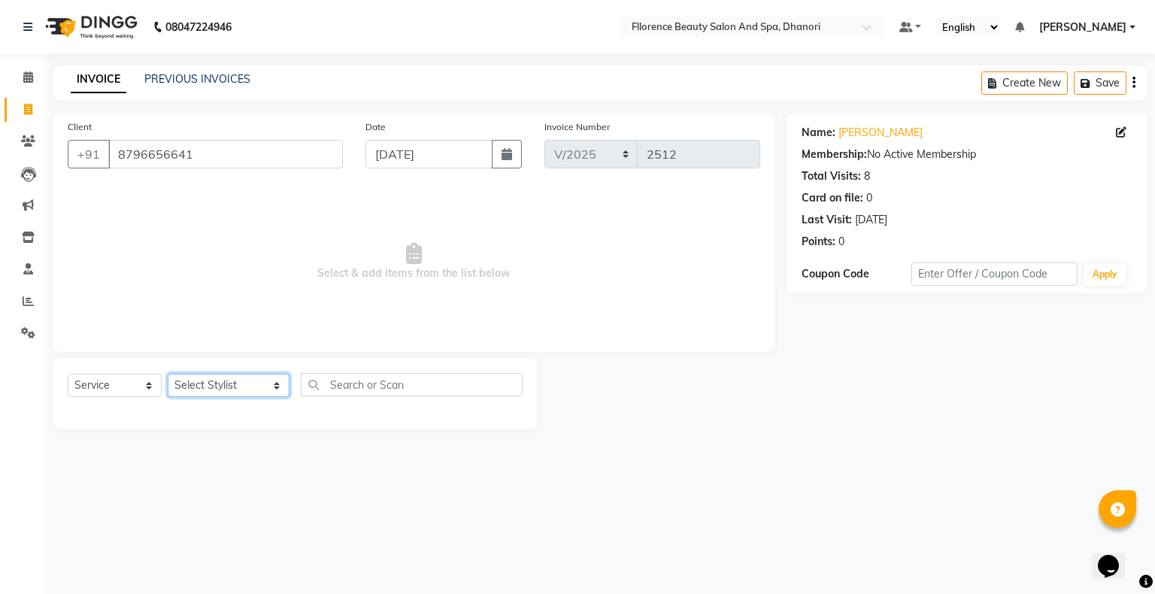
click at [220, 384] on select "Select Stylist [PERSON_NAME] [PERSON_NAME] arjun [PERSON_NAME] [PERSON_NAME] [P…" at bounding box center [229, 385] width 122 height 23
select select "3686"
click at [168, 374] on select "Select Stylist [PERSON_NAME] [PERSON_NAME] arjun [PERSON_NAME] [PERSON_NAME] [P…" at bounding box center [229, 385] width 122 height 23
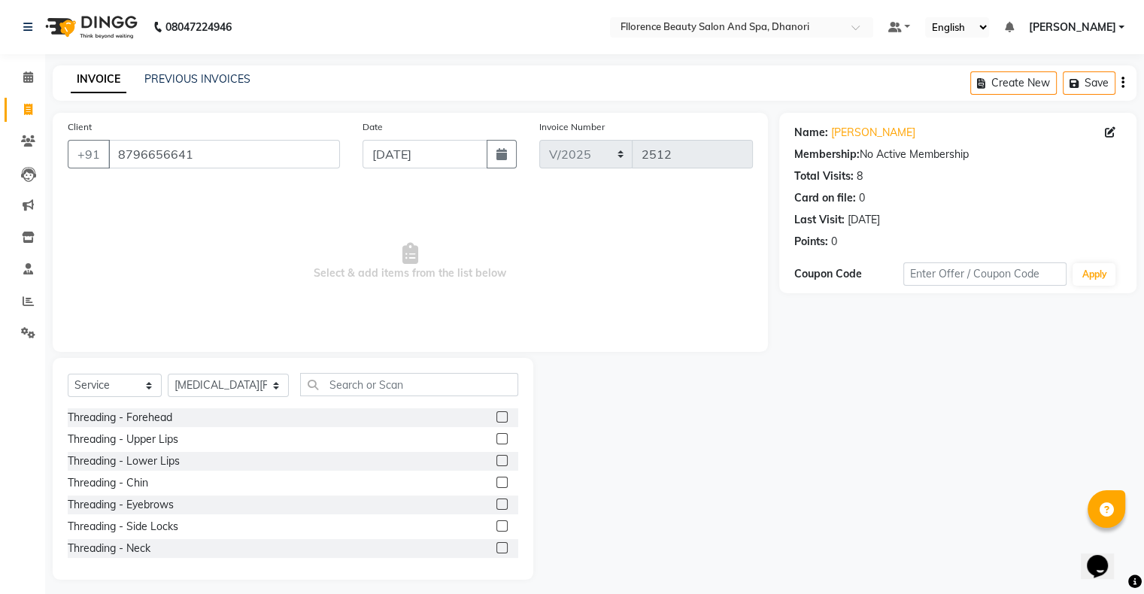
click at [496, 503] on label at bounding box center [501, 504] width 11 height 11
click at [496, 503] on input "checkbox" at bounding box center [501, 505] width 10 height 10
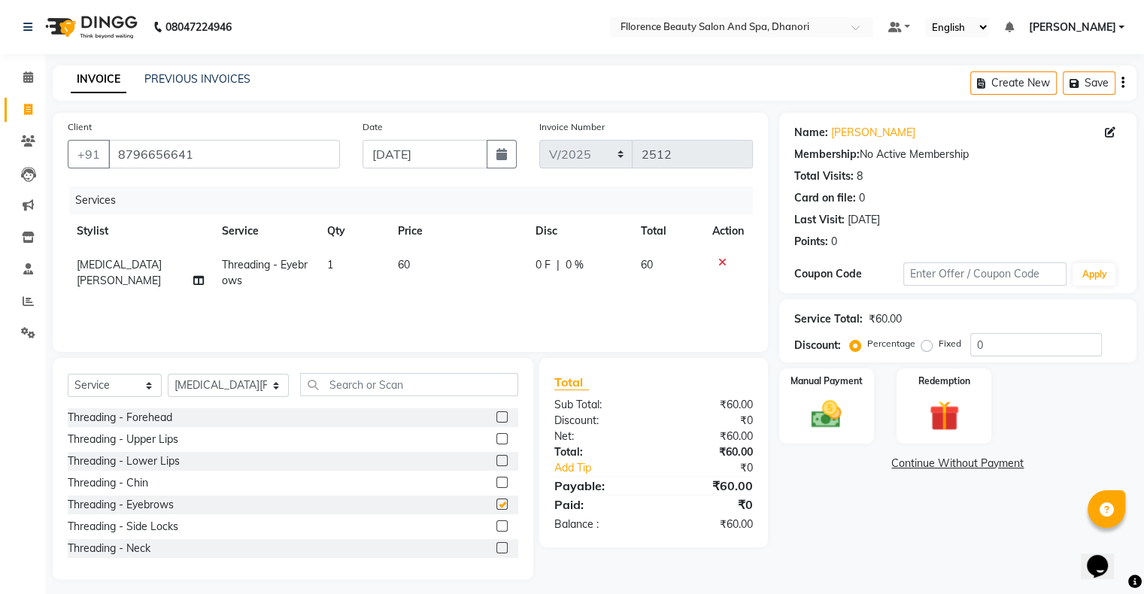
checkbox input "false"
drag, startPoint x: 492, startPoint y: 437, endPoint x: 465, endPoint y: 435, distance: 27.2
click at [496, 438] on label at bounding box center [501, 438] width 11 height 11
click at [496, 438] on input "checkbox" at bounding box center [501, 440] width 10 height 10
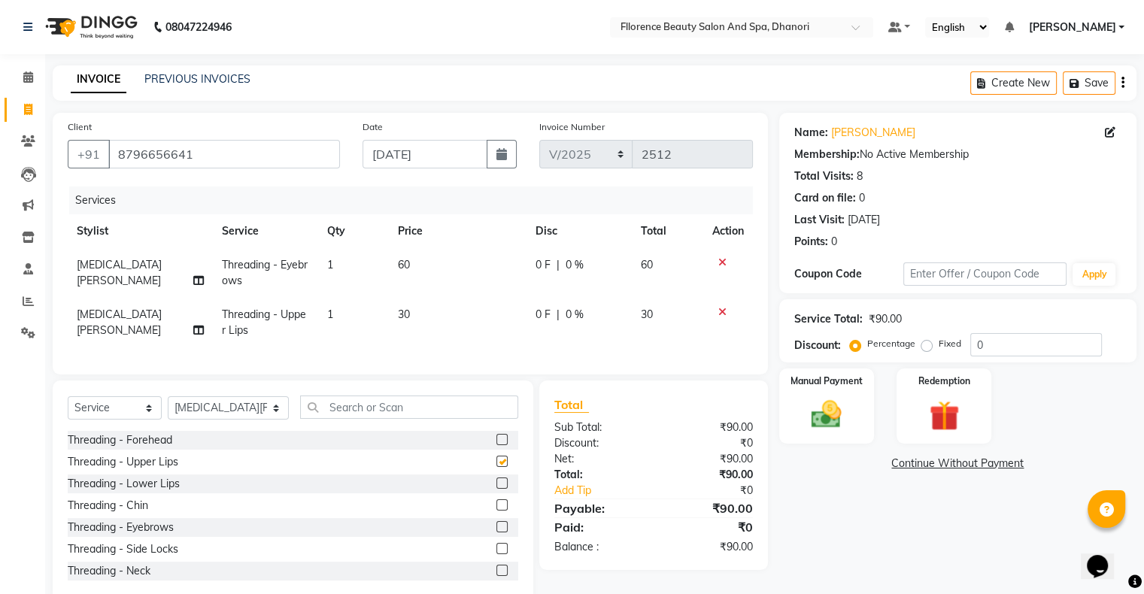
checkbox input "false"
click at [228, 420] on select "Select Stylist [PERSON_NAME] [PERSON_NAME] arjun [PERSON_NAME] [PERSON_NAME] [P…" at bounding box center [228, 407] width 121 height 23
select select "62738"
click at [168, 409] on select "Select Stylist [PERSON_NAME] [PERSON_NAME] arjun [PERSON_NAME] [PERSON_NAME] [P…" at bounding box center [228, 407] width 121 height 23
click at [402, 419] on input "text" at bounding box center [409, 407] width 218 height 23
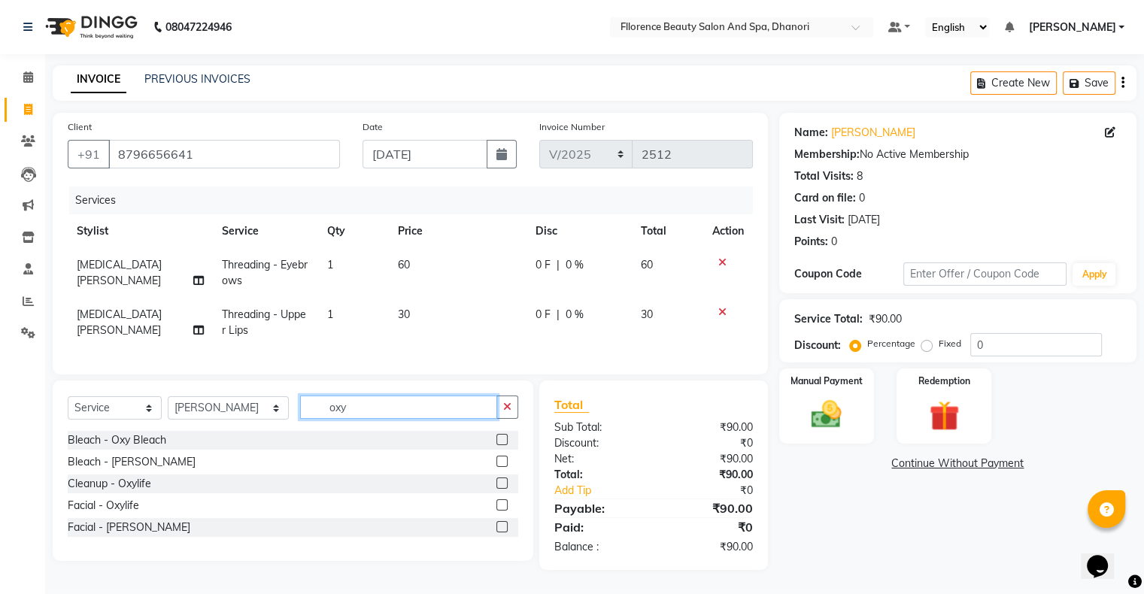
type input "oxy"
click at [502, 445] on label at bounding box center [501, 439] width 11 height 11
click at [502, 445] on input "checkbox" at bounding box center [501, 440] width 10 height 10
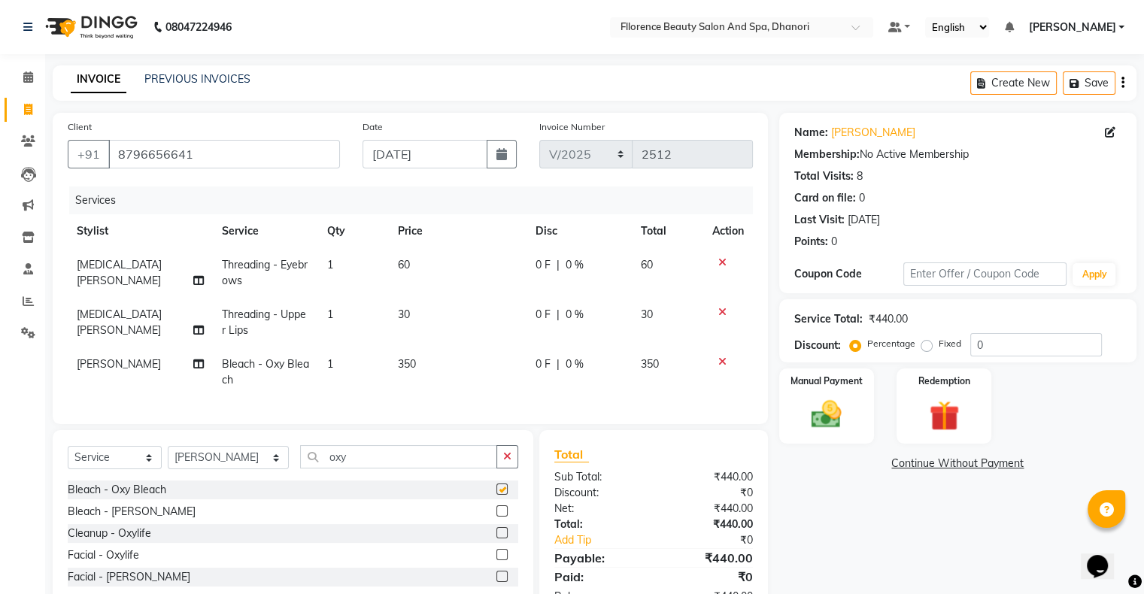
checkbox input "false"
click at [361, 468] on input "oxy" at bounding box center [398, 456] width 197 height 23
type input "o"
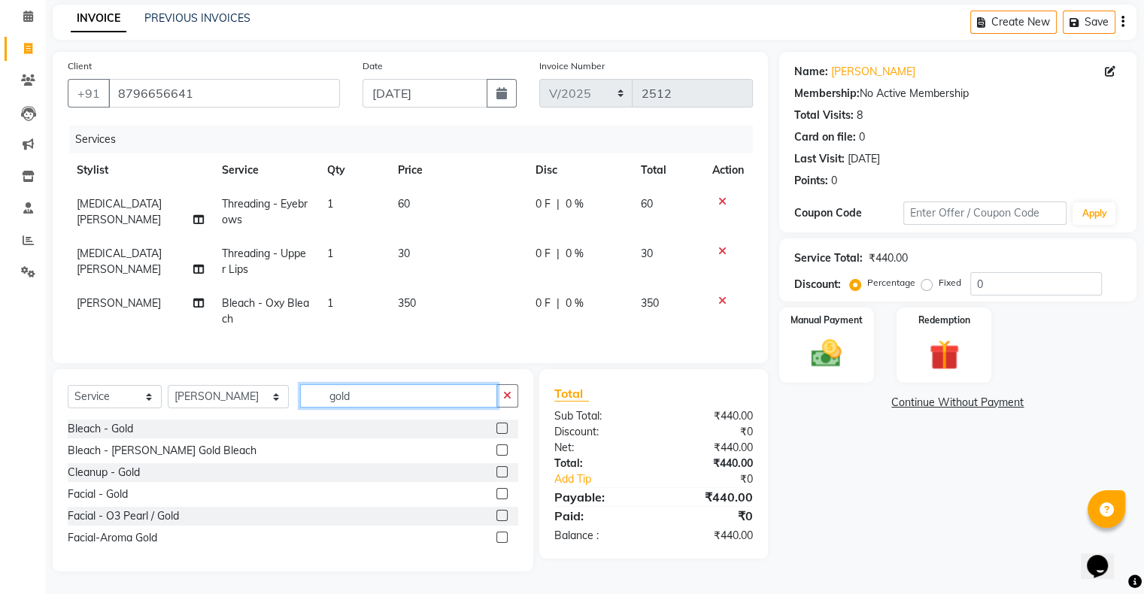
type input "gold"
click at [504, 470] on label at bounding box center [501, 471] width 11 height 11
click at [504, 470] on input "checkbox" at bounding box center [501, 473] width 10 height 10
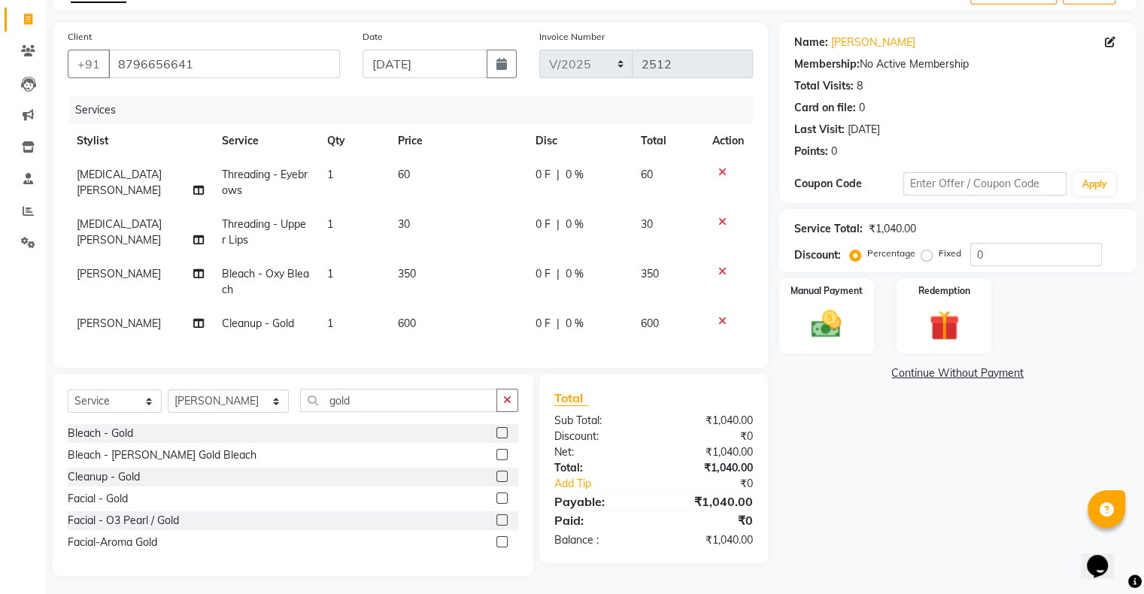
scroll to position [106, 0]
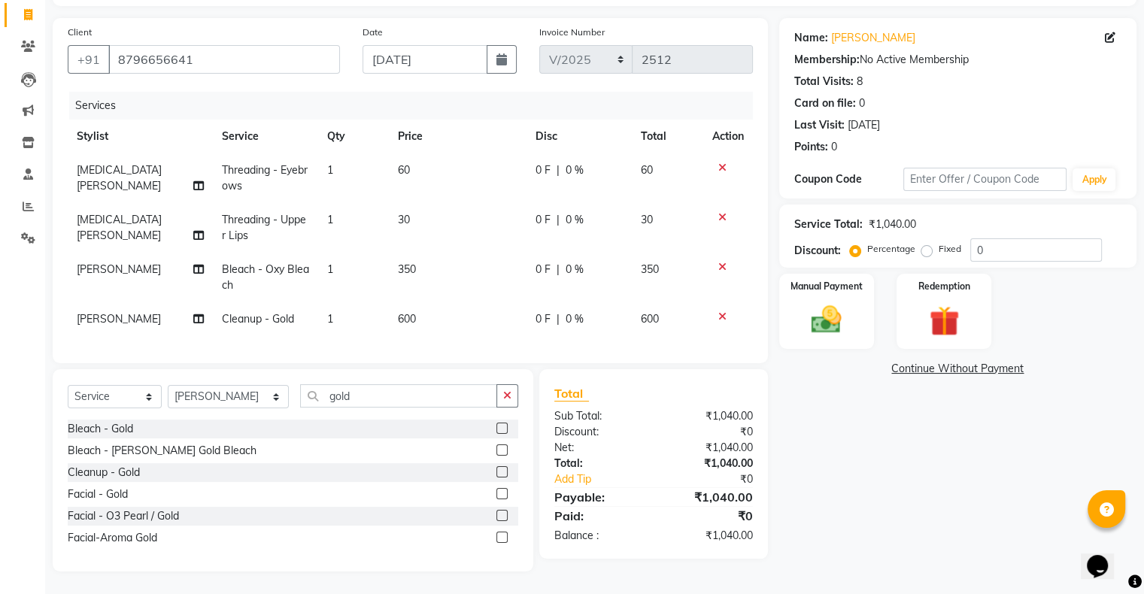
click at [505, 469] on label at bounding box center [501, 471] width 11 height 11
click at [505, 469] on input "checkbox" at bounding box center [501, 473] width 10 height 10
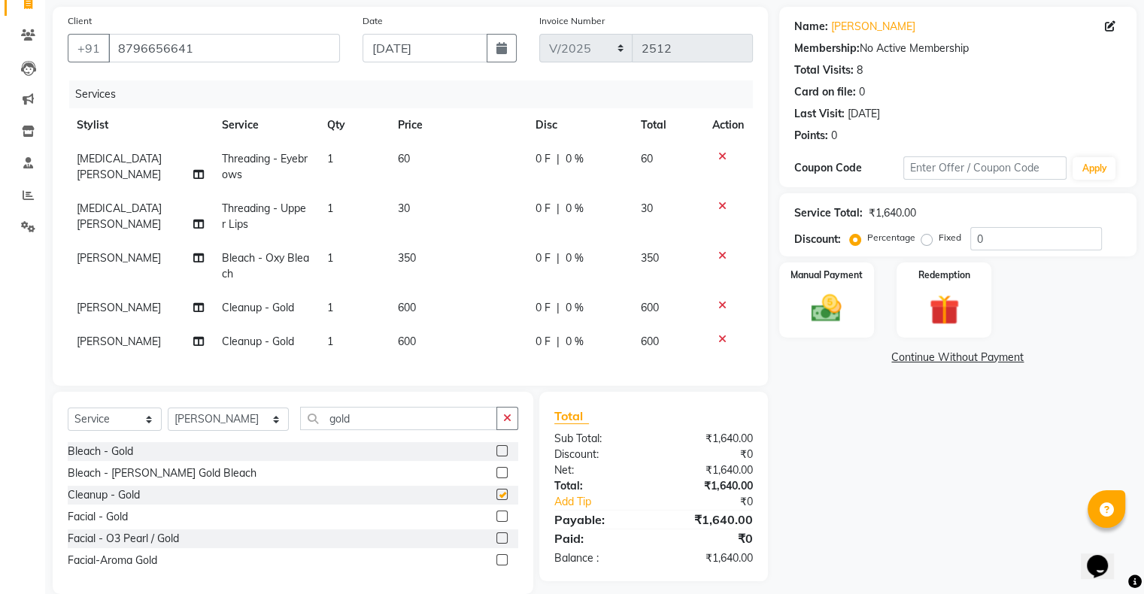
checkbox input "false"
click at [719, 306] on icon at bounding box center [722, 305] width 8 height 11
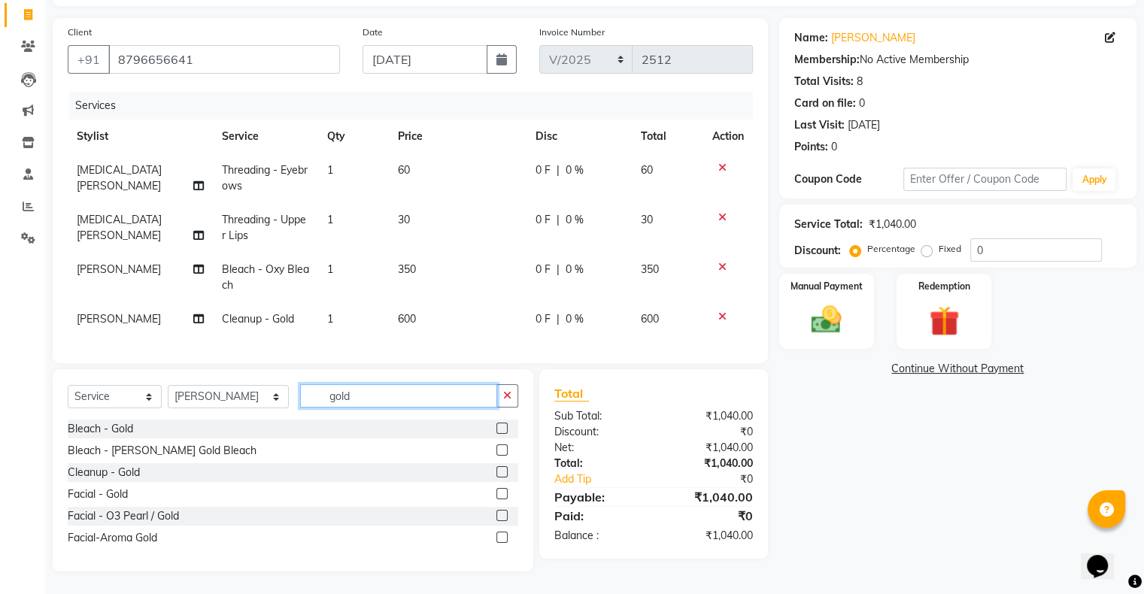
click at [369, 391] on input "gold" at bounding box center [398, 395] width 197 height 23
type input "g"
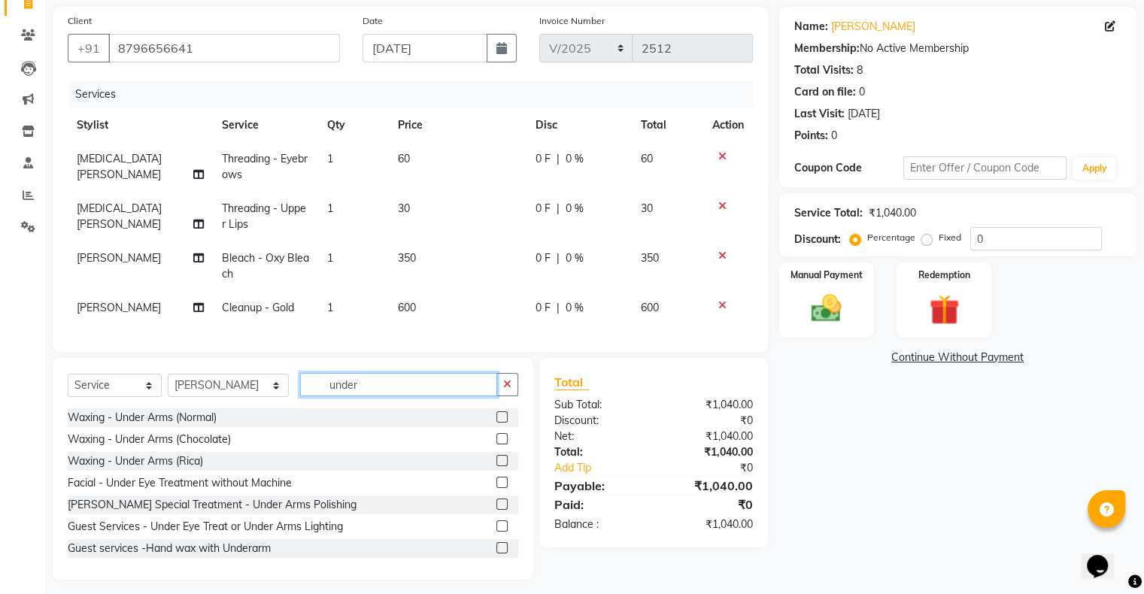
type input "under"
click at [496, 423] on label at bounding box center [501, 416] width 11 height 11
click at [496, 423] on input "checkbox" at bounding box center [501, 418] width 10 height 10
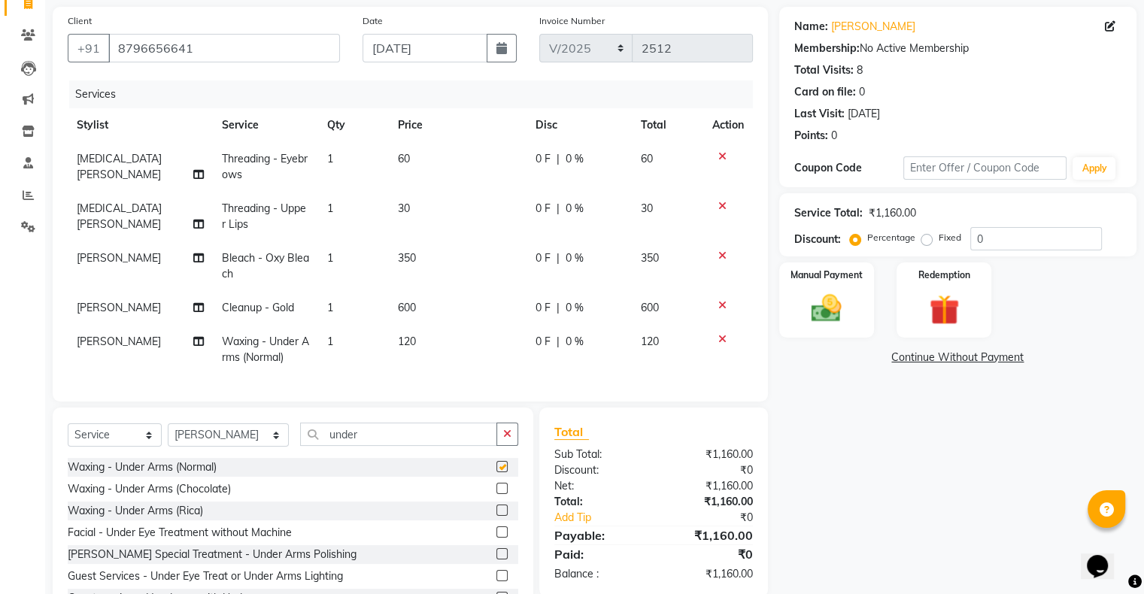
checkbox input "false"
click at [830, 311] on img at bounding box center [826, 309] width 50 height 36
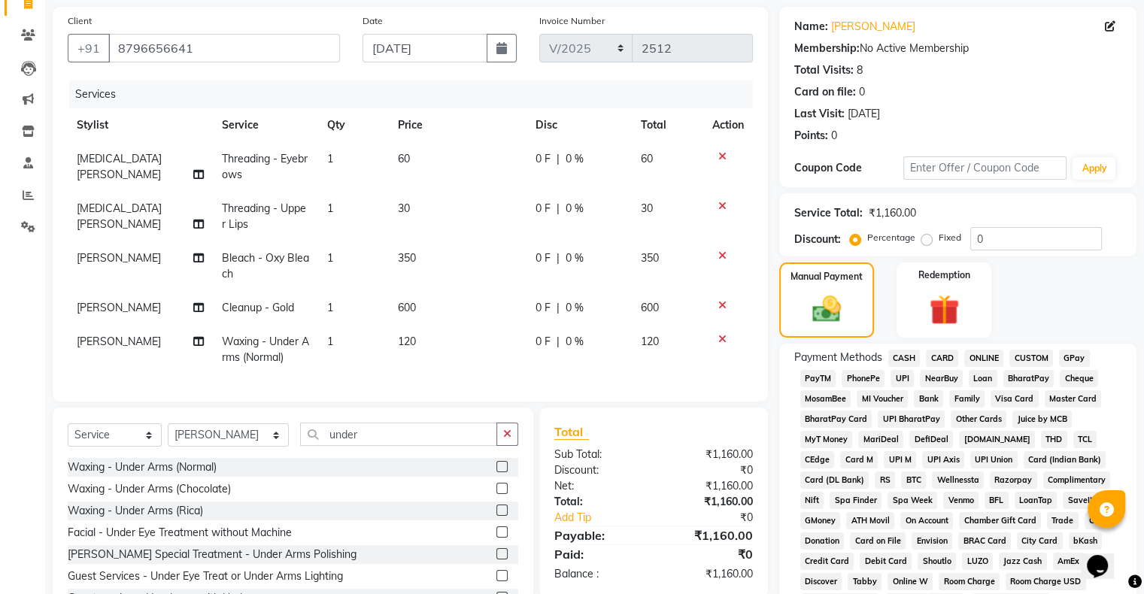
click at [901, 357] on span "CASH" at bounding box center [904, 358] width 32 height 17
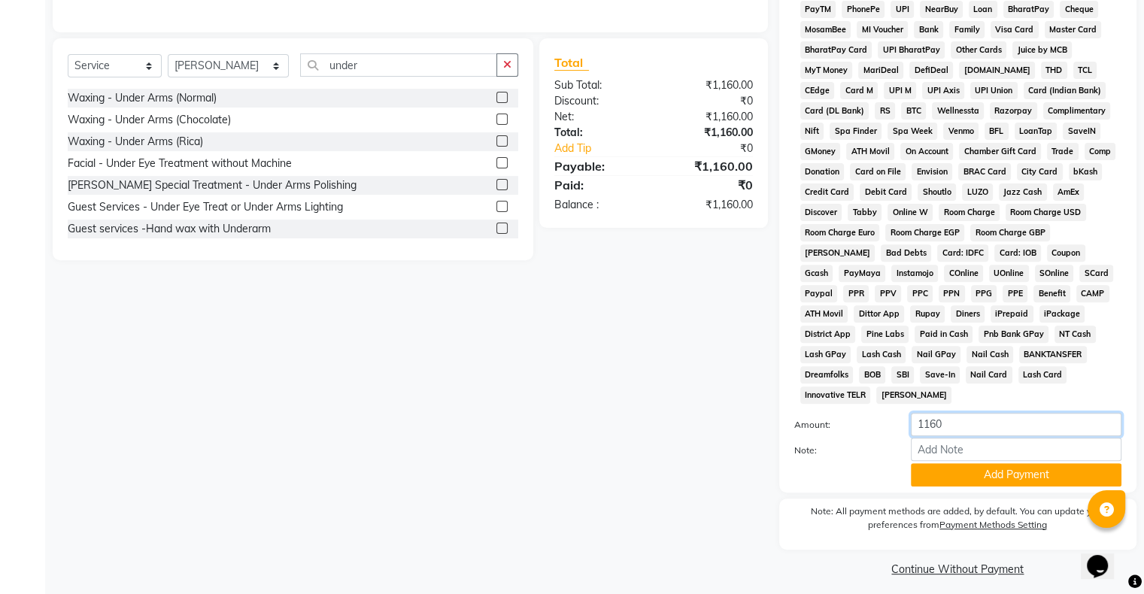
click at [951, 413] on input "1160" at bounding box center [1016, 424] width 211 height 23
type input "1000"
click at [1012, 470] on button "Add Payment" at bounding box center [1016, 474] width 211 height 23
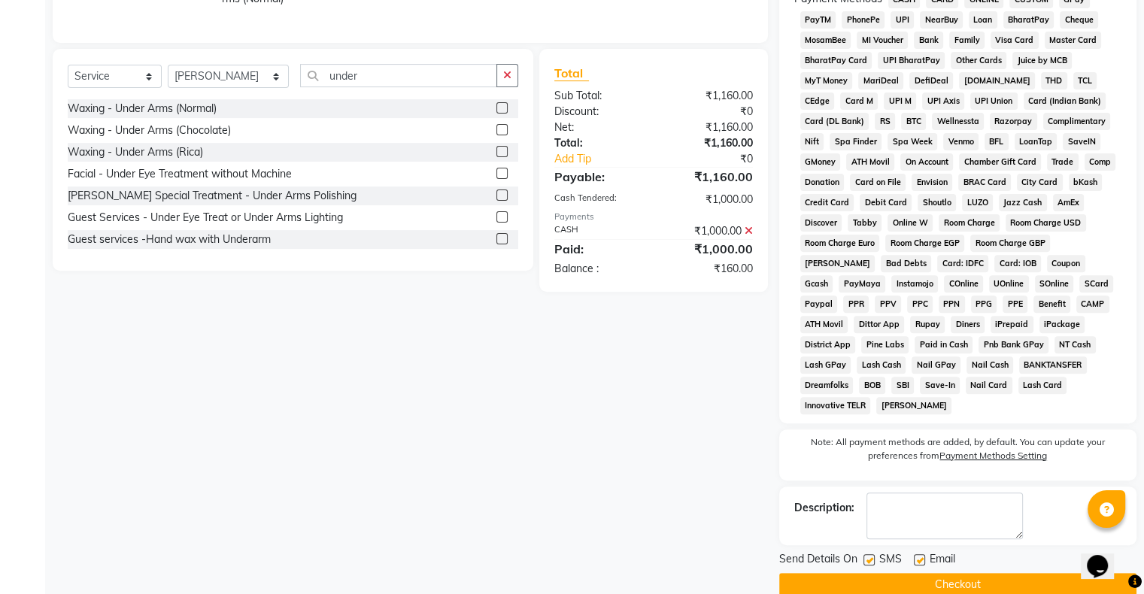
scroll to position [450, 0]
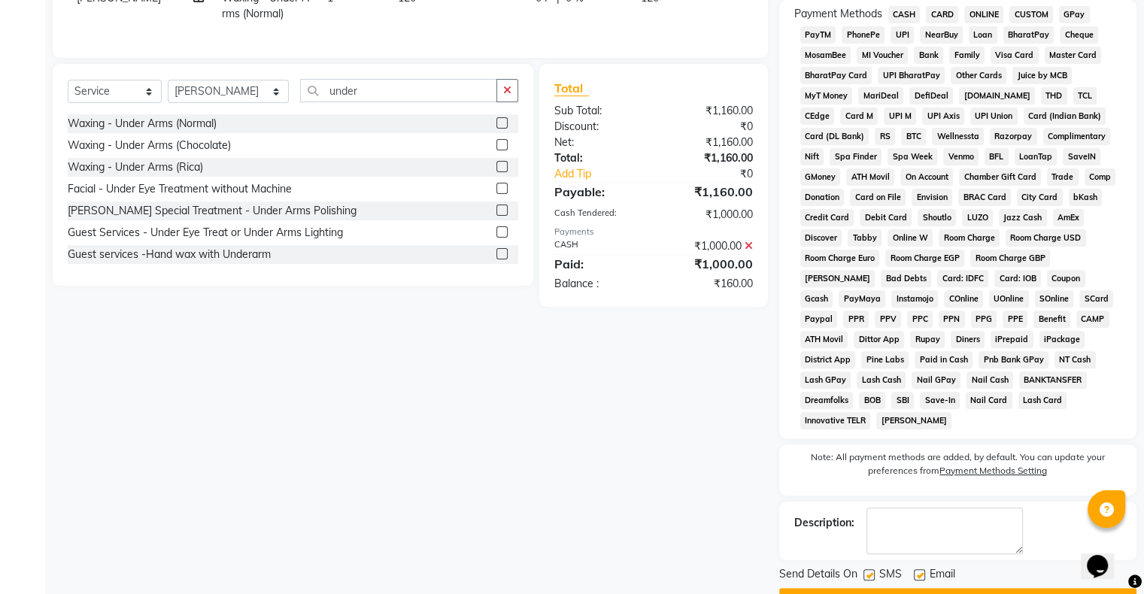
drag, startPoint x: 1068, startPoint y: 22, endPoint x: 1069, endPoint y: 10, distance: 12.1
click at [1069, 10] on span "GPay" at bounding box center [1074, 14] width 31 height 17
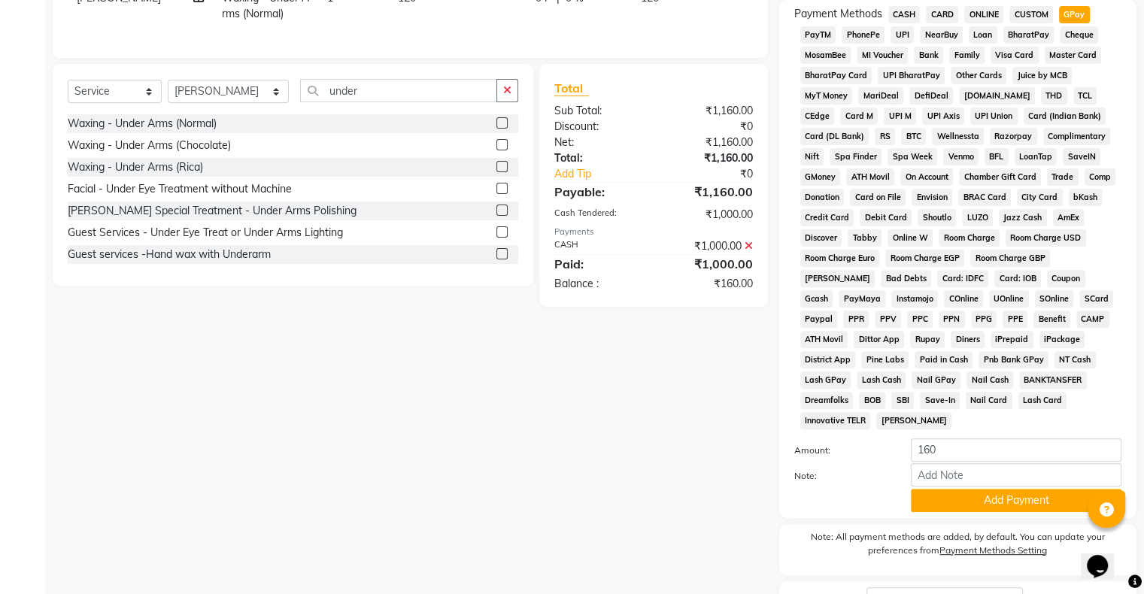
click at [993, 489] on button "Add Payment" at bounding box center [1016, 500] width 211 height 23
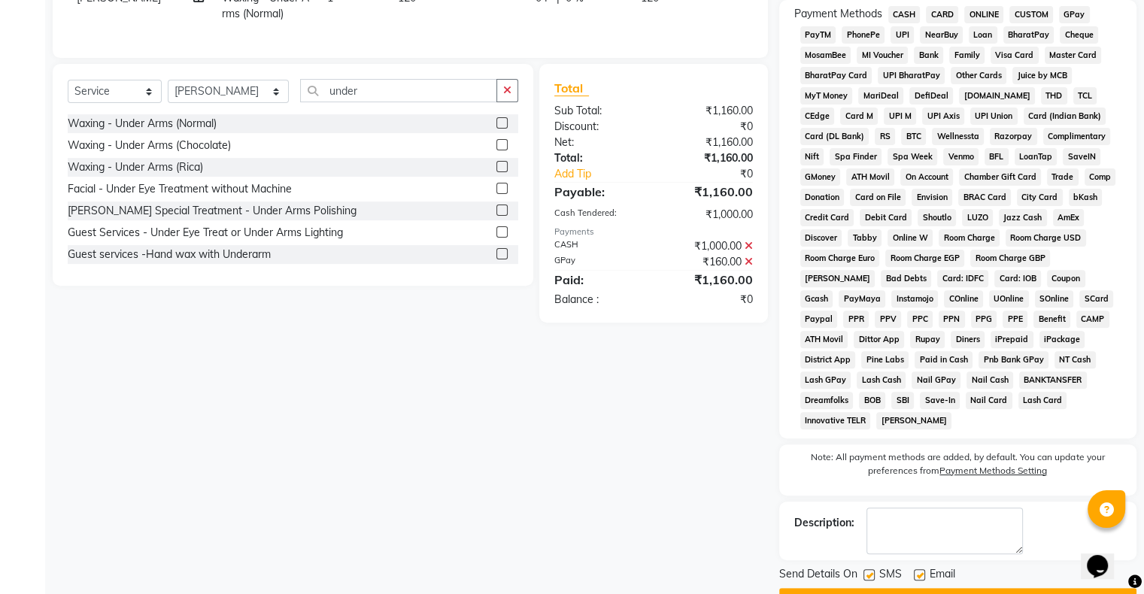
click at [985, 593] on button "Checkout" at bounding box center [957, 599] width 357 height 23
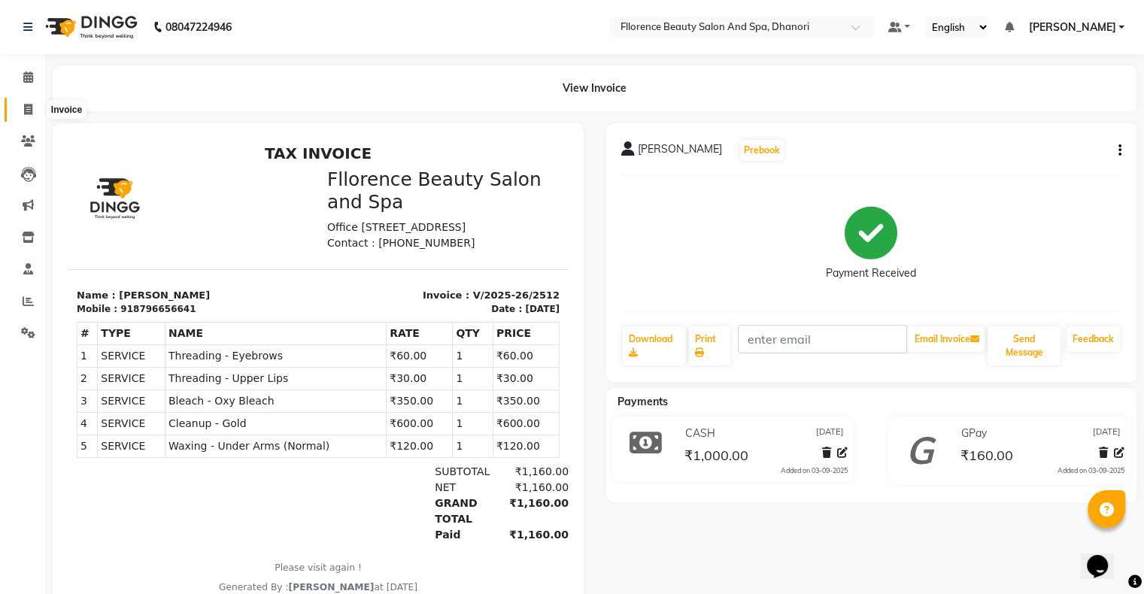
click at [30, 115] on span at bounding box center [28, 110] width 26 height 17
select select "service"
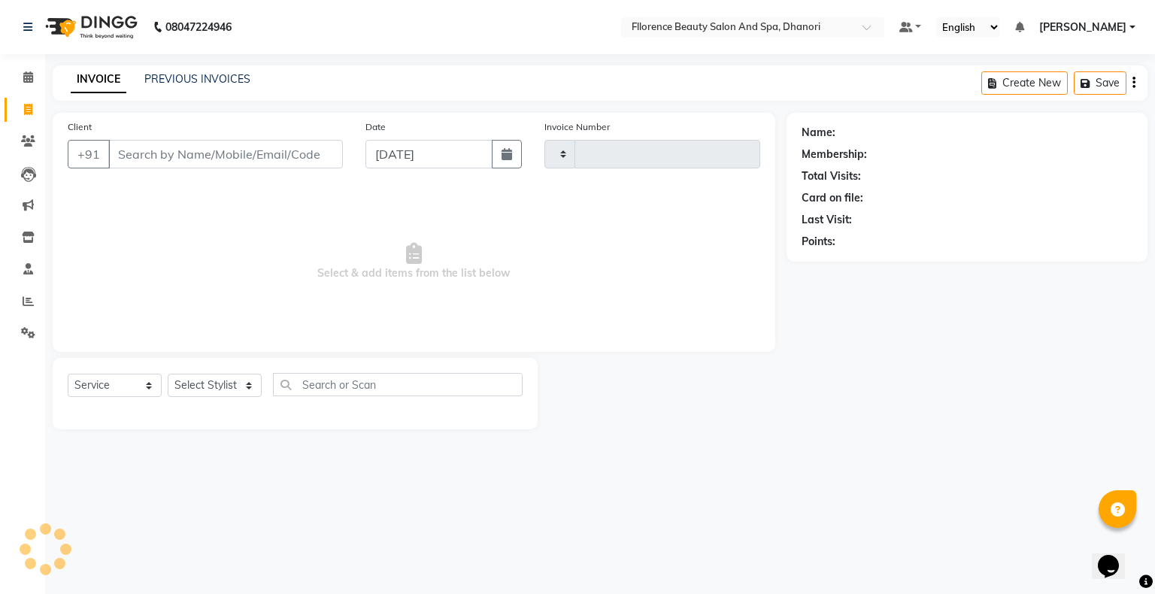
type input "2513"
select select "121"
click at [508, 163] on button "button" at bounding box center [507, 154] width 30 height 29
select select "9"
select select "2025"
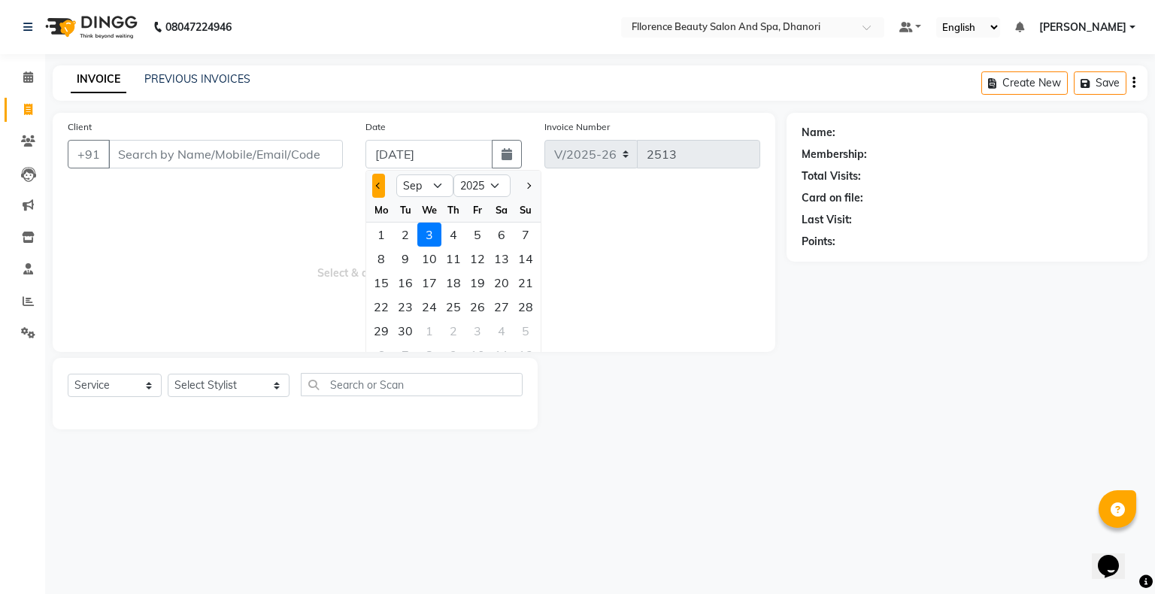
click at [373, 186] on button "Previous month" at bounding box center [378, 186] width 13 height 24
select select "8"
click at [522, 331] on div "31" at bounding box center [526, 331] width 24 height 24
type input "[DATE]"
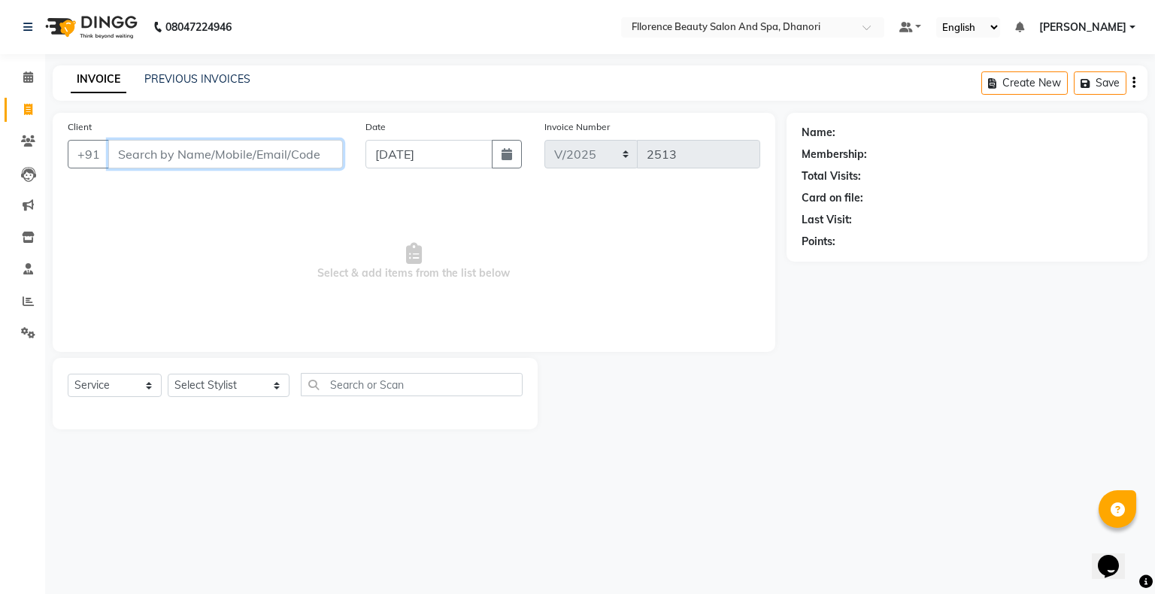
click at [277, 155] on input "Client" at bounding box center [225, 154] width 235 height 29
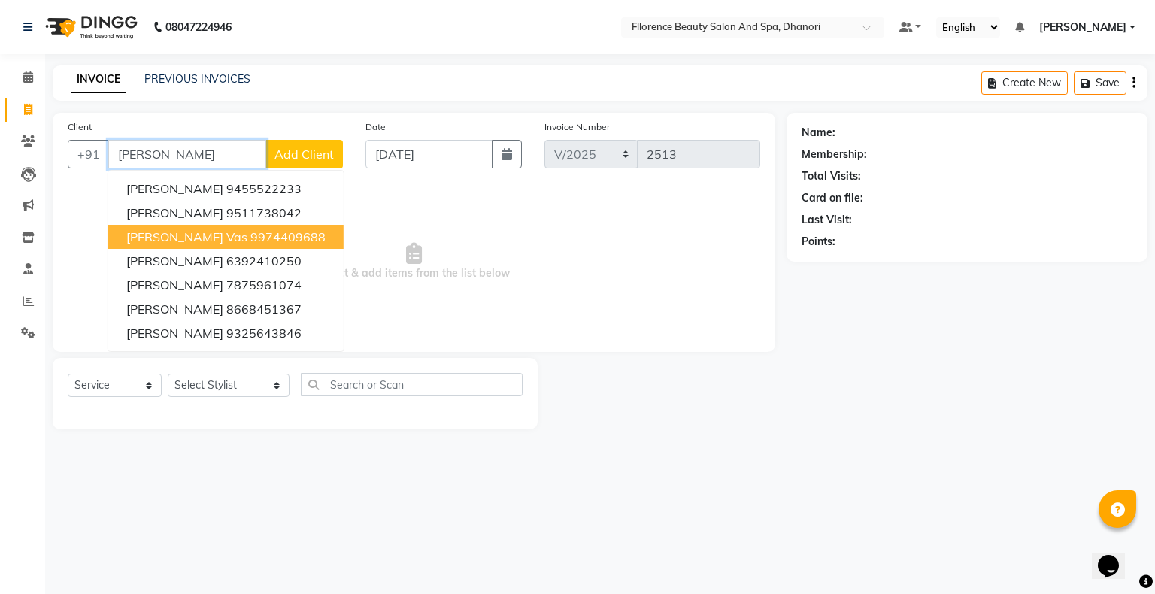
click at [250, 236] on ngb-highlight "9974409688" at bounding box center [287, 236] width 75 height 15
type input "9974409688"
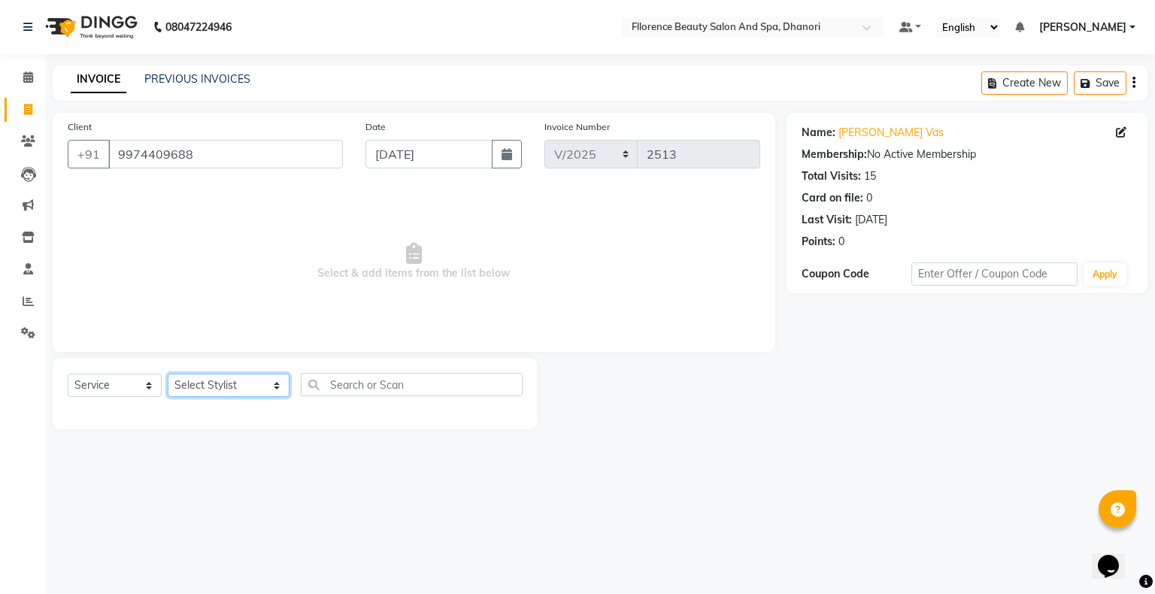
click at [191, 394] on select "Select Stylist [PERSON_NAME] [PERSON_NAME] arjun [PERSON_NAME] [PERSON_NAME] [P…" at bounding box center [229, 385] width 122 height 23
select select "86053"
click at [168, 374] on select "Select Stylist [PERSON_NAME] [PERSON_NAME] arjun [PERSON_NAME] [PERSON_NAME] [P…" at bounding box center [229, 385] width 122 height 23
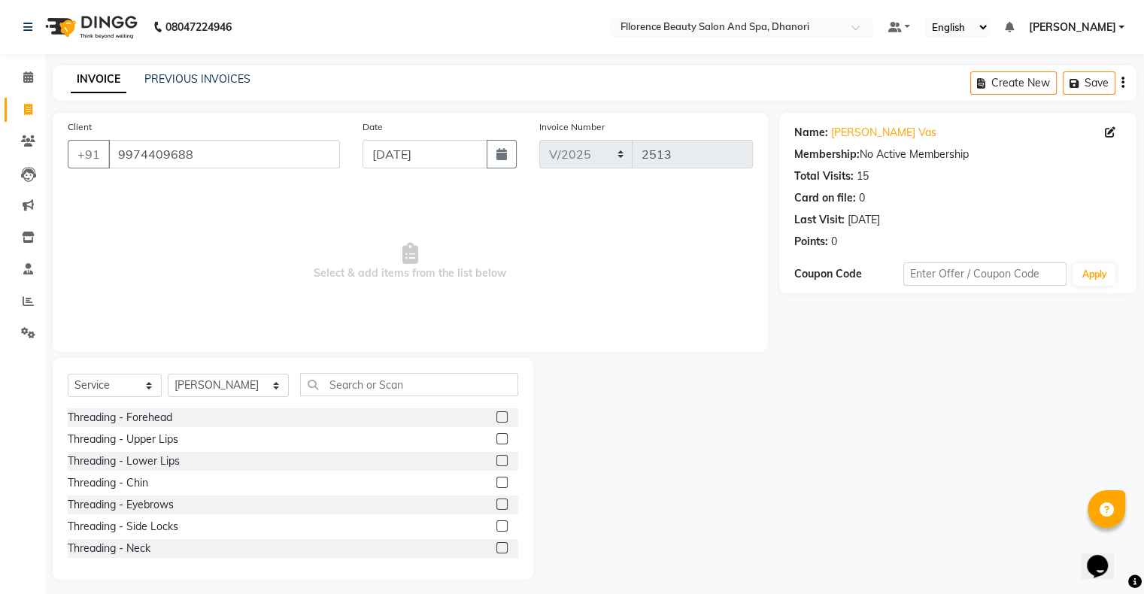
click at [496, 505] on label at bounding box center [501, 504] width 11 height 11
click at [496, 505] on input "checkbox" at bounding box center [501, 505] width 10 height 10
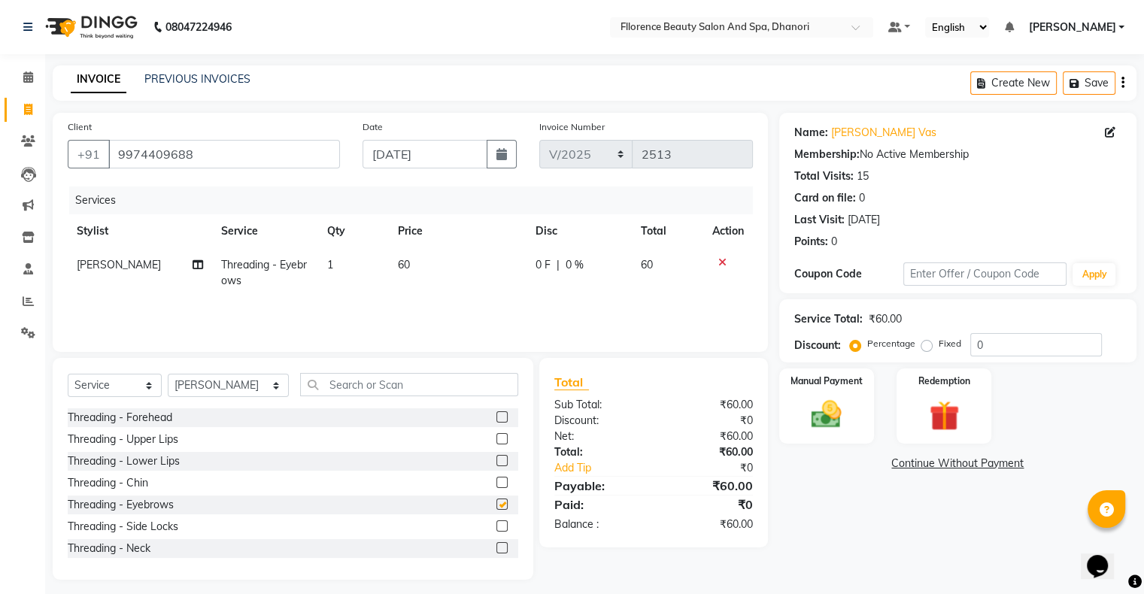
checkbox input "false"
click at [496, 420] on label at bounding box center [501, 416] width 11 height 11
click at [496, 420] on input "checkbox" at bounding box center [501, 418] width 10 height 10
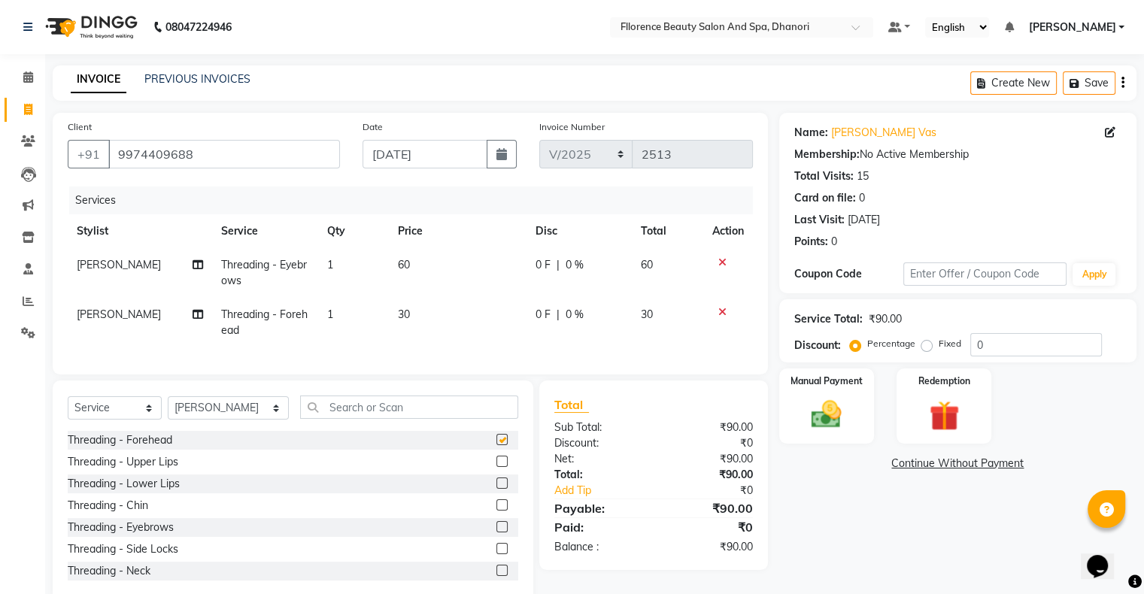
checkbox input "false"
click at [388, 419] on input "text" at bounding box center [409, 407] width 218 height 23
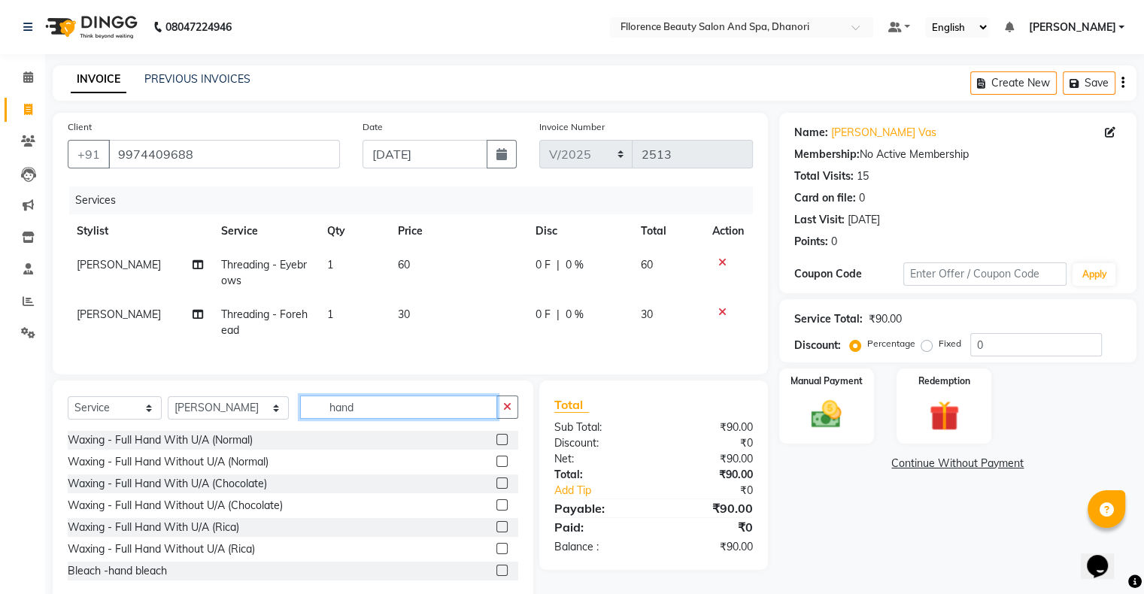
type input "hand"
click at [496, 445] on label at bounding box center [501, 439] width 11 height 11
click at [496, 445] on input "checkbox" at bounding box center [501, 440] width 10 height 10
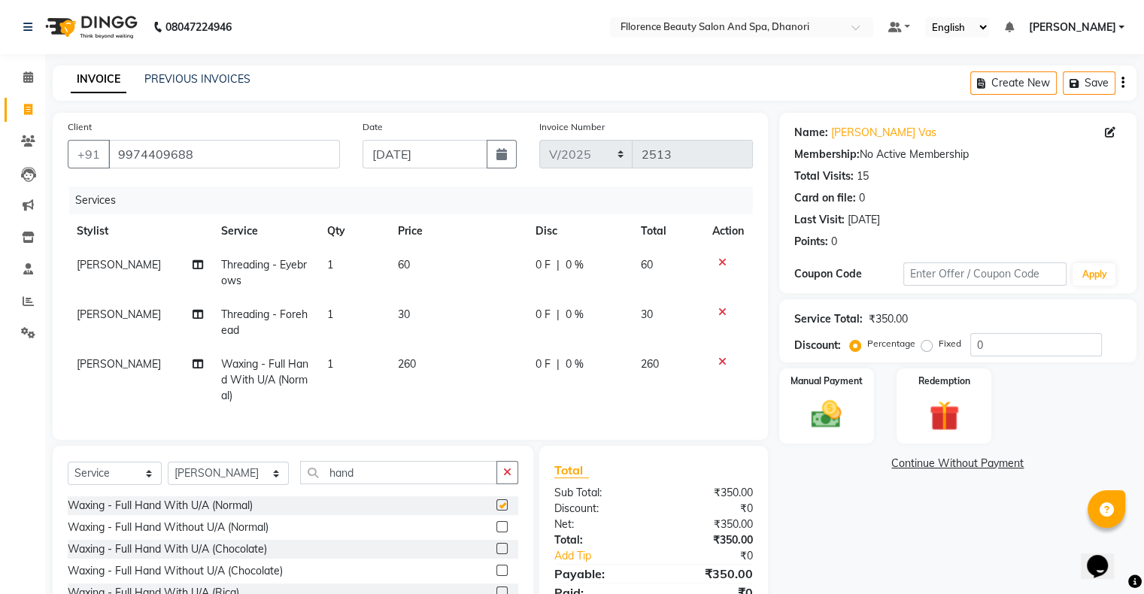
checkbox input "false"
click at [233, 485] on select "Select Stylist [PERSON_NAME] [PERSON_NAME] arjun [PERSON_NAME] [PERSON_NAME] [P…" at bounding box center [228, 473] width 121 height 23
select select "46087"
click at [168, 475] on select "Select Stylist [PERSON_NAME] [PERSON_NAME] arjun [PERSON_NAME] [PERSON_NAME] [P…" at bounding box center [228, 473] width 121 height 23
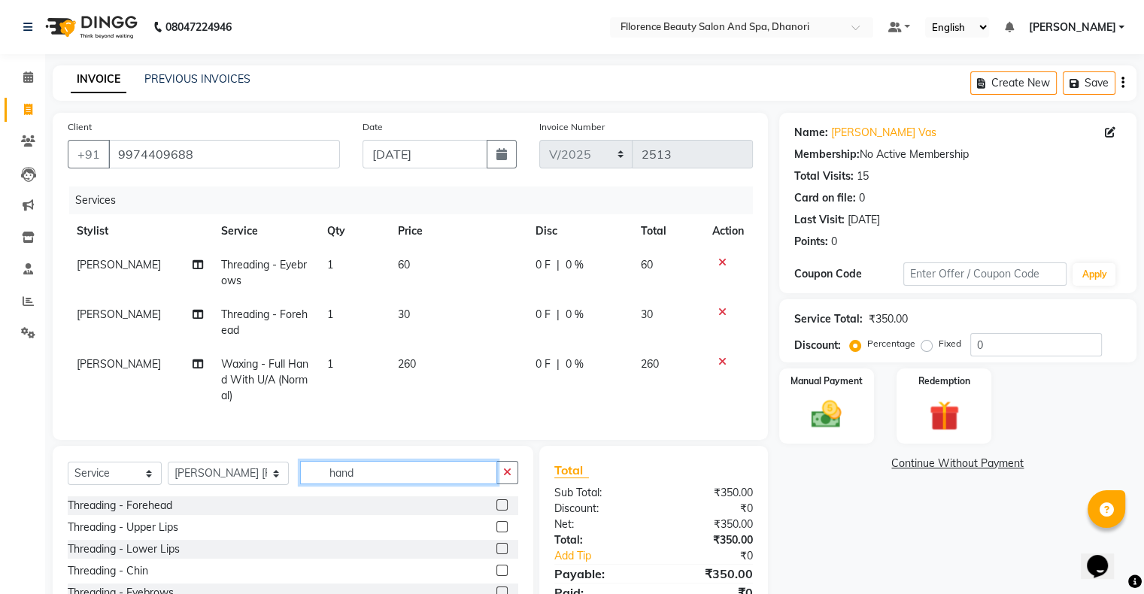
click at [405, 484] on input "hand" at bounding box center [398, 472] width 197 height 23
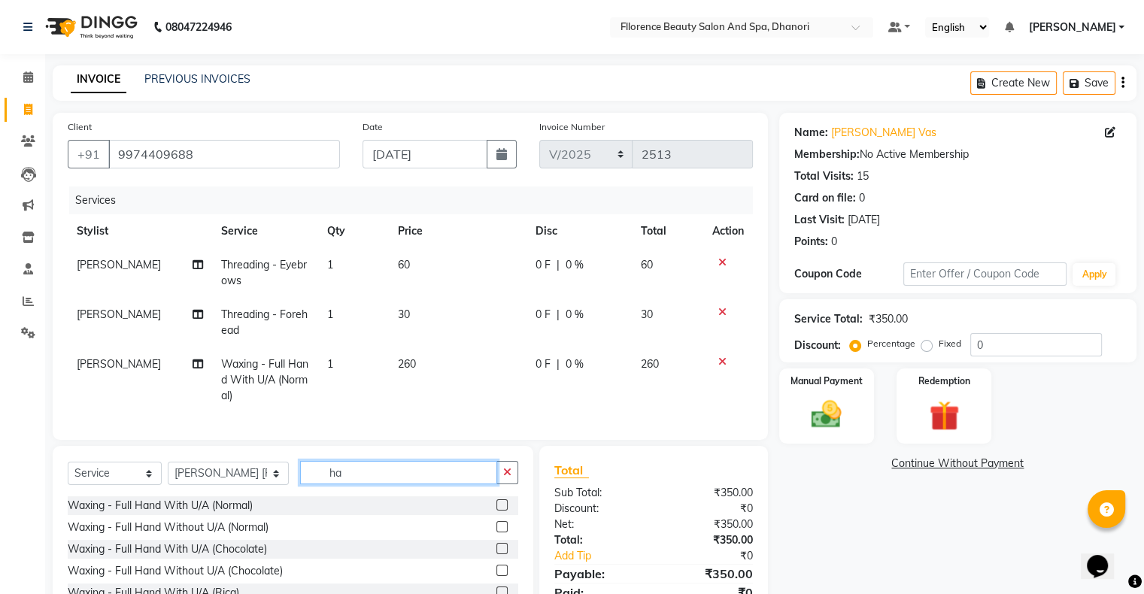
type input "h"
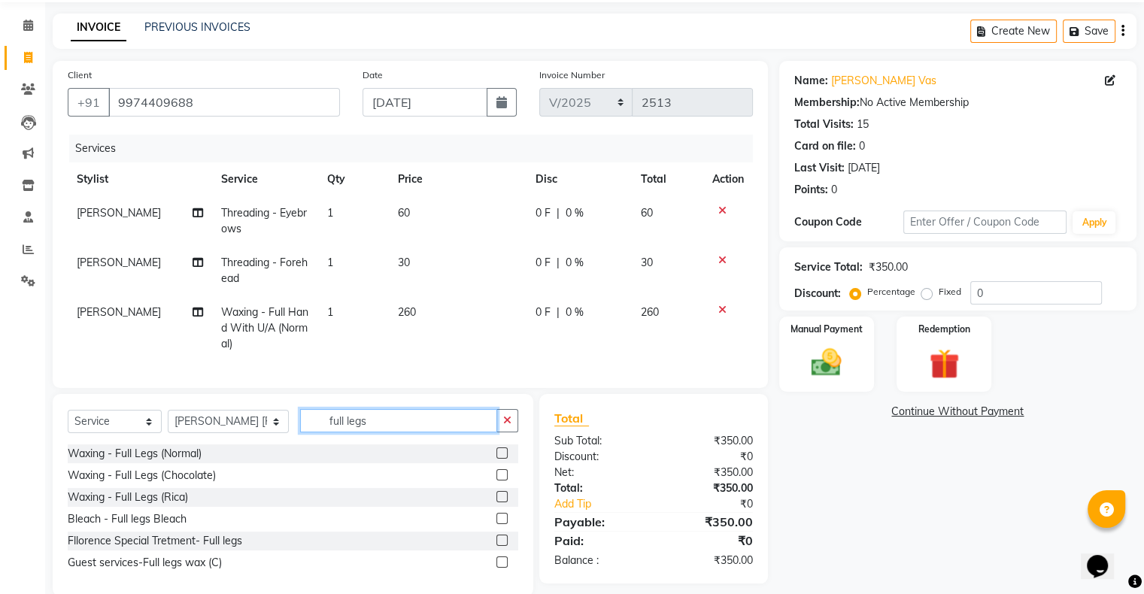
scroll to position [88, 0]
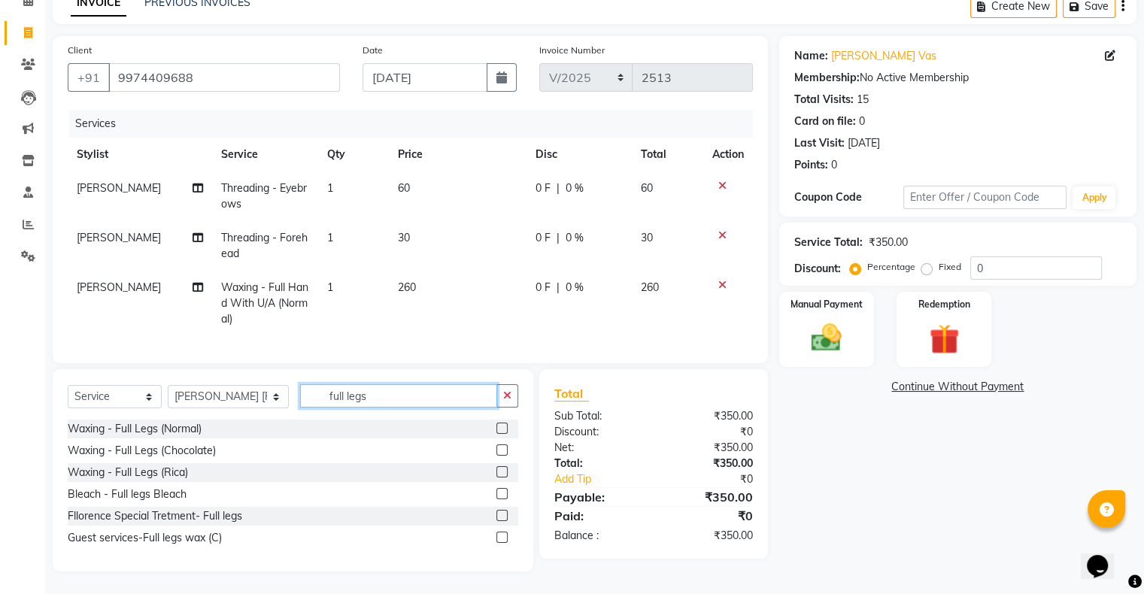
type input "full legs"
click at [500, 474] on label at bounding box center [501, 471] width 11 height 11
click at [500, 474] on input "checkbox" at bounding box center [501, 473] width 10 height 10
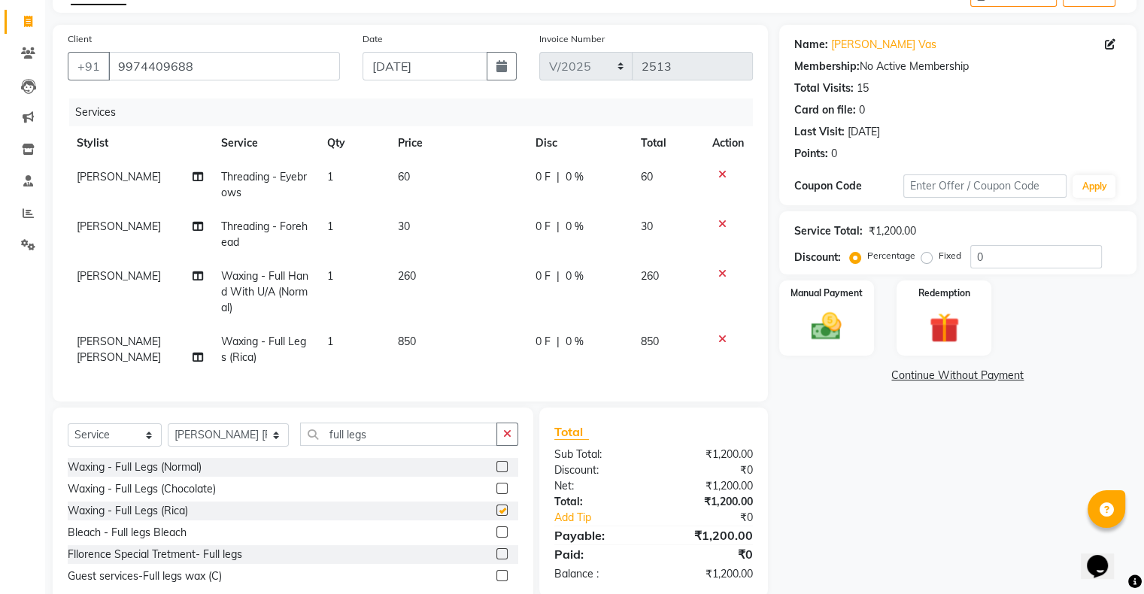
checkbox input "false"
click at [822, 335] on img at bounding box center [826, 327] width 50 height 36
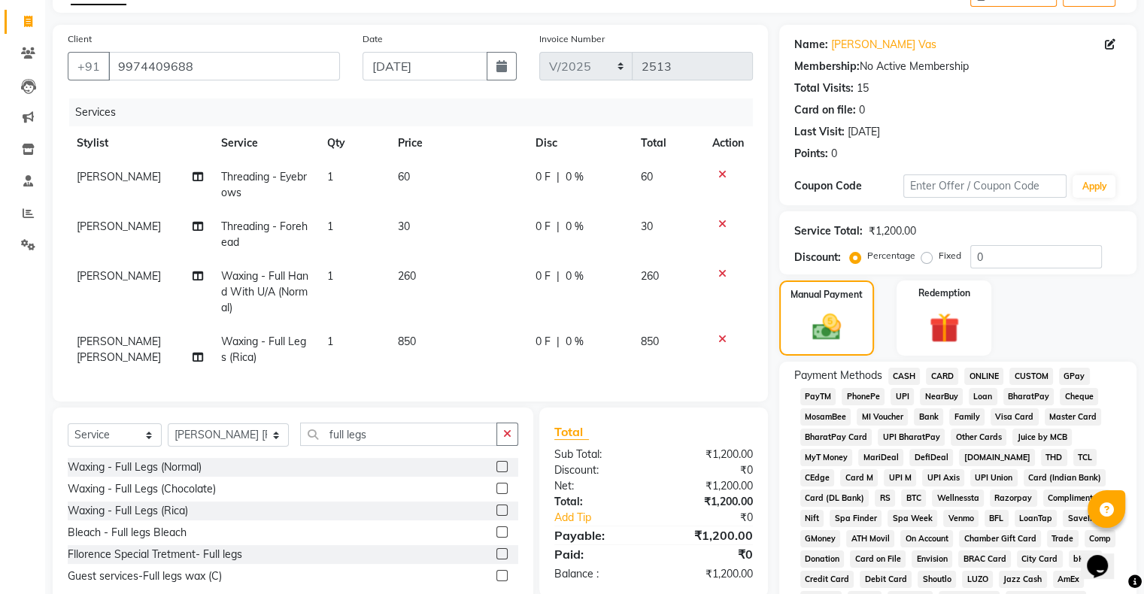
click at [1077, 371] on span "GPay" at bounding box center [1074, 376] width 31 height 17
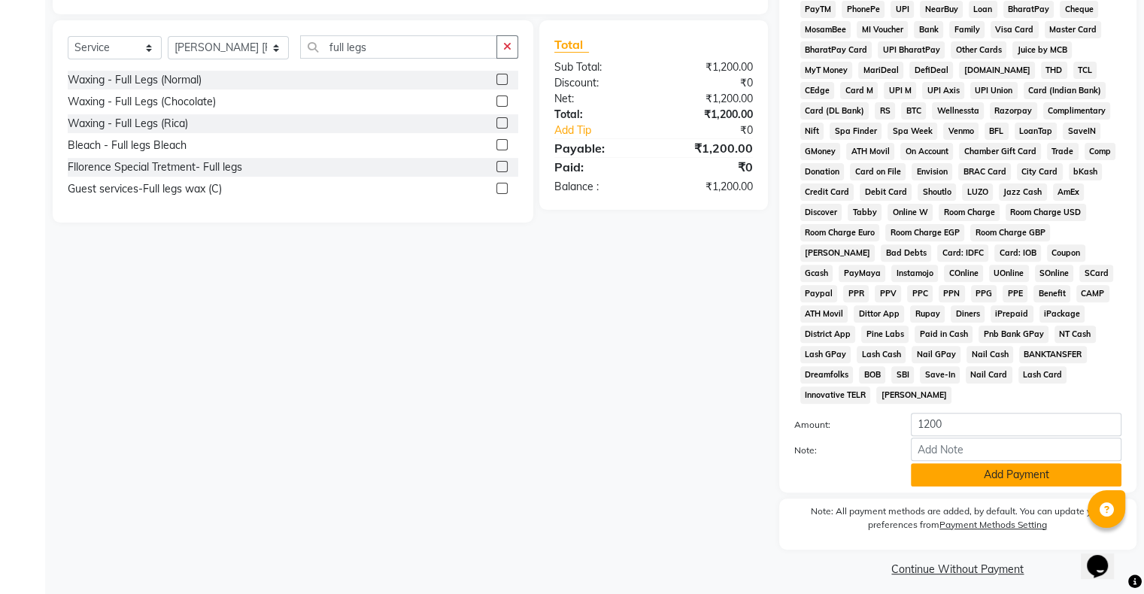
click at [1033, 463] on button "Add Payment" at bounding box center [1016, 474] width 211 height 23
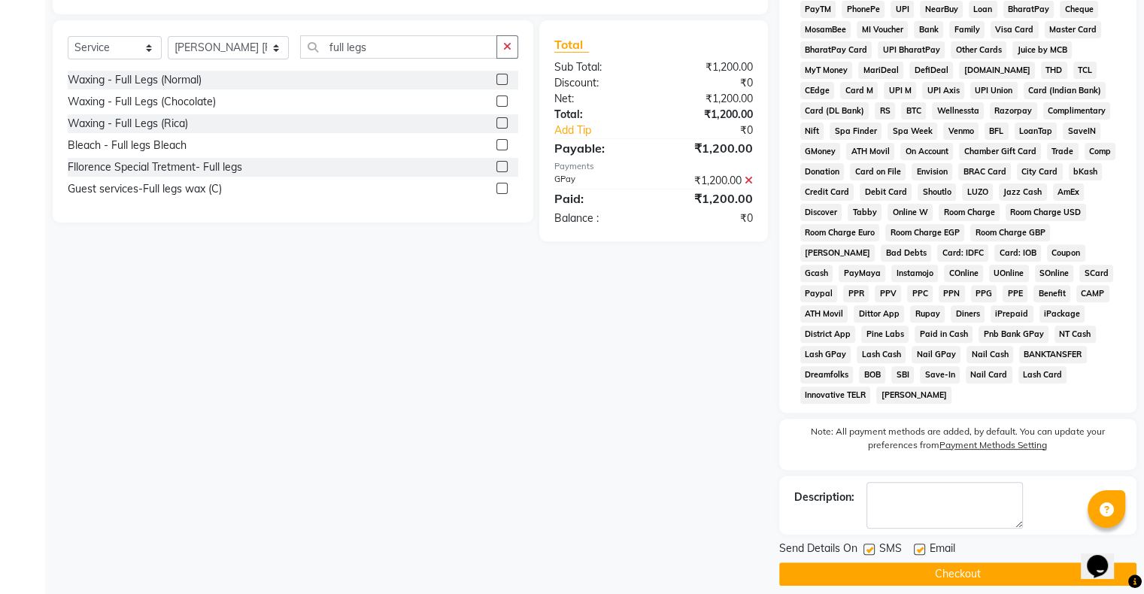
click at [957, 562] on button "Checkout" at bounding box center [957, 573] width 357 height 23
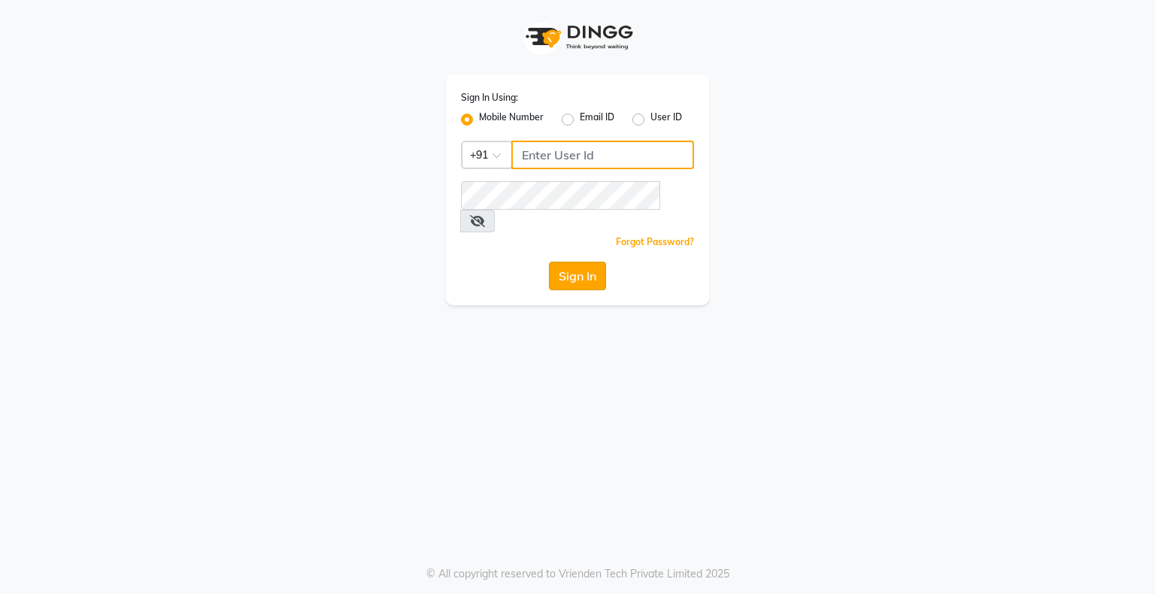
type input "9146152333"
click at [583, 263] on button "Sign In" at bounding box center [577, 276] width 57 height 29
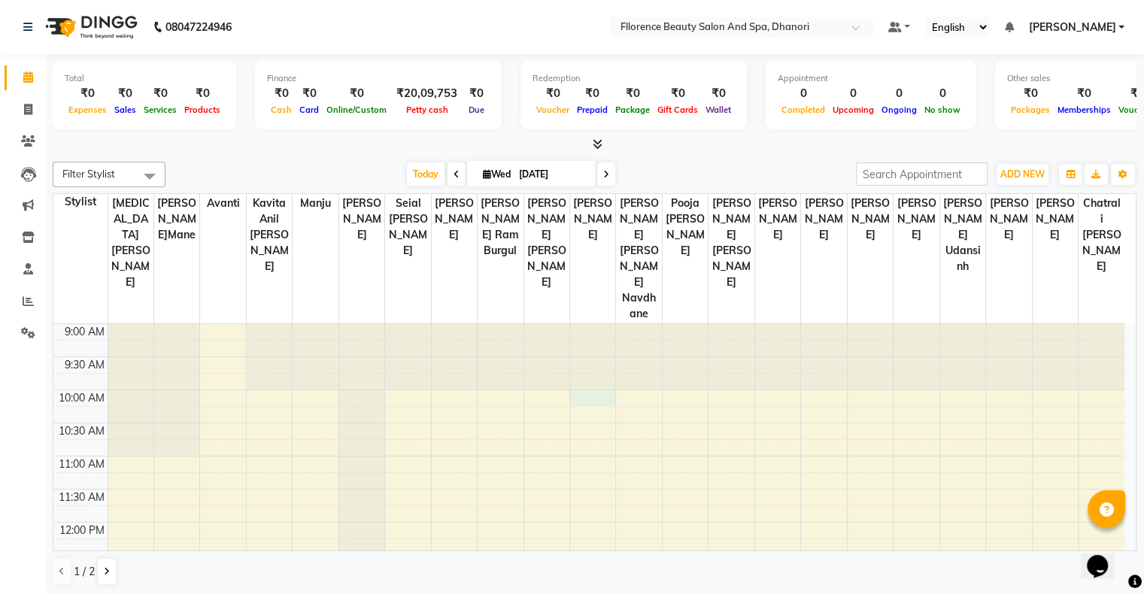
drag, startPoint x: 949, startPoint y: 292, endPoint x: 599, endPoint y: 359, distance: 356.2
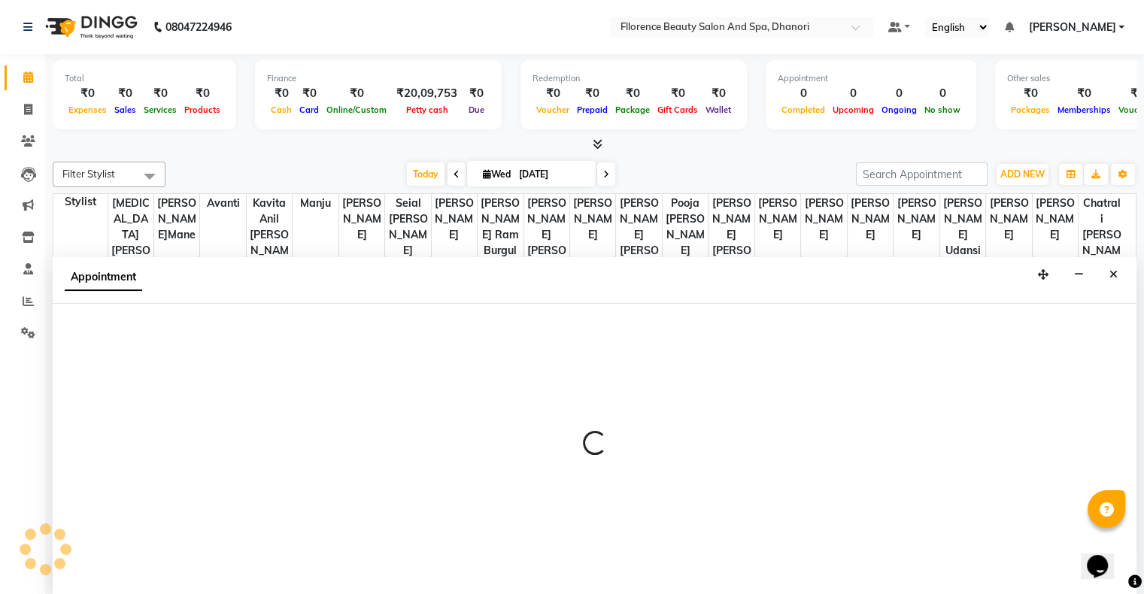
select select "23068"
select select "600"
select select "tentative"
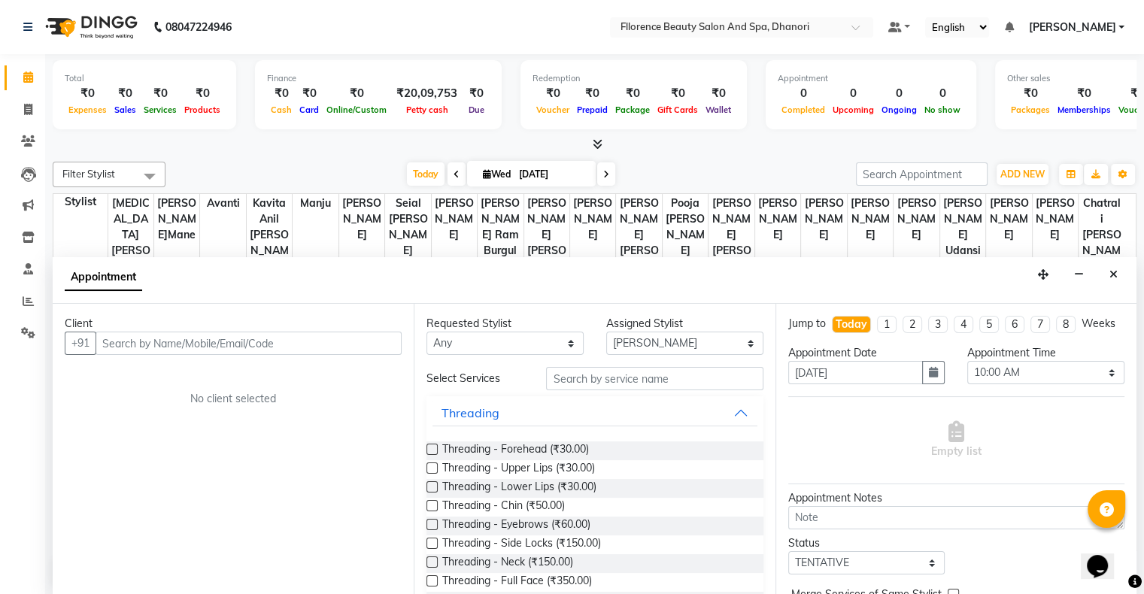
click at [385, 284] on div "Appointment" at bounding box center [595, 280] width 1084 height 47
click at [21, 146] on icon at bounding box center [28, 140] width 14 height 11
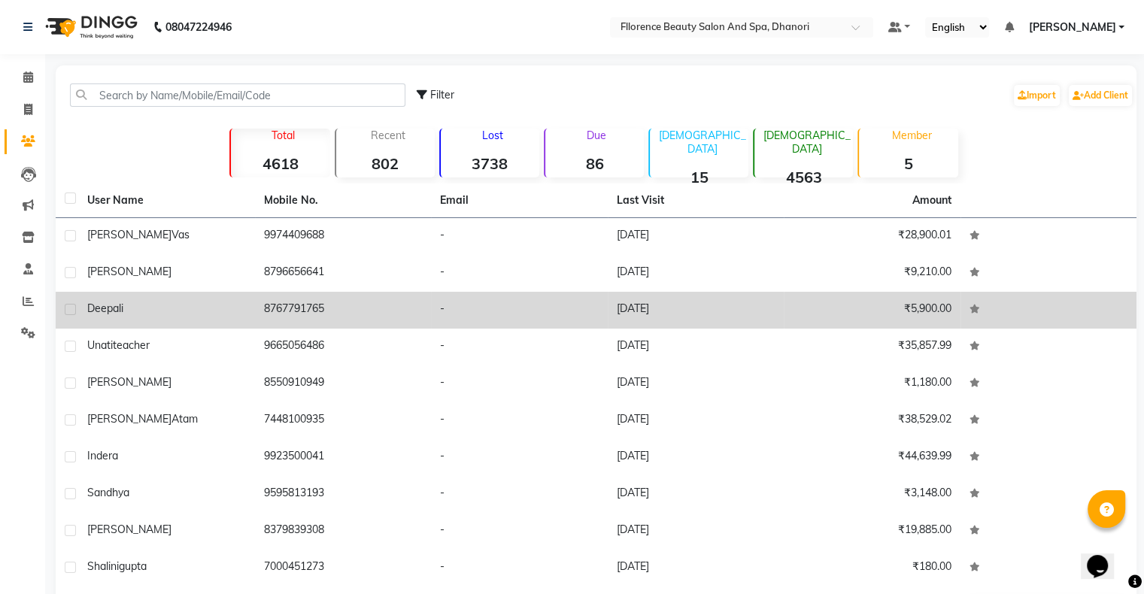
click at [1077, 293] on td at bounding box center [1048, 310] width 177 height 37
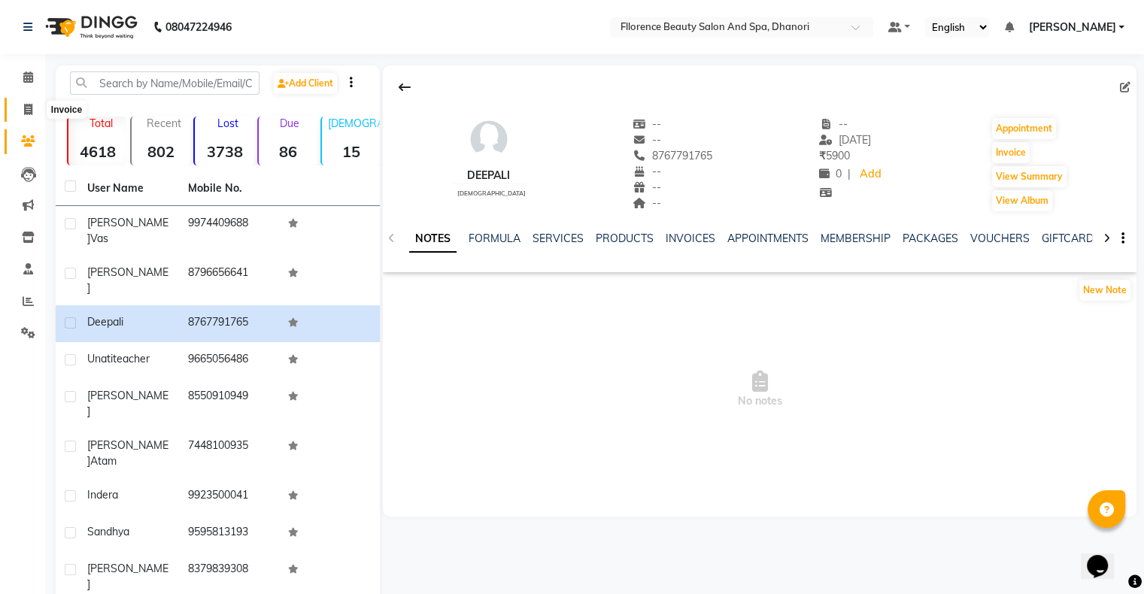
click at [24, 110] on icon at bounding box center [28, 109] width 8 height 11
select select "service"
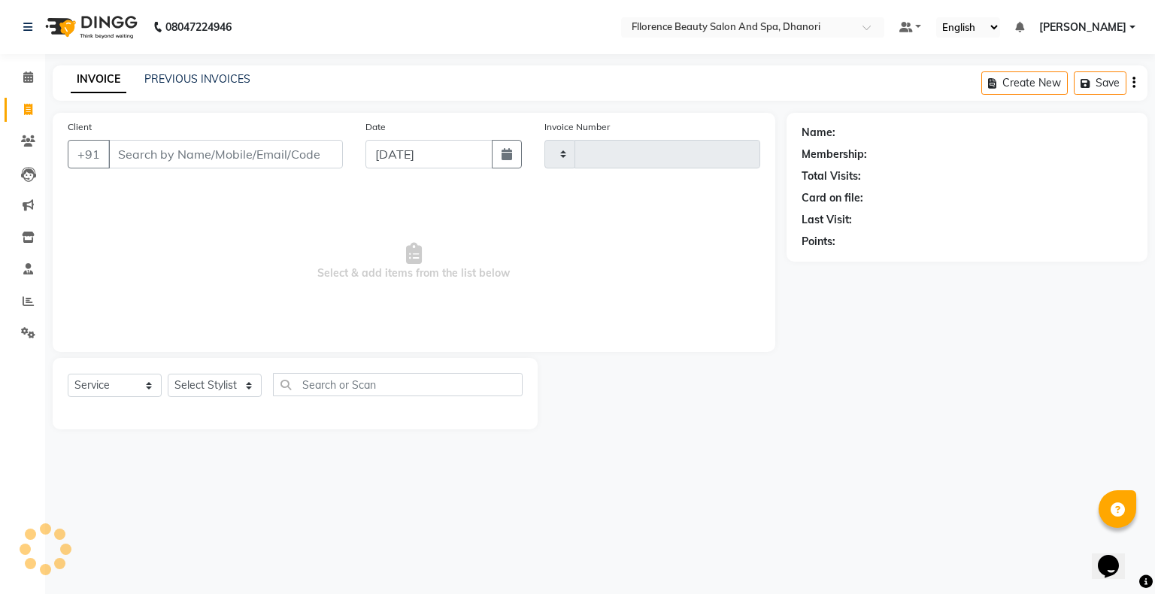
type input "2514"
select select "121"
click at [31, 144] on icon at bounding box center [28, 140] width 14 height 11
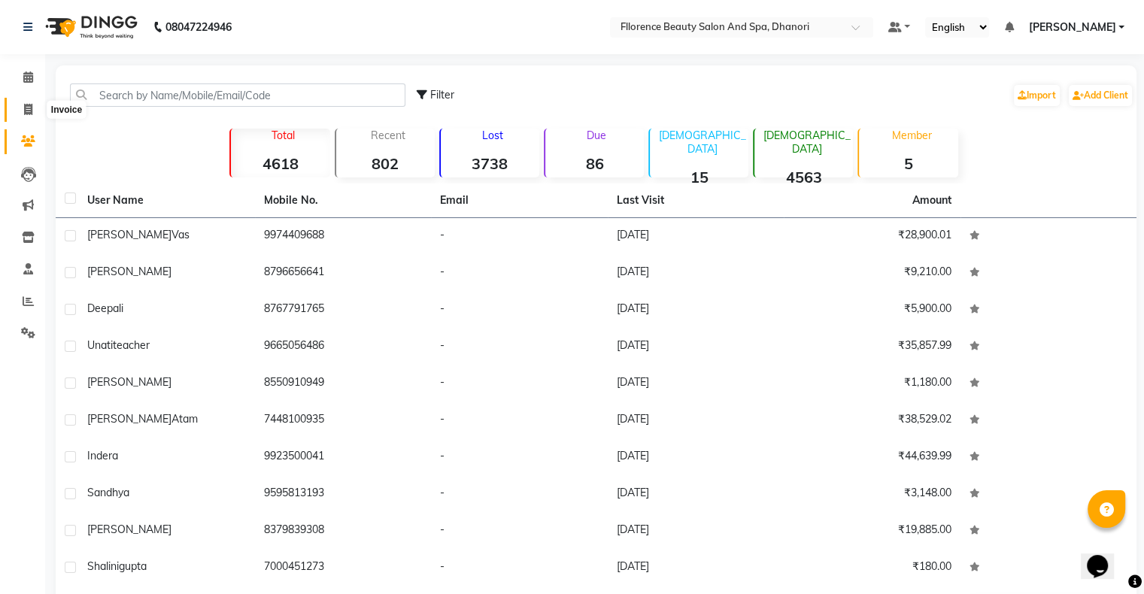
click at [30, 108] on icon at bounding box center [28, 109] width 8 height 11
select select "121"
select select "service"
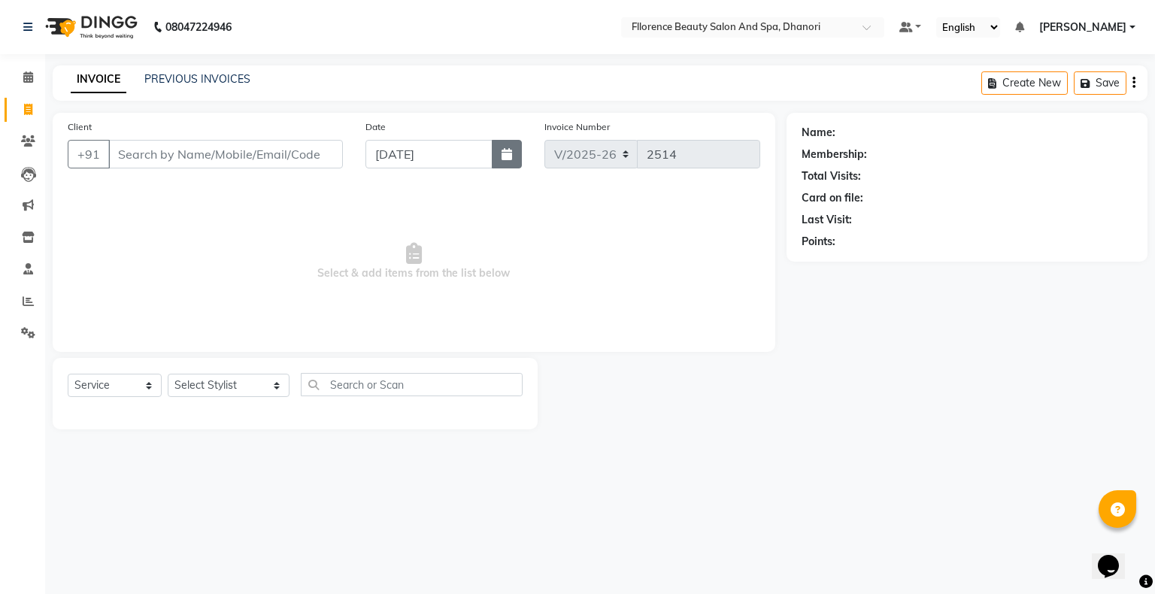
click at [502, 149] on icon "button" at bounding box center [507, 154] width 11 height 12
select select "9"
select select "2025"
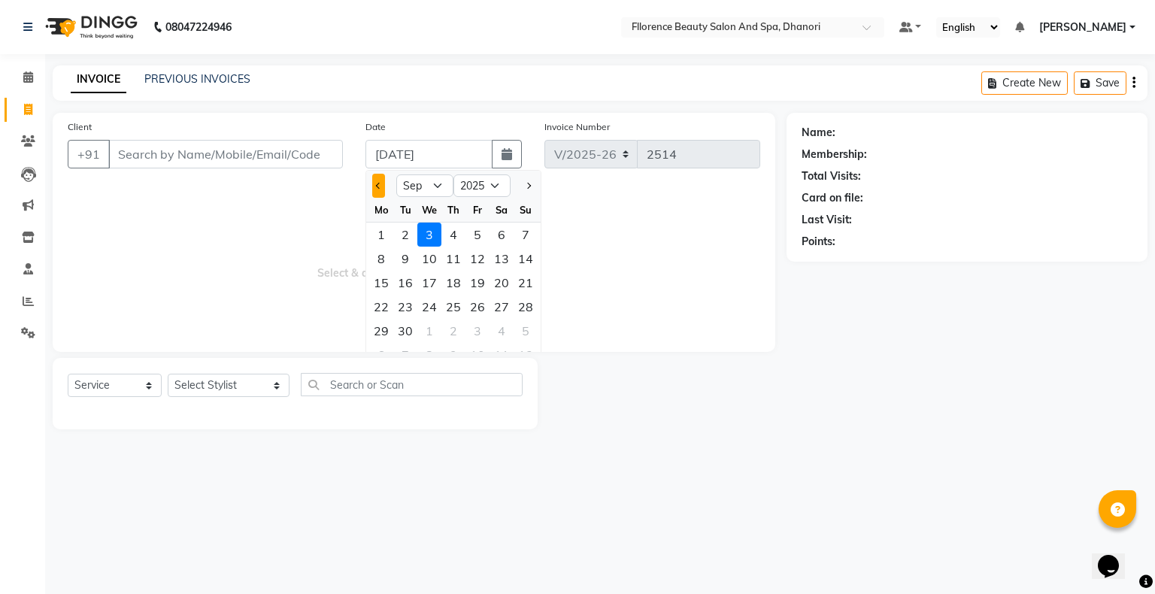
click at [382, 184] on button "Previous month" at bounding box center [378, 186] width 13 height 24
select select "8"
click at [523, 332] on div "31" at bounding box center [526, 331] width 24 height 24
type input "[DATE]"
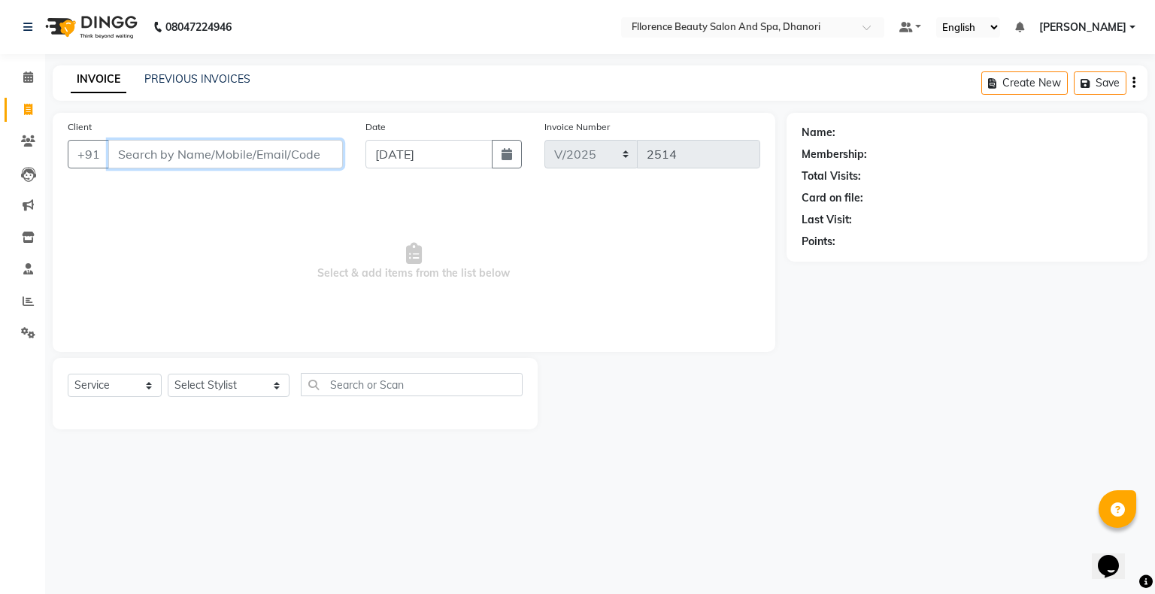
click at [297, 150] on input "Client" at bounding box center [225, 154] width 235 height 29
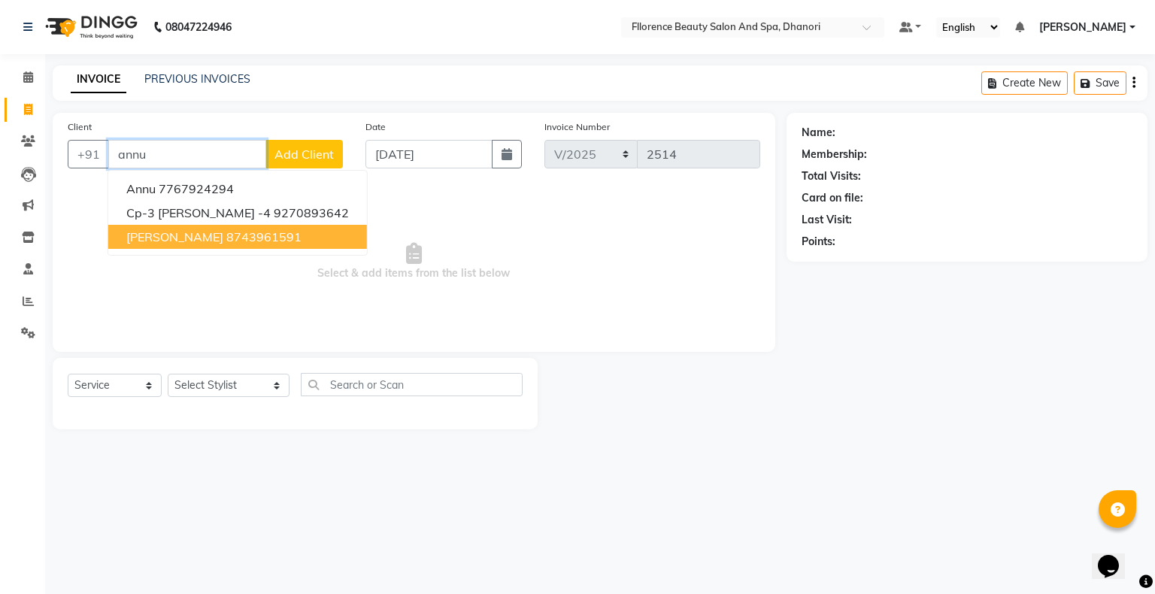
click at [220, 232] on span "[PERSON_NAME]" at bounding box center [174, 236] width 97 height 15
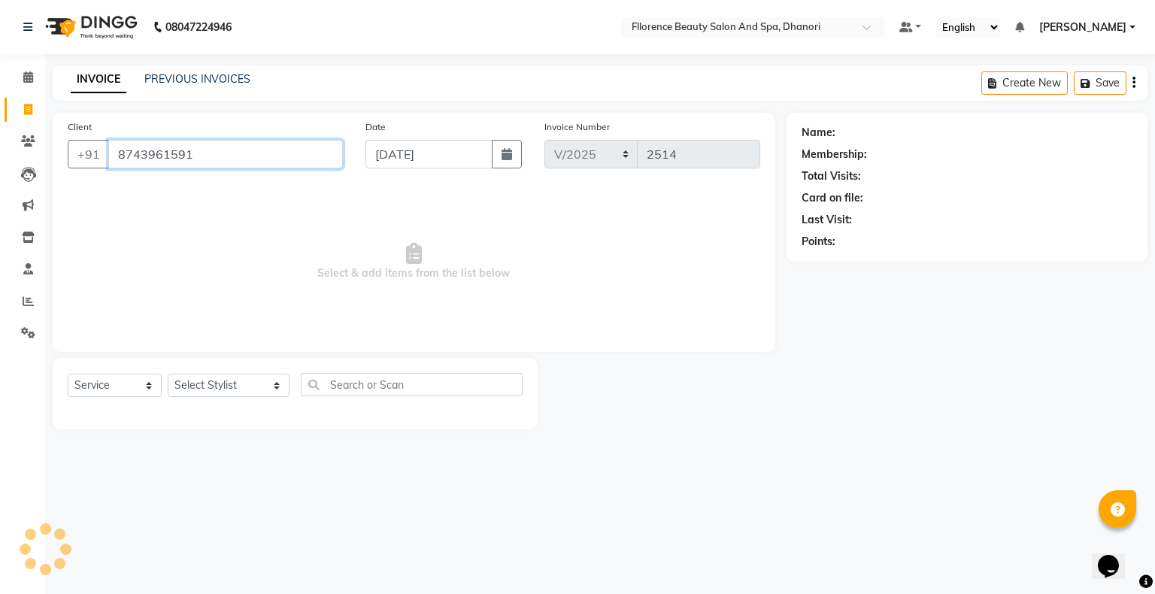
type input "8743961591"
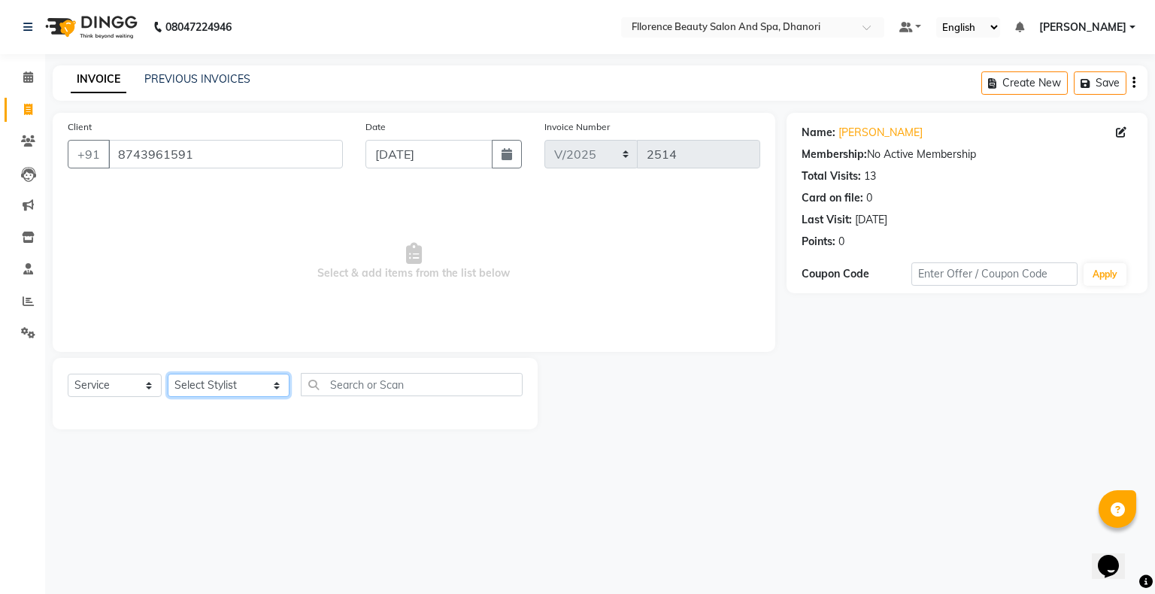
click at [216, 387] on select "Select Stylist [PERSON_NAME] [PERSON_NAME] arjun [PERSON_NAME] [PERSON_NAME] [P…" at bounding box center [229, 385] width 122 height 23
select select "20592"
click at [168, 374] on select "Select Stylist [PERSON_NAME] [PERSON_NAME] arjun [PERSON_NAME] [PERSON_NAME] [P…" at bounding box center [229, 385] width 122 height 23
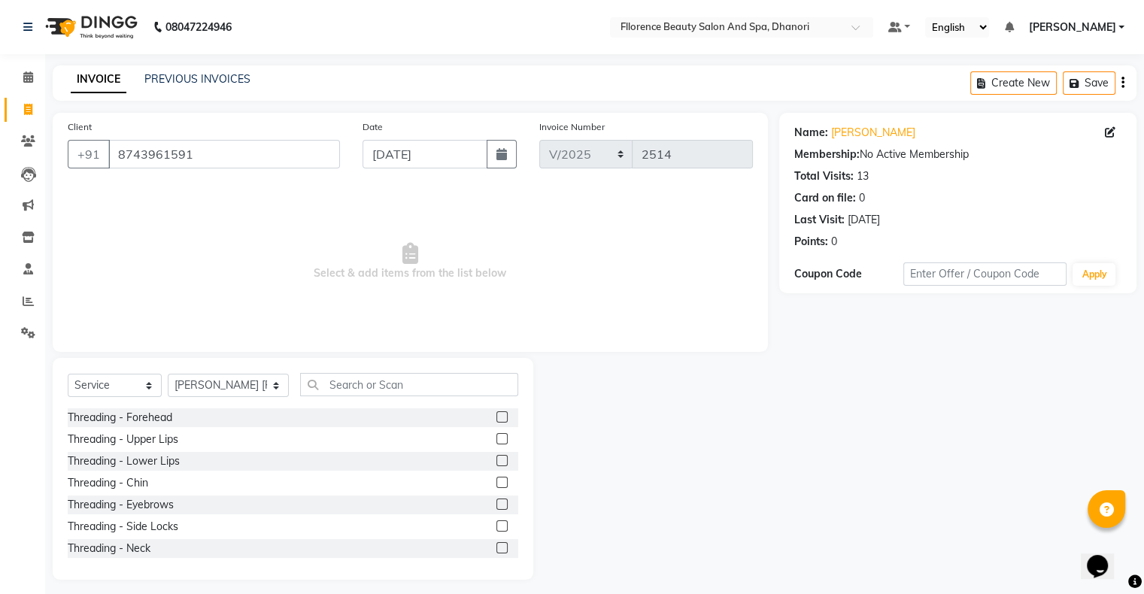
click at [496, 503] on label at bounding box center [501, 504] width 11 height 11
click at [496, 503] on input "checkbox" at bounding box center [501, 505] width 10 height 10
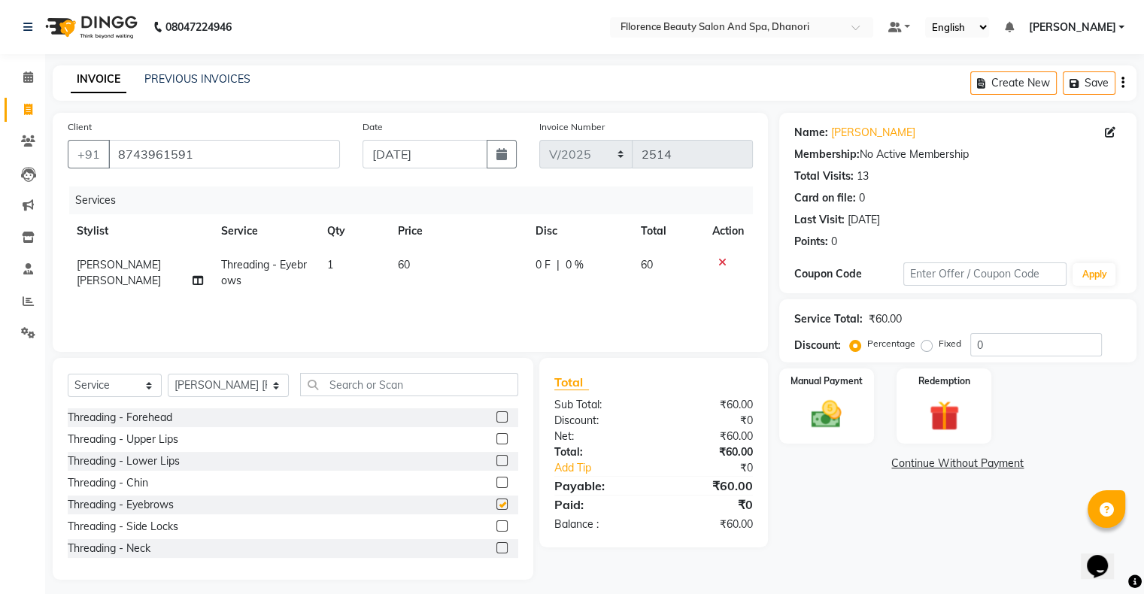
checkbox input "false"
click at [496, 441] on label at bounding box center [501, 438] width 11 height 11
click at [496, 441] on input "checkbox" at bounding box center [501, 440] width 10 height 10
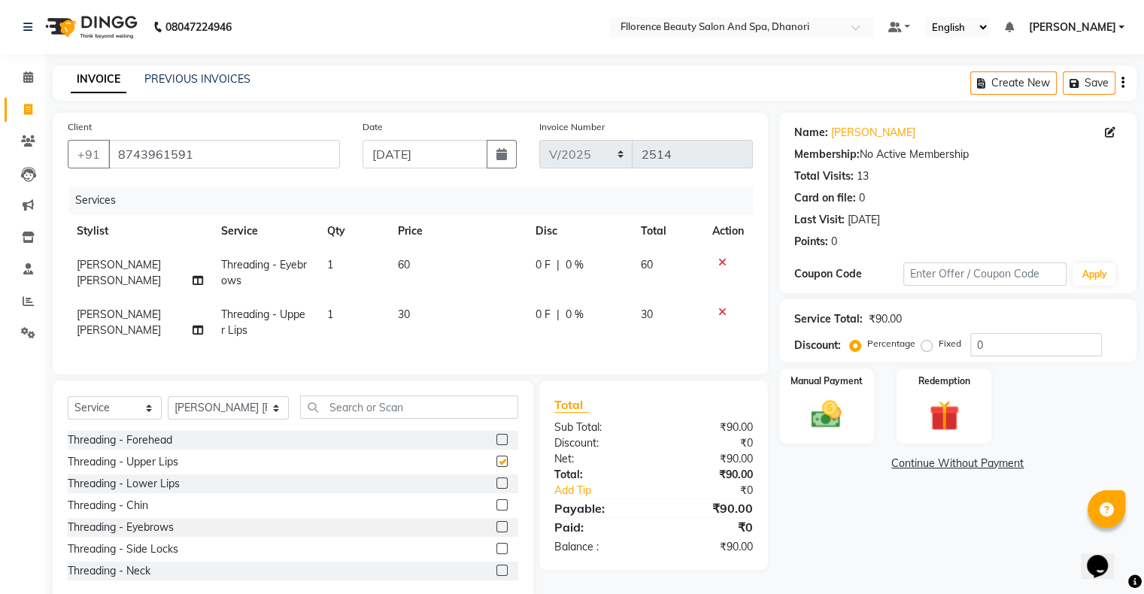
checkbox input "false"
click at [362, 419] on input "text" at bounding box center [409, 407] width 218 height 23
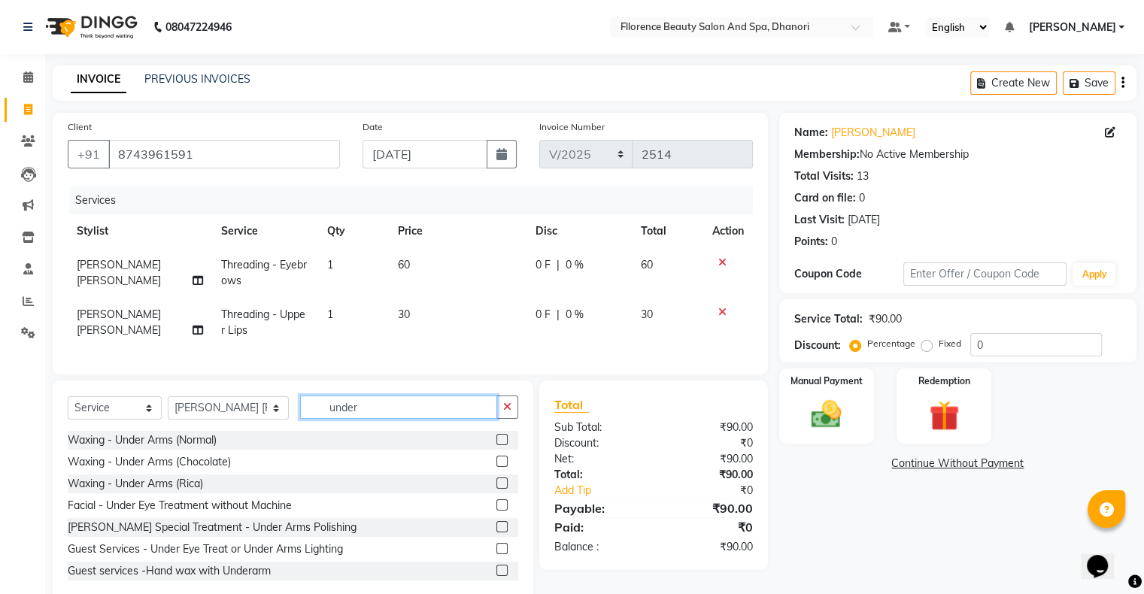
type input "under"
click at [496, 489] on label at bounding box center [501, 483] width 11 height 11
click at [496, 489] on input "checkbox" at bounding box center [501, 484] width 10 height 10
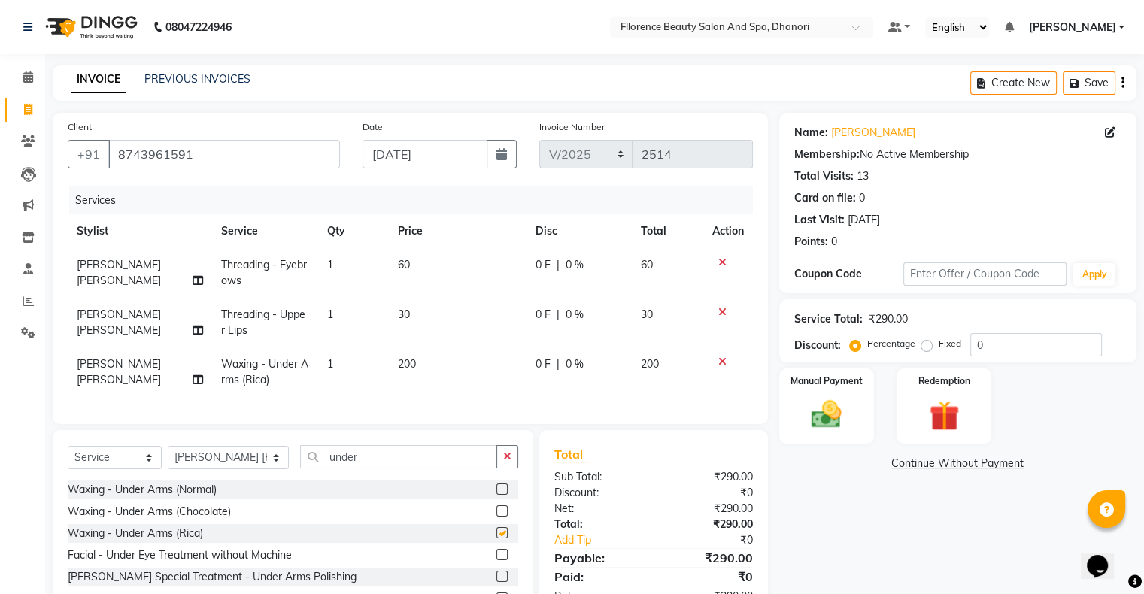
checkbox input "false"
click at [824, 417] on img at bounding box center [826, 415] width 50 height 36
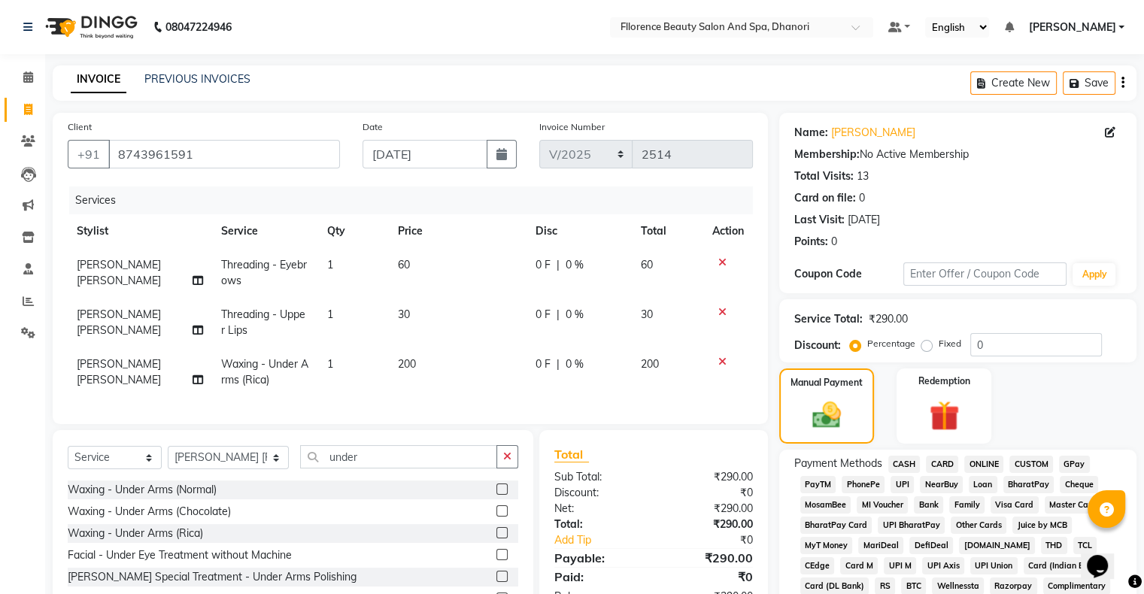
click at [1086, 466] on span "GPay" at bounding box center [1074, 464] width 31 height 17
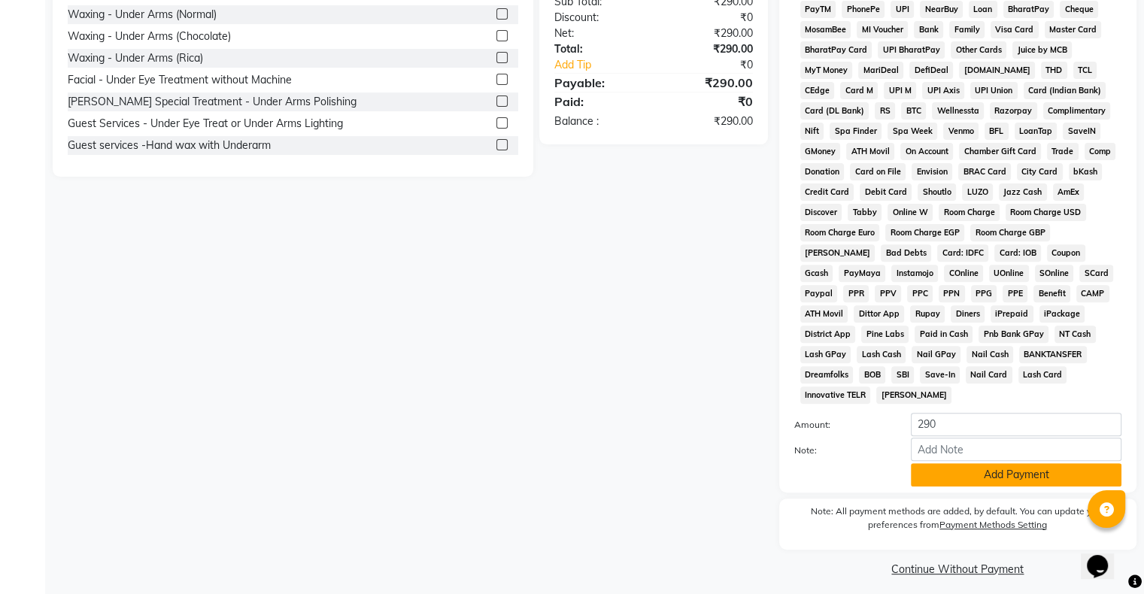
click at [981, 463] on button "Add Payment" at bounding box center [1016, 474] width 211 height 23
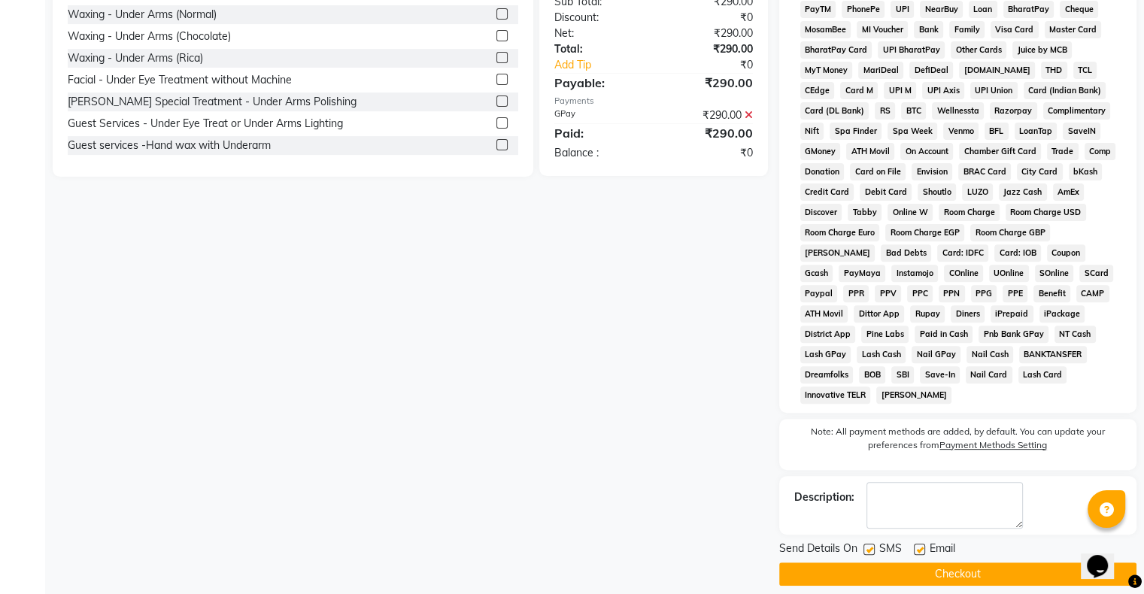
click at [936, 567] on button "Checkout" at bounding box center [957, 573] width 357 height 23
click at [972, 565] on button "Checkout" at bounding box center [957, 573] width 357 height 23
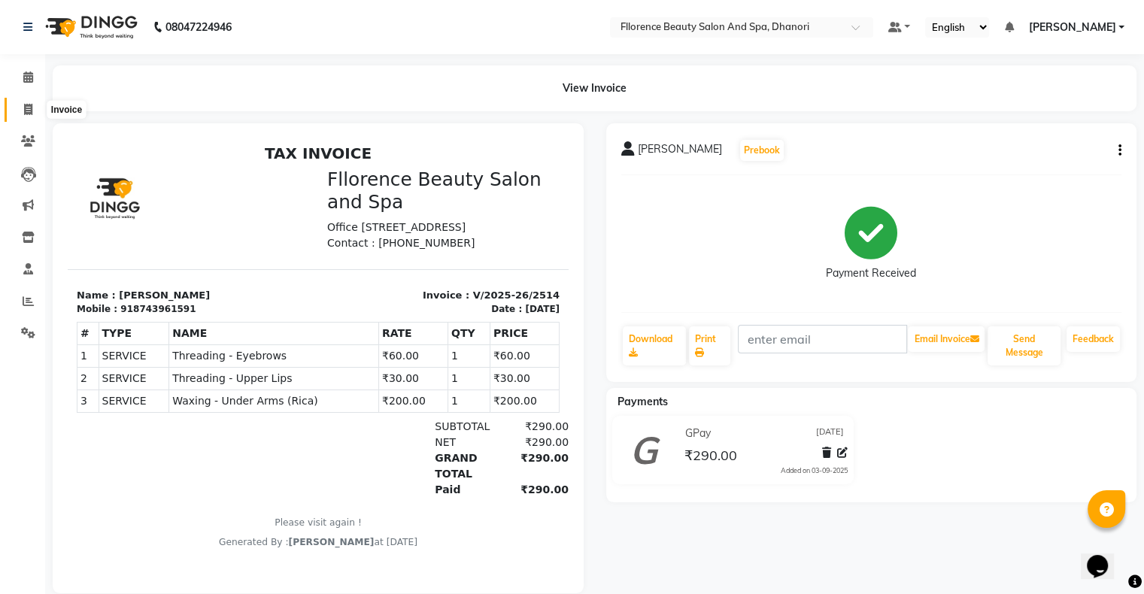
click at [29, 107] on icon at bounding box center [28, 109] width 8 height 11
select select "service"
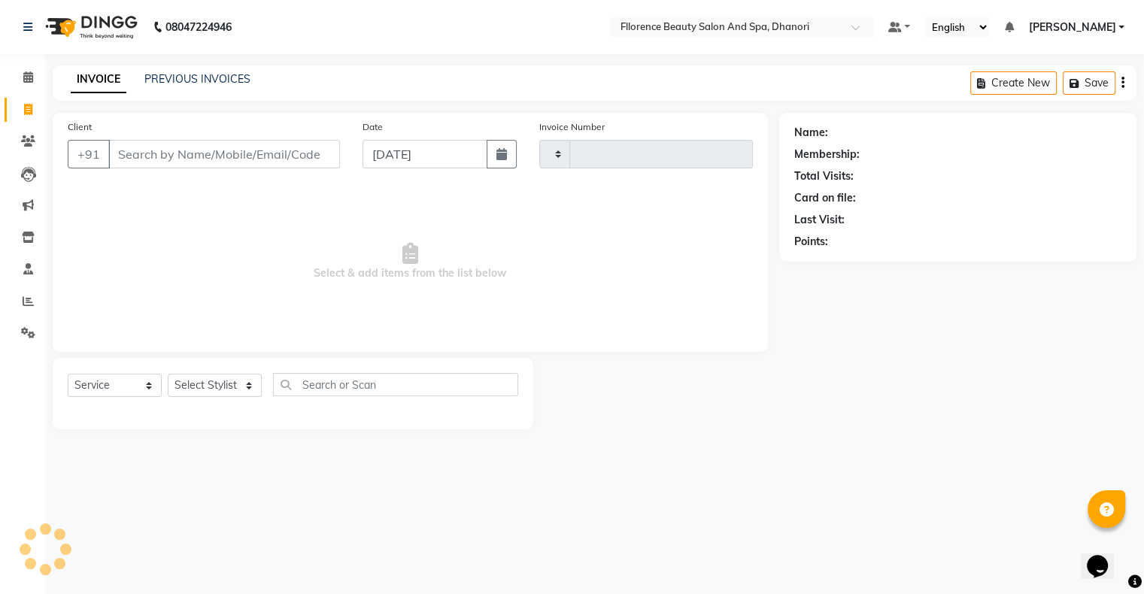
type input "2515"
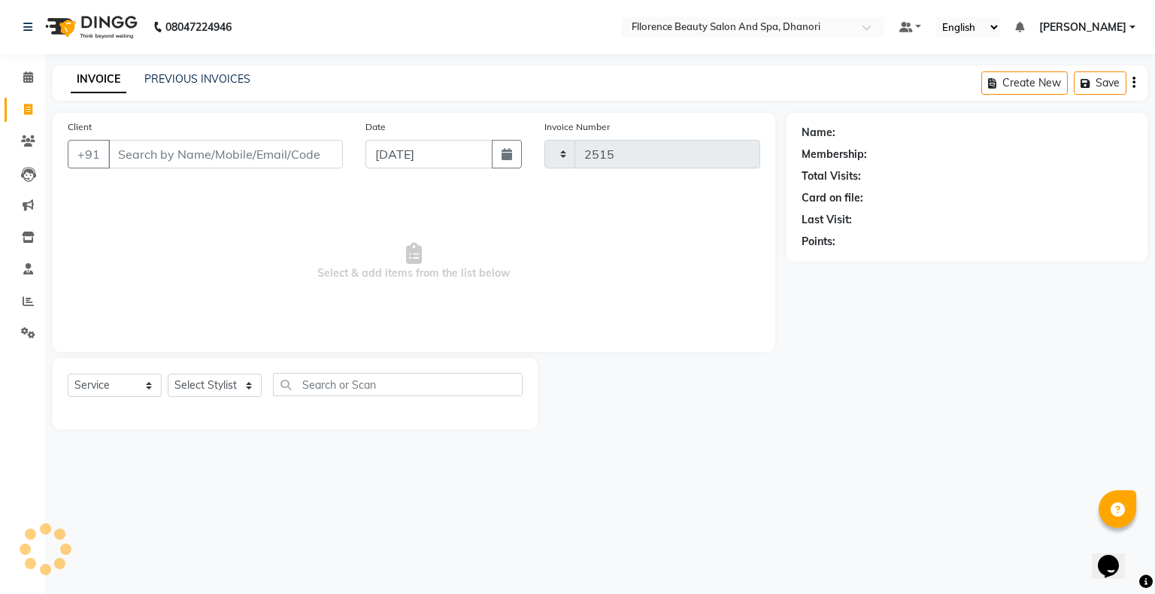
select select "121"
drag, startPoint x: 513, startPoint y: 147, endPoint x: 506, endPoint y: 151, distance: 7.7
click at [512, 149] on button "button" at bounding box center [507, 154] width 30 height 29
select select "9"
select select "2025"
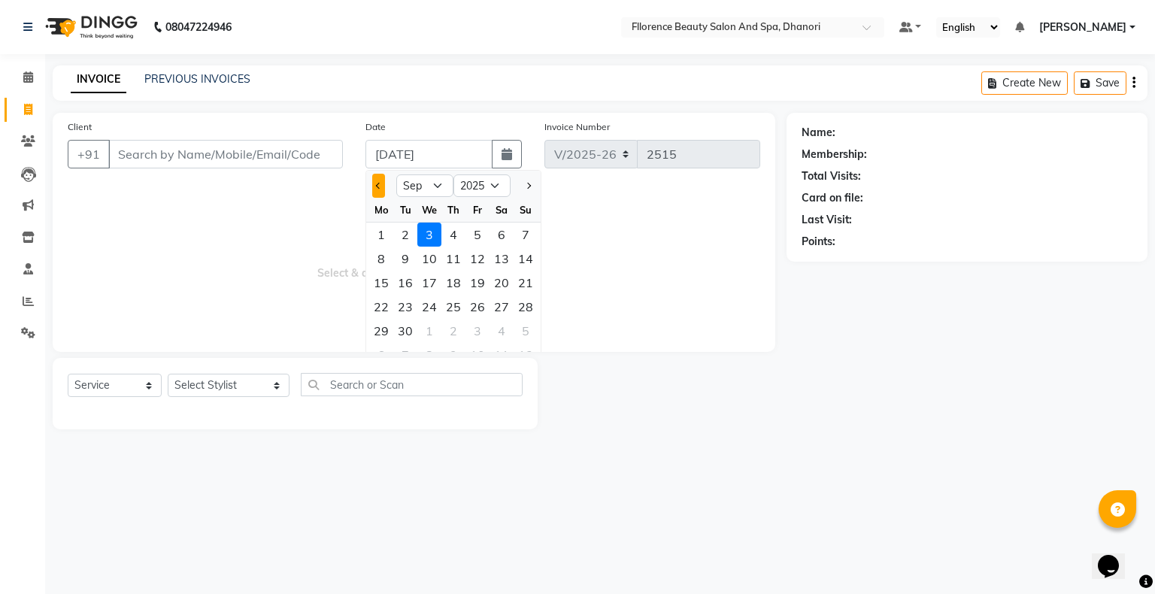
click at [375, 190] on button "Previous month" at bounding box center [378, 186] width 13 height 24
select select "8"
click at [529, 326] on div "31" at bounding box center [526, 331] width 24 height 24
type input "[DATE]"
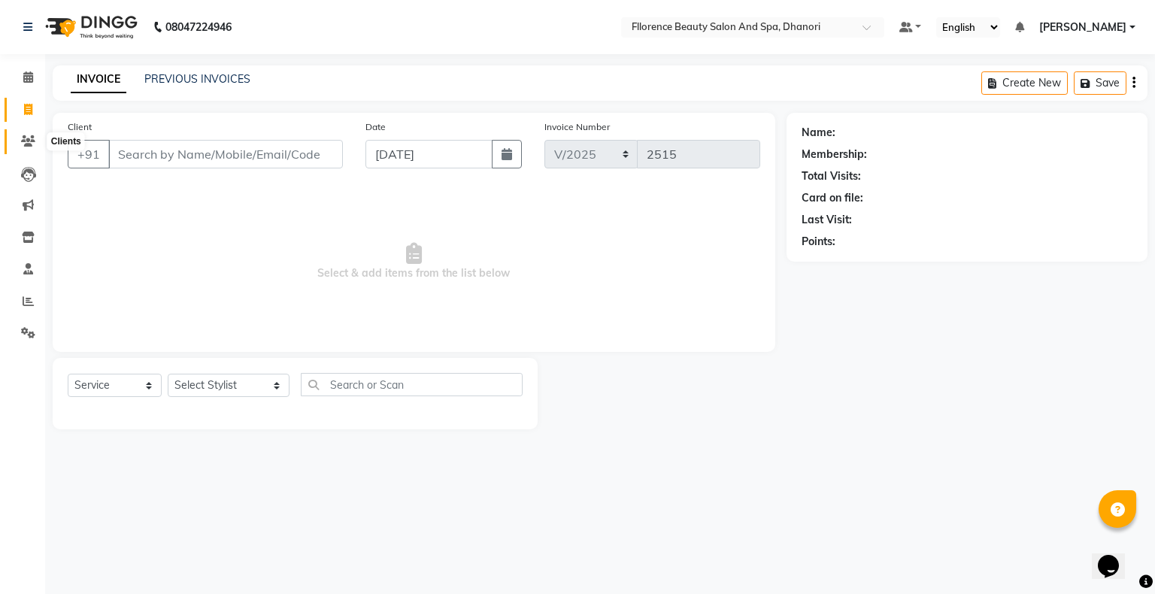
click at [32, 145] on icon at bounding box center [28, 140] width 14 height 11
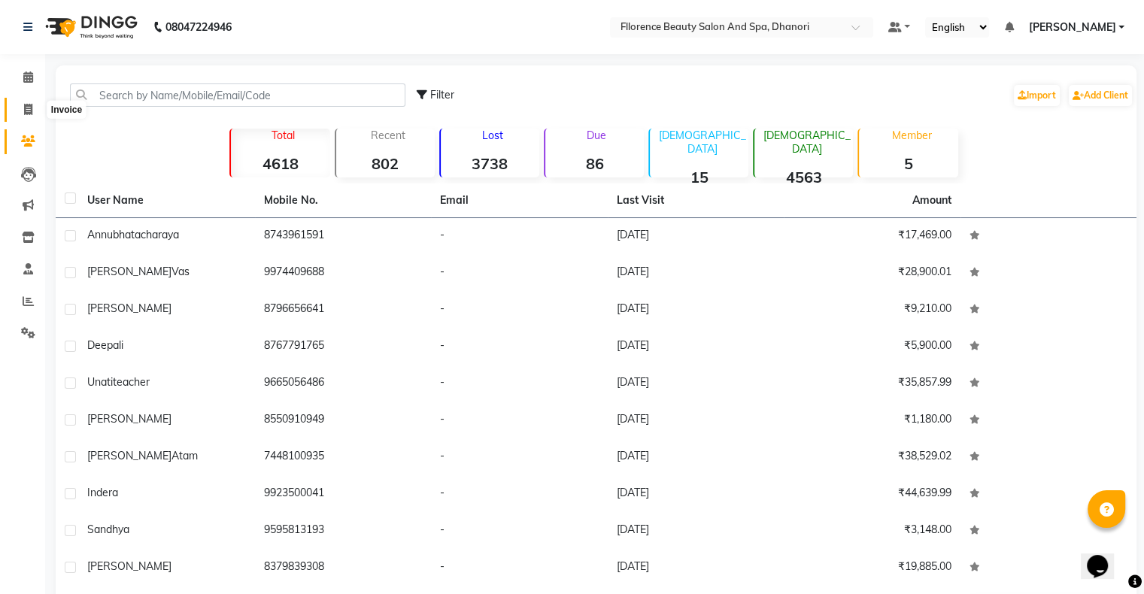
click at [26, 111] on icon at bounding box center [28, 109] width 8 height 11
select select "service"
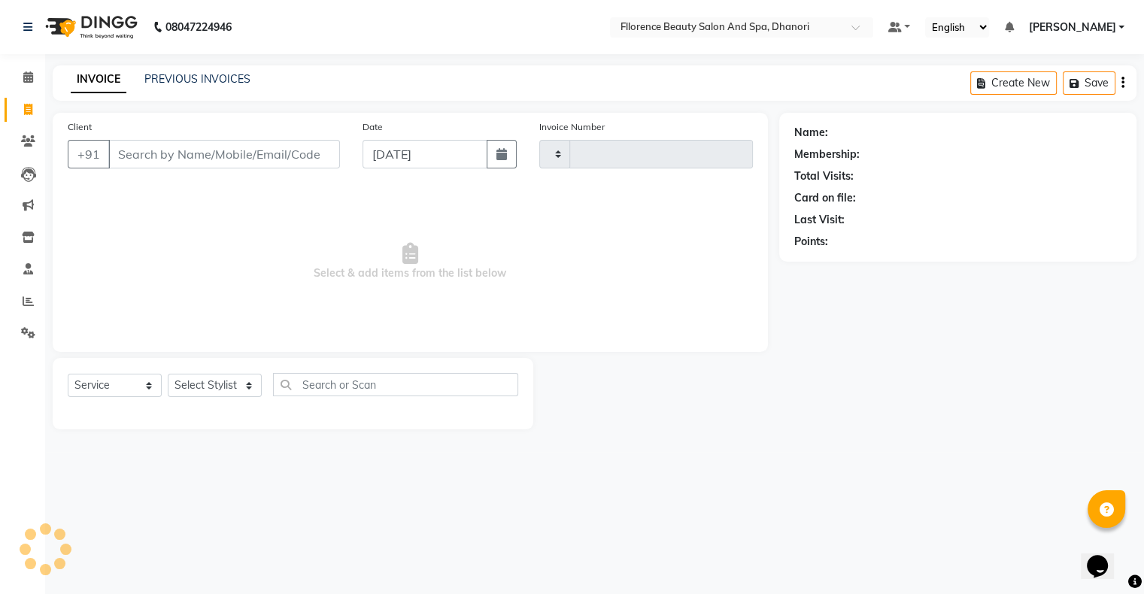
type input "2515"
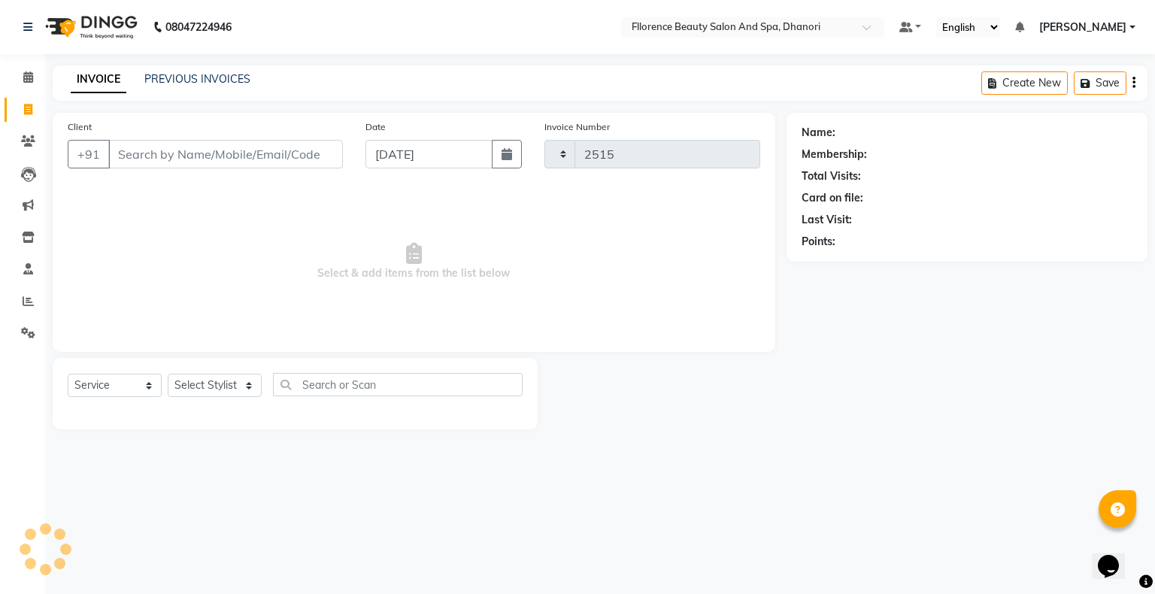
select select "121"
click at [506, 165] on button "button" at bounding box center [507, 154] width 30 height 29
select select "9"
select select "2025"
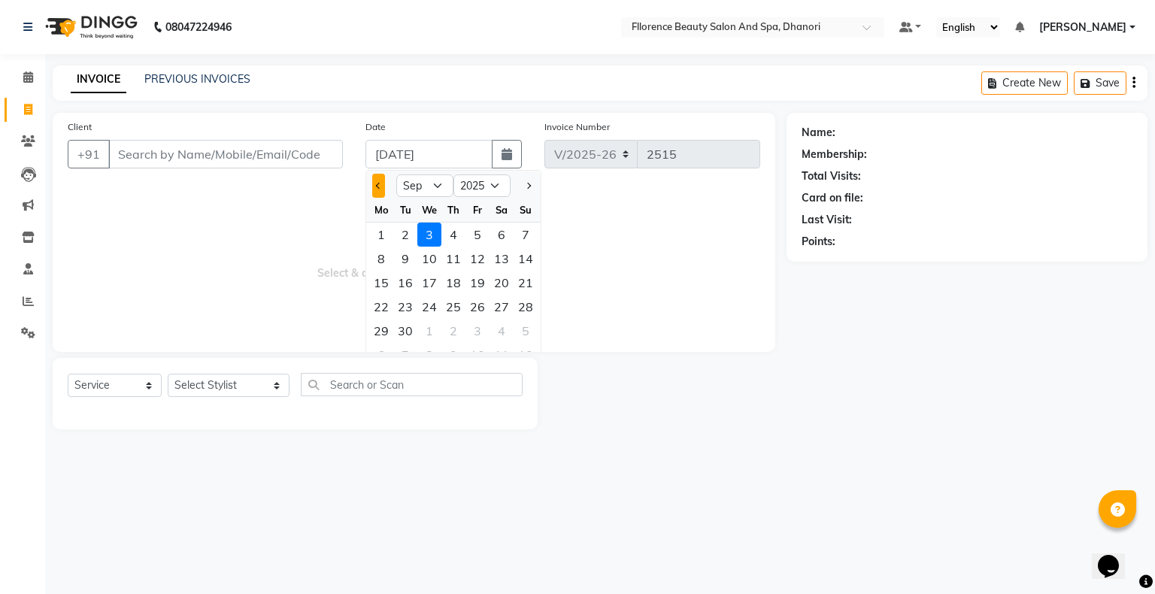
click at [379, 188] on span "Previous month" at bounding box center [379, 186] width 6 height 6
select select "8"
click at [524, 329] on div "31" at bounding box center [526, 331] width 24 height 24
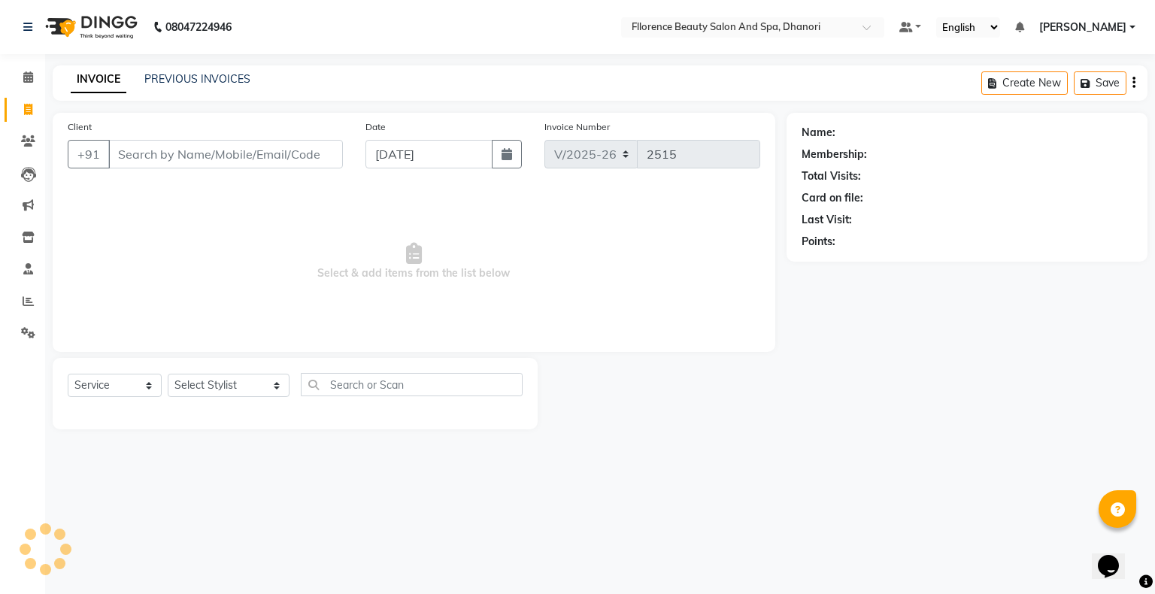
type input "[DATE]"
drag, startPoint x: 254, startPoint y: 152, endPoint x: 243, endPoint y: 167, distance: 18.8
click at [254, 153] on input "Client" at bounding box center [225, 154] width 235 height 29
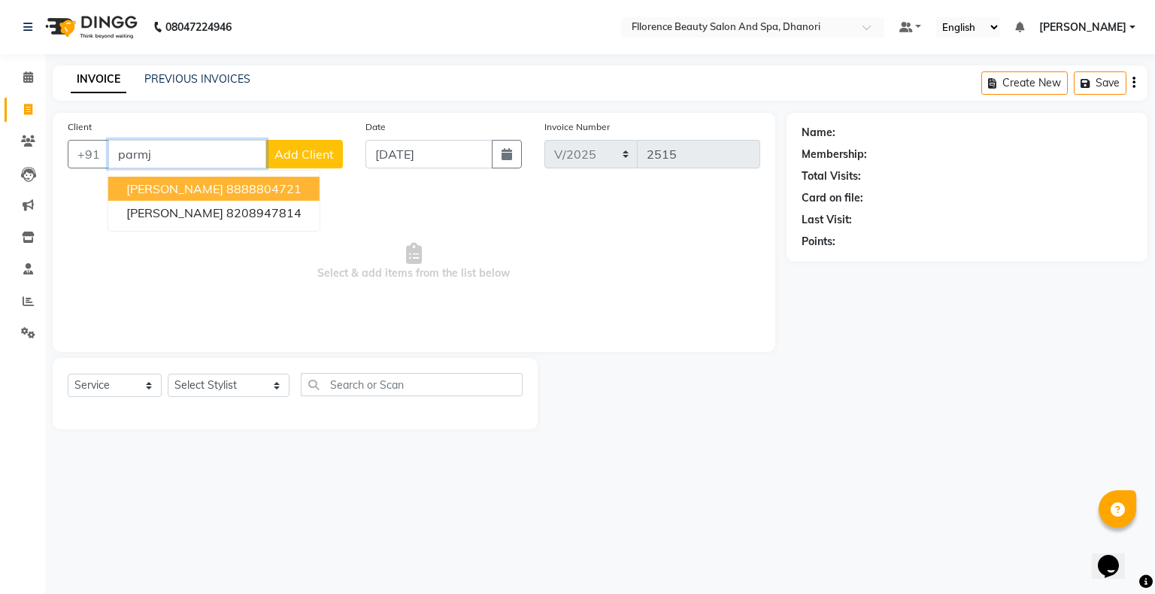
click at [226, 188] on ngb-highlight "8888804721" at bounding box center [263, 188] width 75 height 15
type input "8888804721"
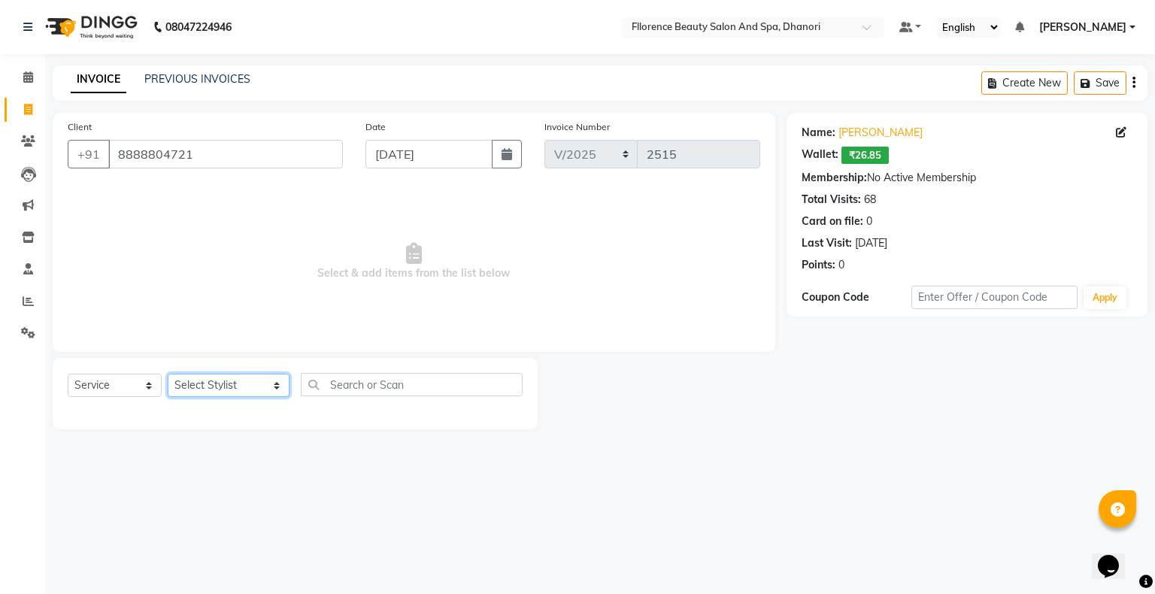
click at [226, 387] on select "Select Stylist [PERSON_NAME] [PERSON_NAME] arjun [PERSON_NAME] [PERSON_NAME] [P…" at bounding box center [229, 385] width 122 height 23
select select "3686"
click at [168, 374] on select "Select Stylist [PERSON_NAME] [PERSON_NAME] arjun [PERSON_NAME] [PERSON_NAME] [P…" at bounding box center [229, 385] width 122 height 23
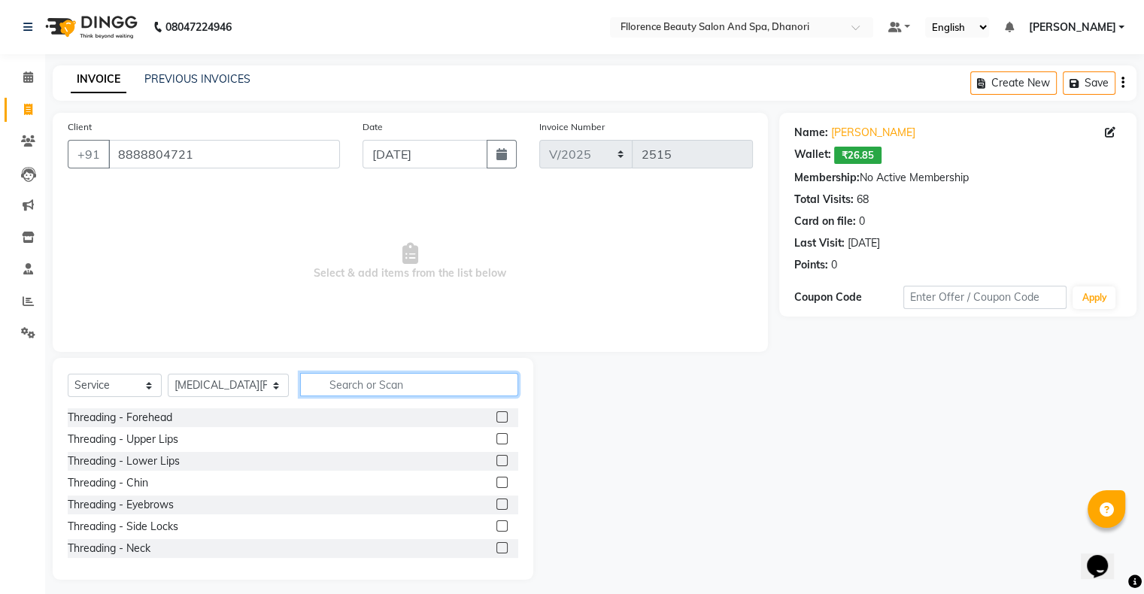
click at [391, 384] on input "text" at bounding box center [409, 384] width 218 height 23
click at [496, 501] on label at bounding box center [501, 504] width 11 height 11
click at [496, 501] on input "checkbox" at bounding box center [501, 505] width 10 height 10
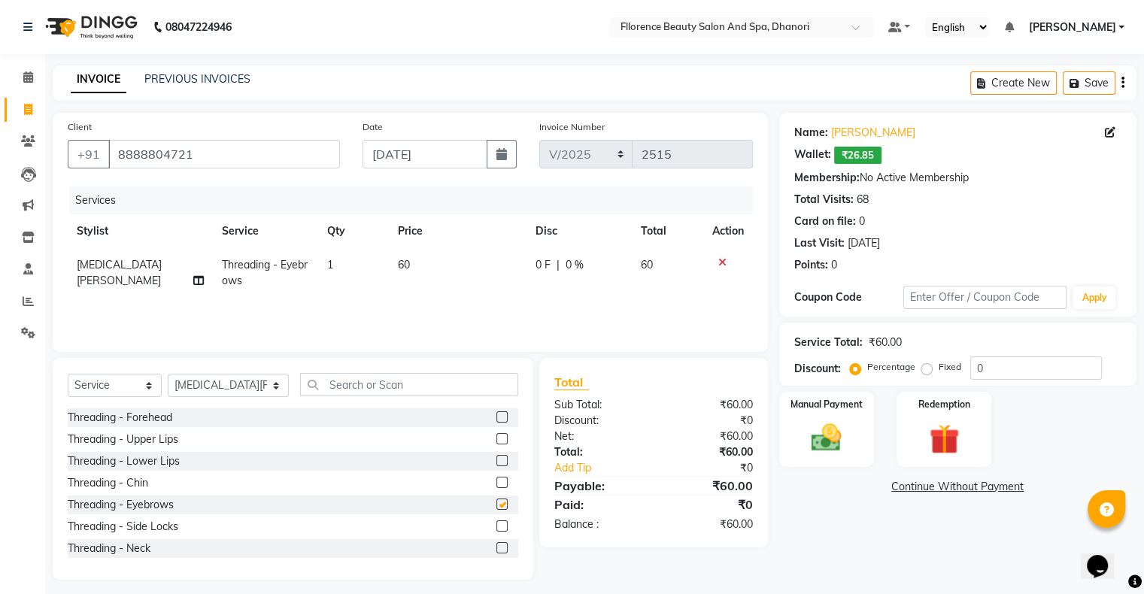
checkbox input "false"
click at [496, 439] on label at bounding box center [501, 438] width 11 height 11
click at [496, 439] on input "checkbox" at bounding box center [501, 440] width 10 height 10
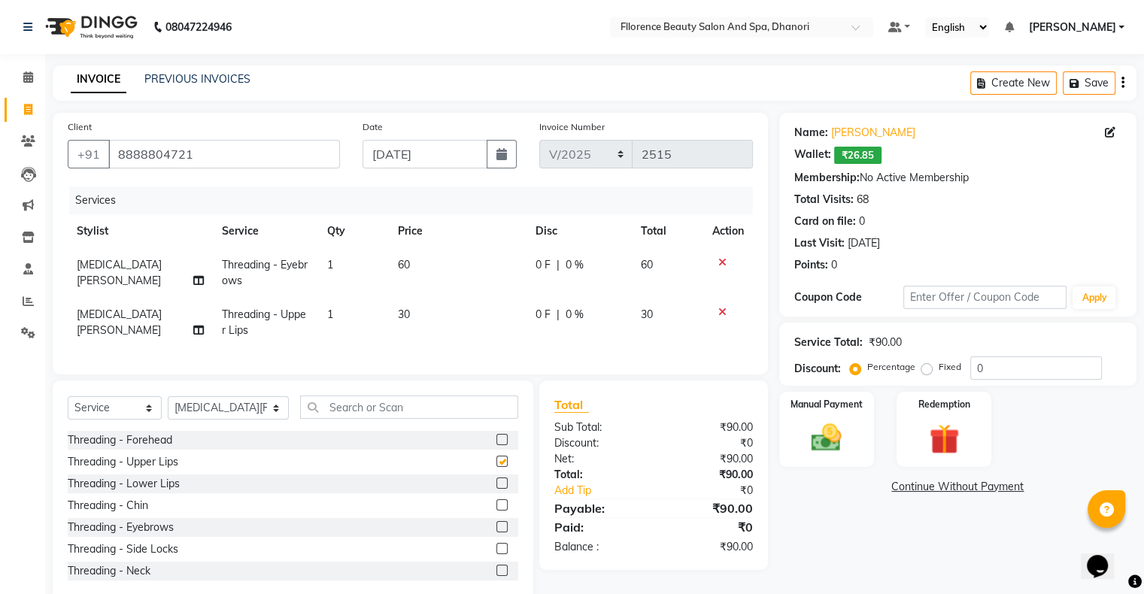
checkbox input "false"
click at [224, 420] on select "Select Stylist [PERSON_NAME] [PERSON_NAME] arjun [PERSON_NAME] [PERSON_NAME] [P…" at bounding box center [228, 407] width 121 height 23
select select "35084"
click at [168, 409] on select "Select Stylist [PERSON_NAME] [PERSON_NAME] arjun [PERSON_NAME] [PERSON_NAME] [P…" at bounding box center [228, 407] width 121 height 23
drag, startPoint x: 347, startPoint y: 414, endPoint x: 331, endPoint y: 412, distance: 15.9
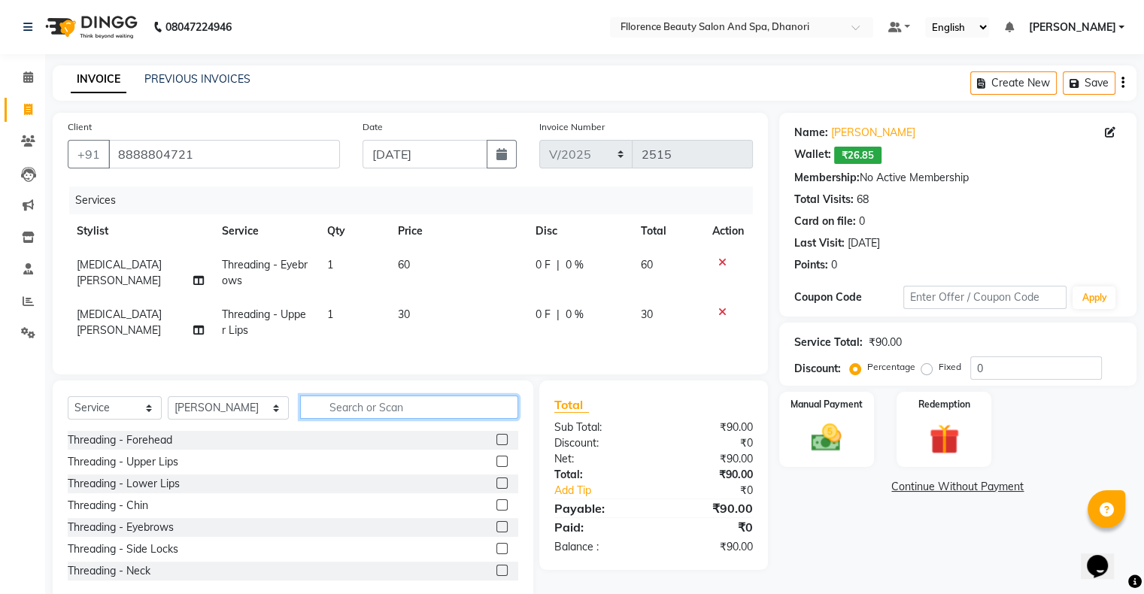
click at [347, 414] on input "text" at bounding box center [409, 407] width 218 height 23
type input "o"
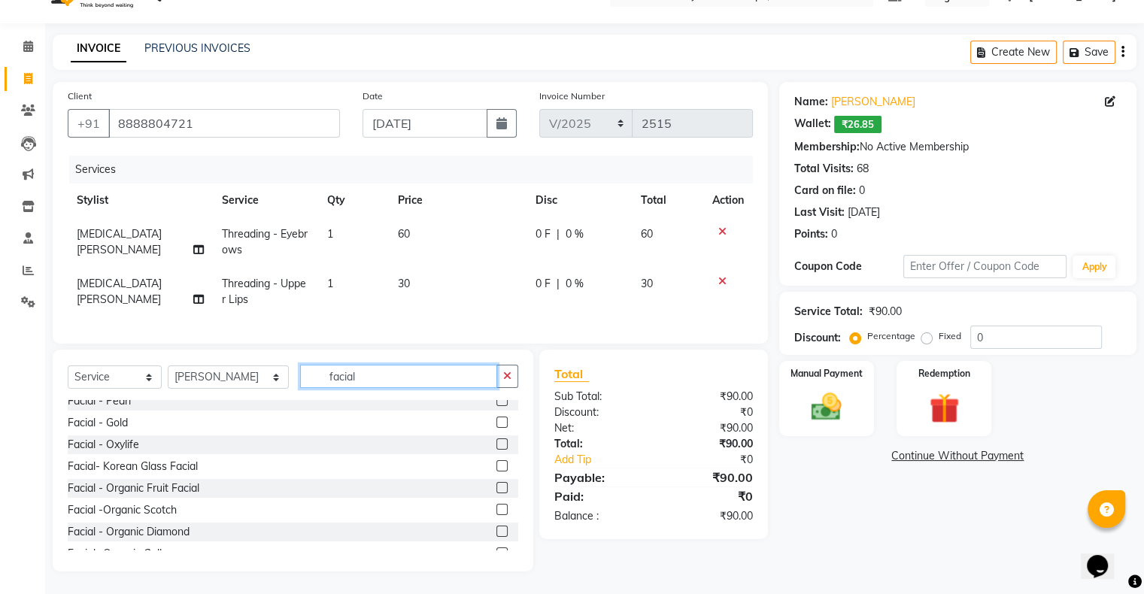
scroll to position [110, 0]
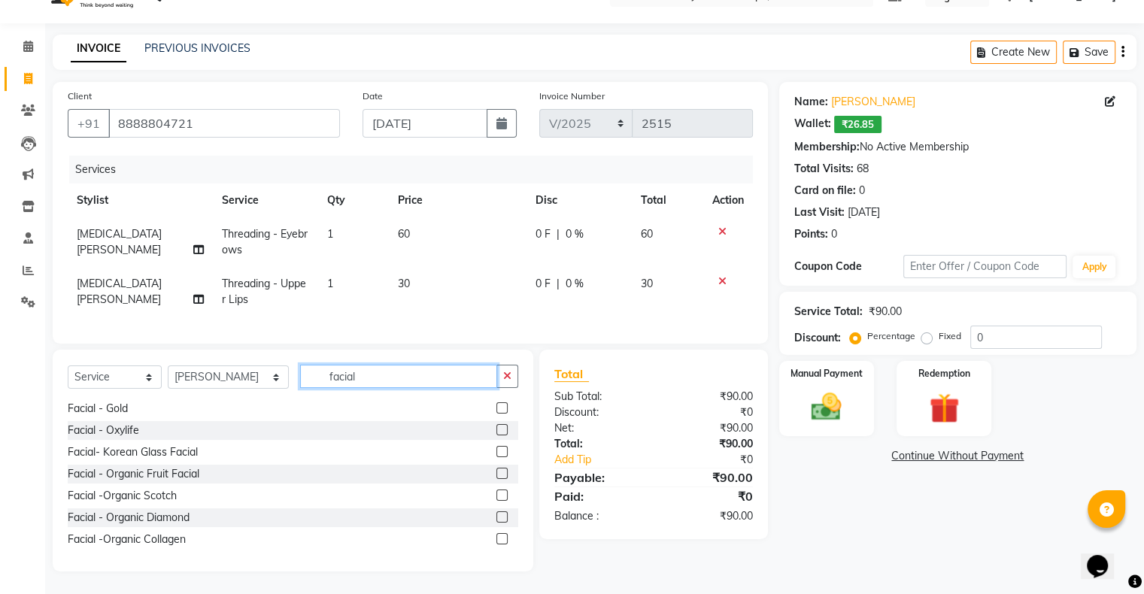
type input "facial"
click at [496, 517] on label at bounding box center [501, 516] width 11 height 11
click at [496, 517] on input "checkbox" at bounding box center [501, 518] width 10 height 10
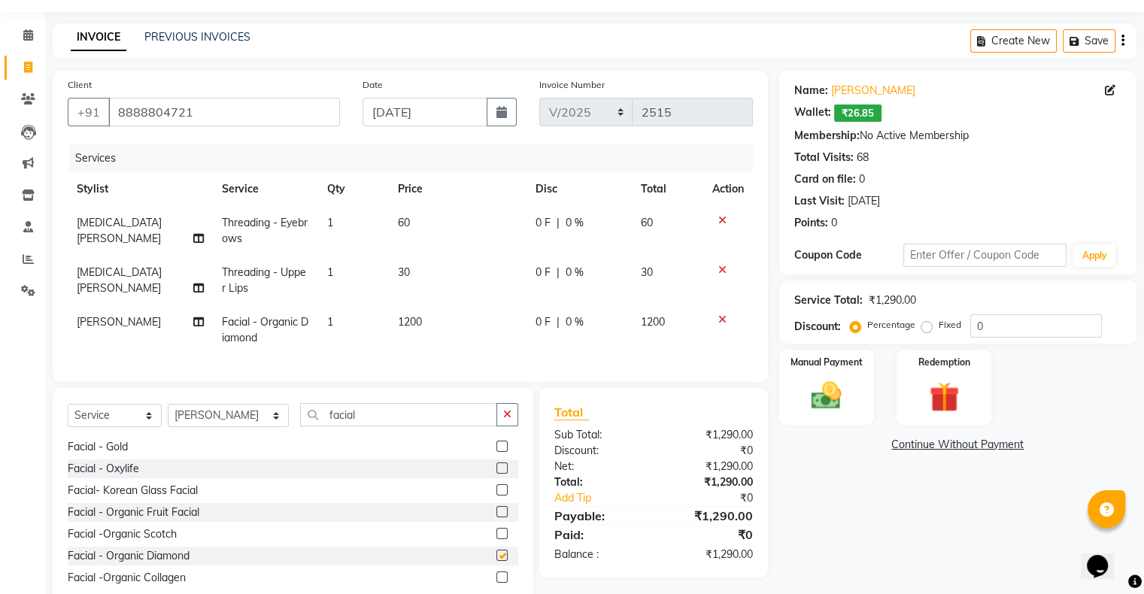
checkbox input "false"
drag, startPoint x: 347, startPoint y: 428, endPoint x: 334, endPoint y: 430, distance: 13.0
click at [346, 426] on input "facial" at bounding box center [398, 414] width 197 height 23
type input "f"
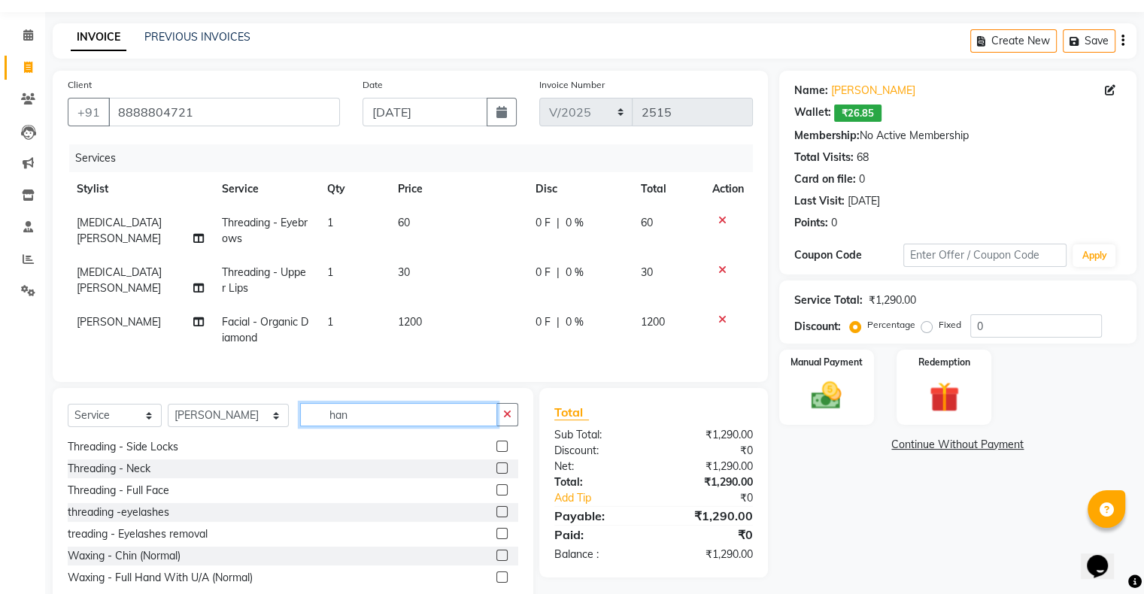
scroll to position [0, 0]
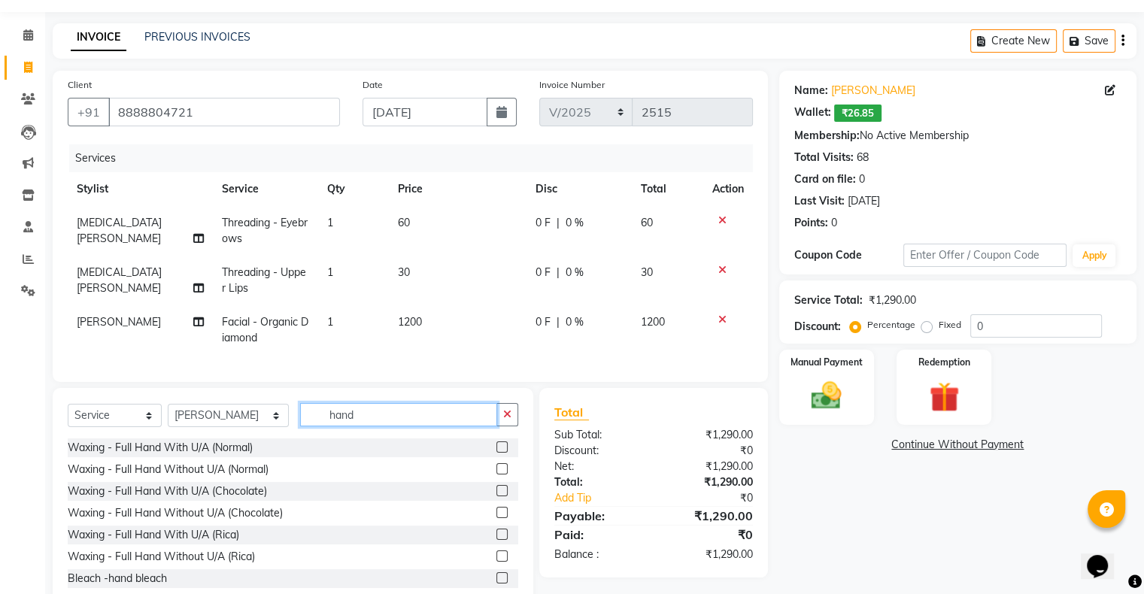
type input "hand"
click at [496, 453] on label at bounding box center [501, 446] width 11 height 11
click at [496, 453] on input "checkbox" at bounding box center [501, 448] width 10 height 10
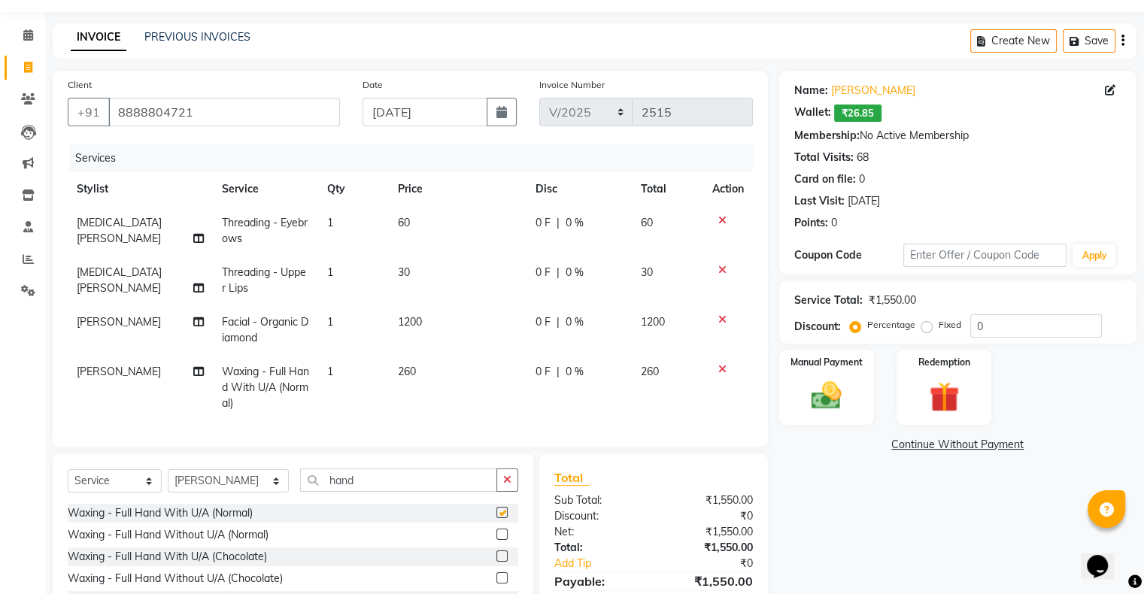
checkbox input "false"
drag, startPoint x: 370, startPoint y: 482, endPoint x: 357, endPoint y: 526, distance: 46.2
click at [370, 483] on input "hand" at bounding box center [398, 479] width 197 height 23
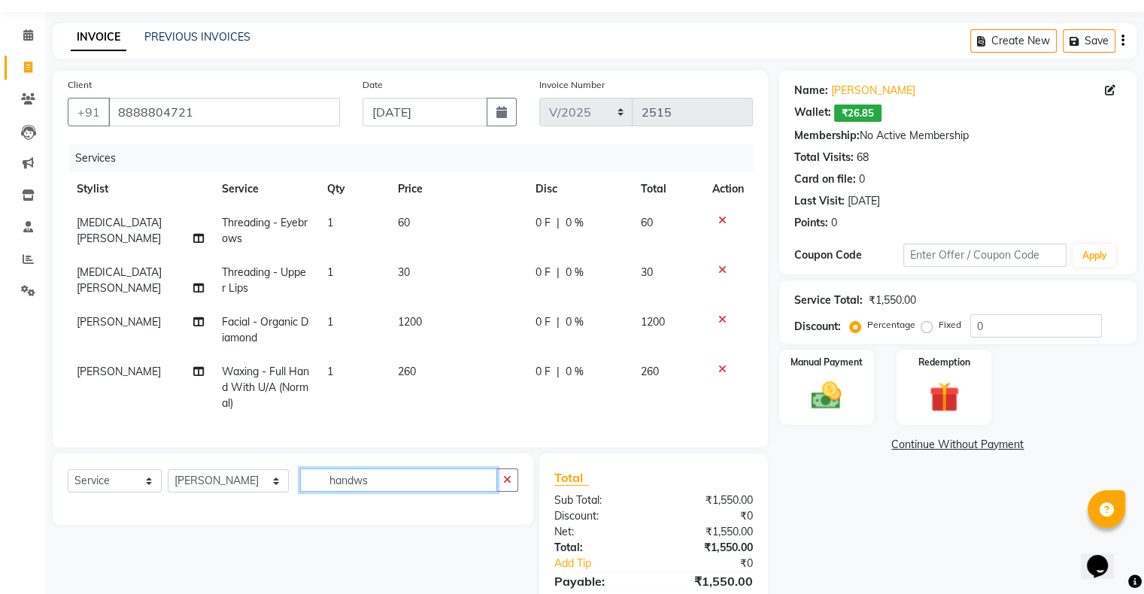
type input "handwss"
